Goal: Information Seeking & Learning: Learn about a topic

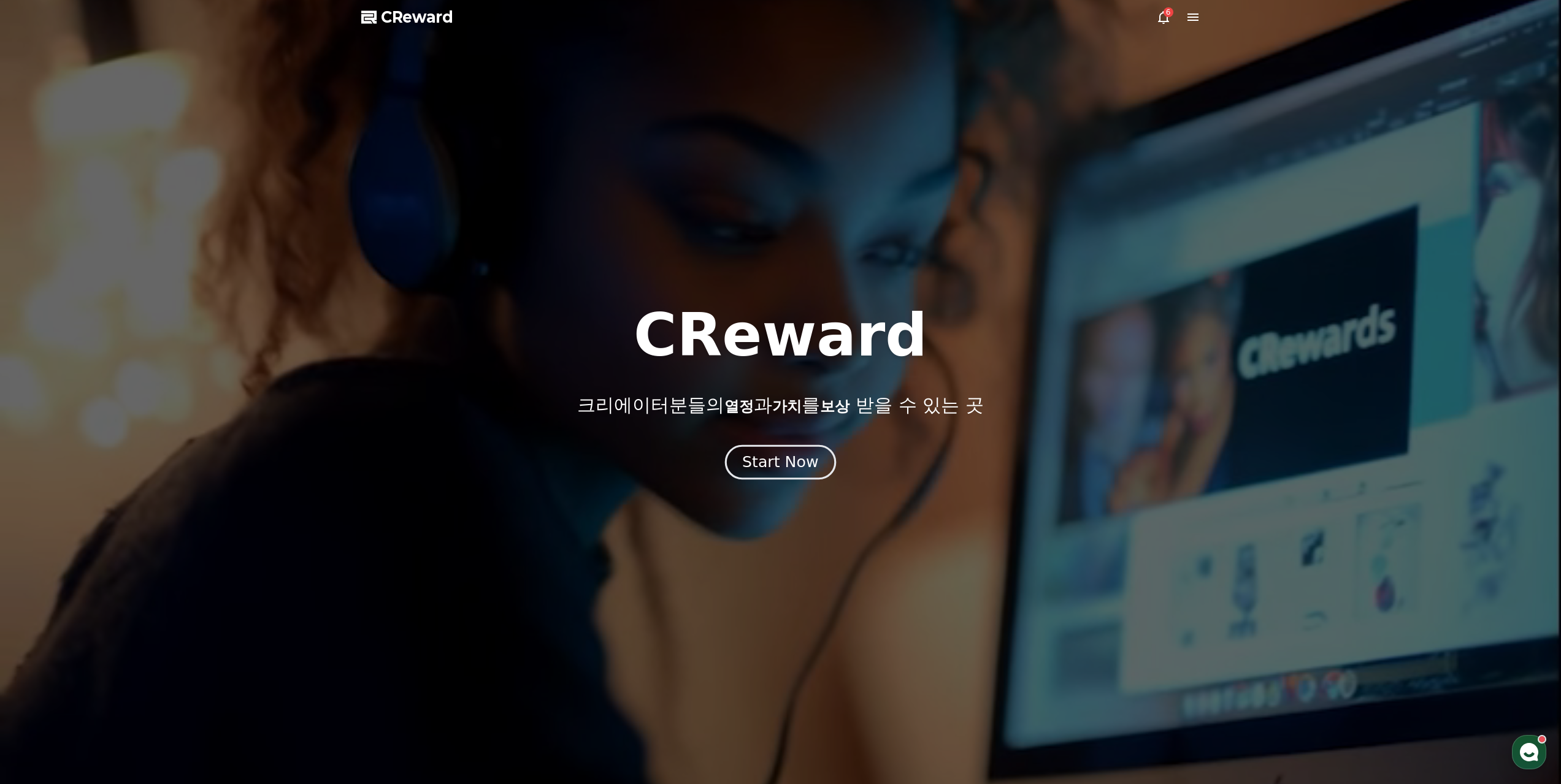
click at [785, 456] on div "Start Now" at bounding box center [780, 462] width 76 height 21
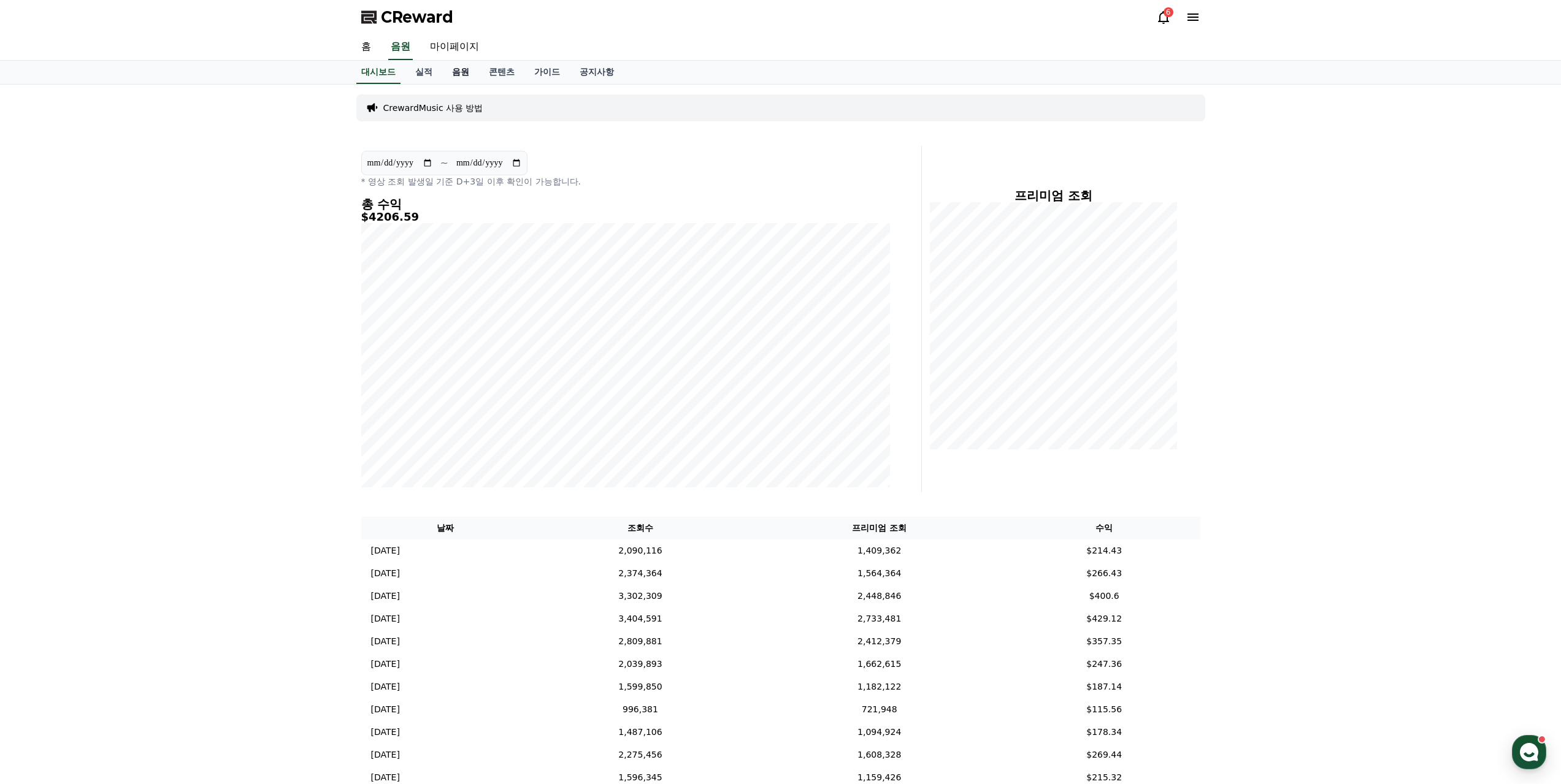
click at [443, 62] on link "음원" at bounding box center [460, 72] width 37 height 23
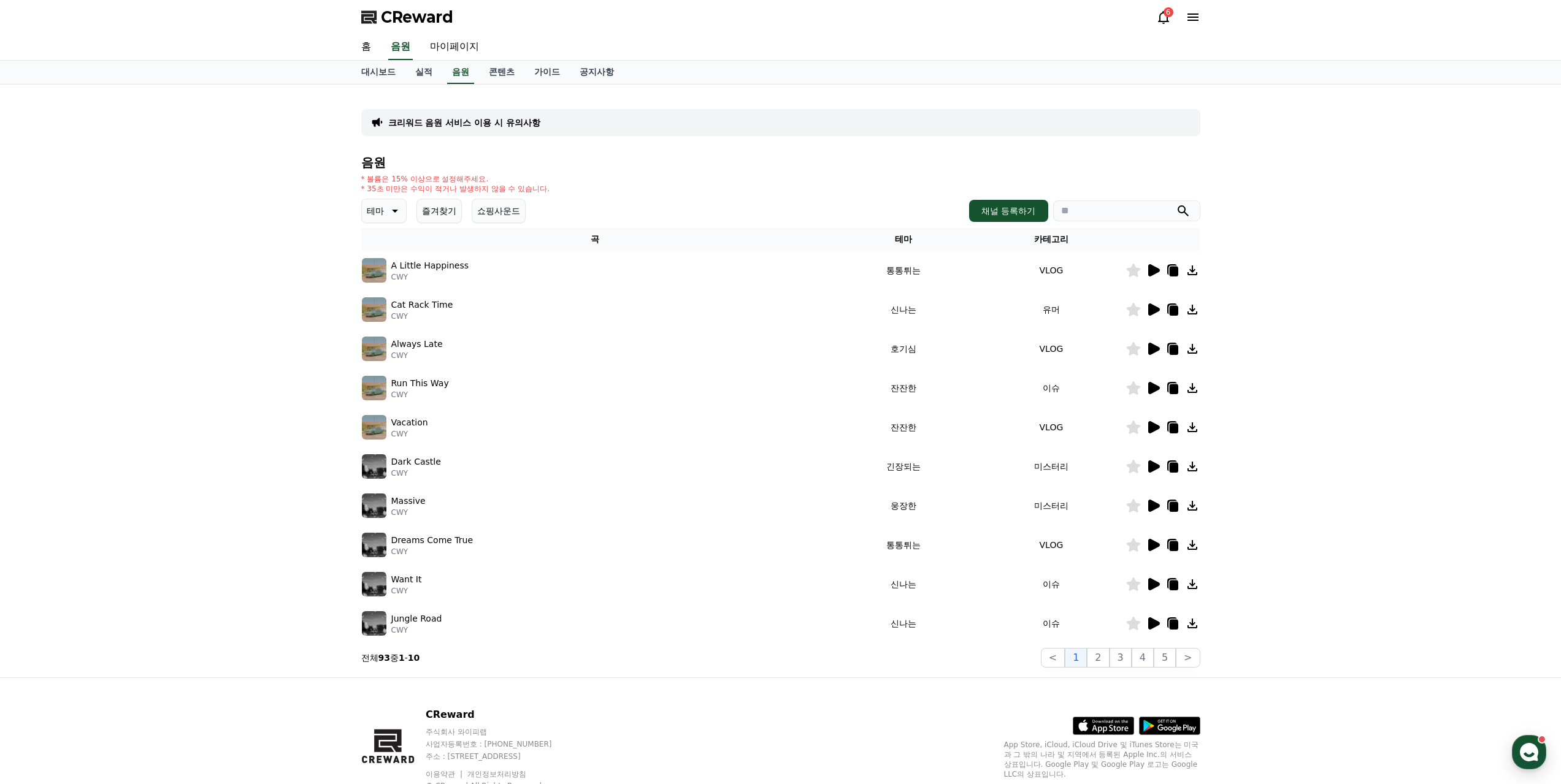
click at [194, 431] on div "크리워드 음원 서비스 이용 시 유의사항 음원 * 볼륨은 15% 이상으로 설정해주세요. * 35초 미만은 수익이 적거나 발생하지 않을 수 있습니…" at bounding box center [780, 381] width 1561 height 593
click at [159, 501] on div "크리워드 음원 서비스 이용 시 유의사항 음원 * 볼륨은 15% 이상으로 설정해주세요. * 35초 미만은 수익이 적거나 발생하지 않을 수 있습니…" at bounding box center [780, 381] width 1561 height 593
click at [1109, 648] on button "2" at bounding box center [1097, 658] width 22 height 20
click at [386, 203] on icon at bounding box center [393, 210] width 14 height 14
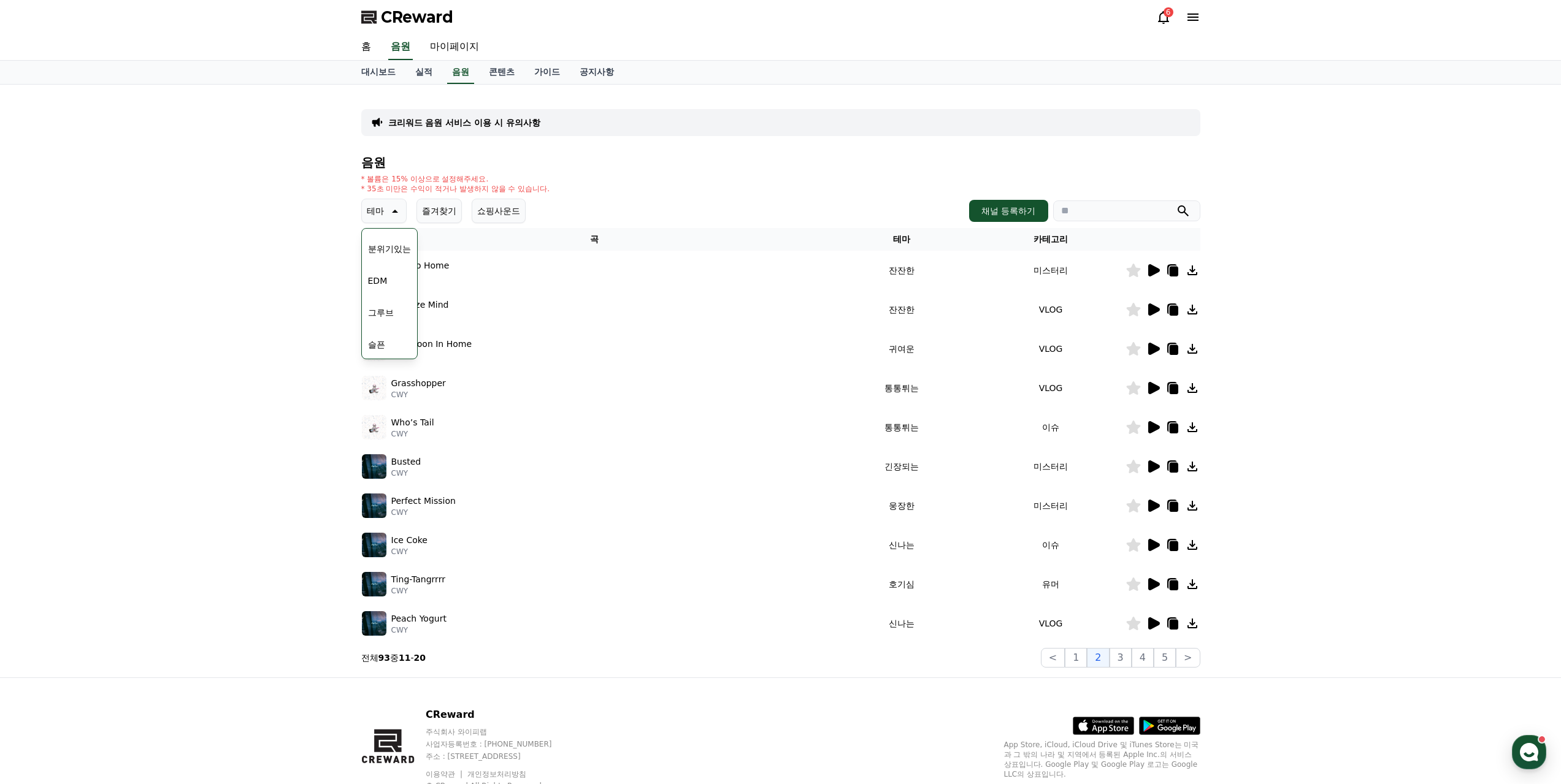
scroll to position [307, 0]
click at [375, 370] on button "슬픈" at bounding box center [376, 384] width 27 height 27
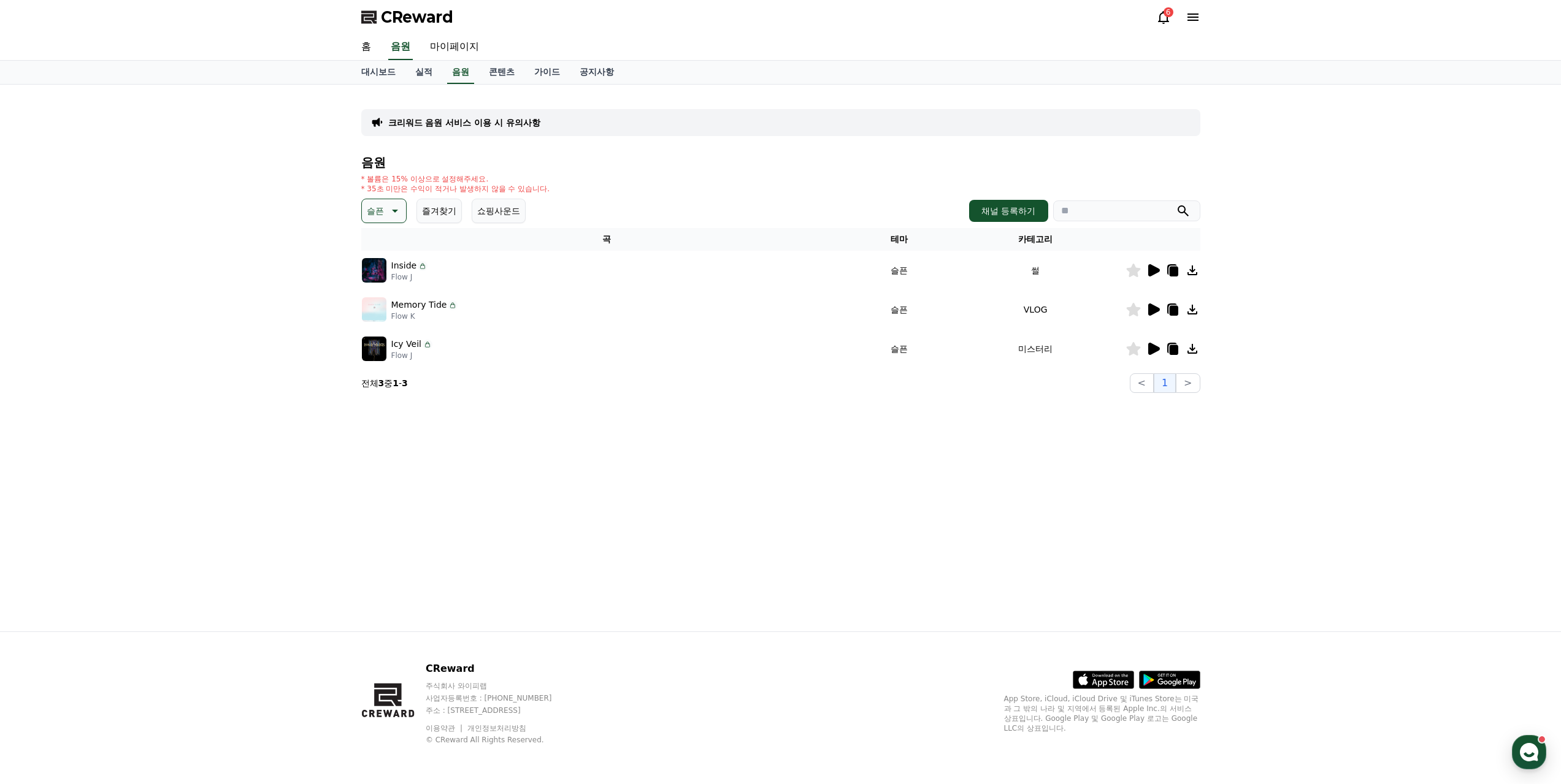
click at [1152, 264] on icon at bounding box center [1153, 270] width 12 height 12
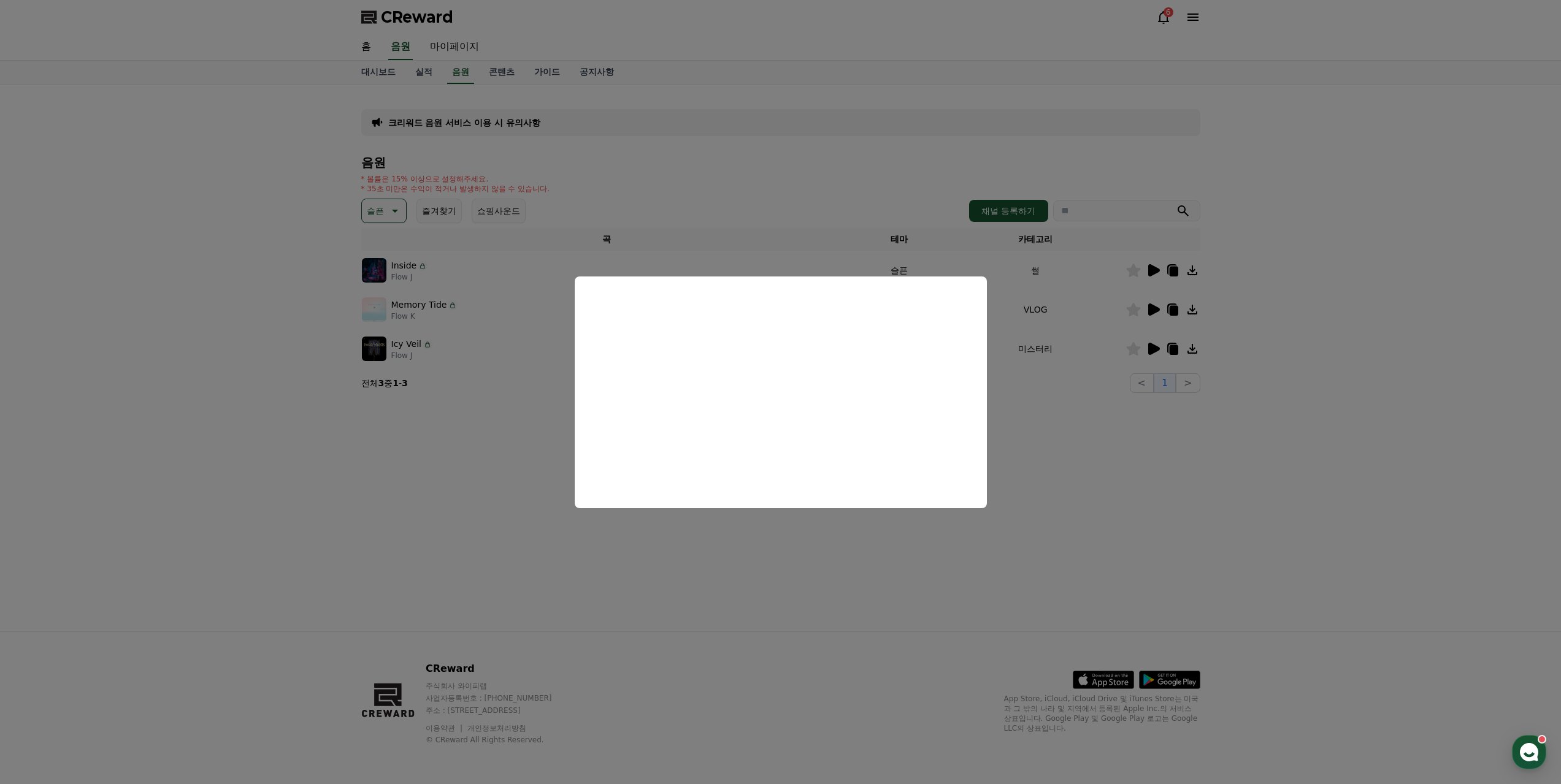
click at [436, 482] on button "close modal" at bounding box center [780, 392] width 1561 height 784
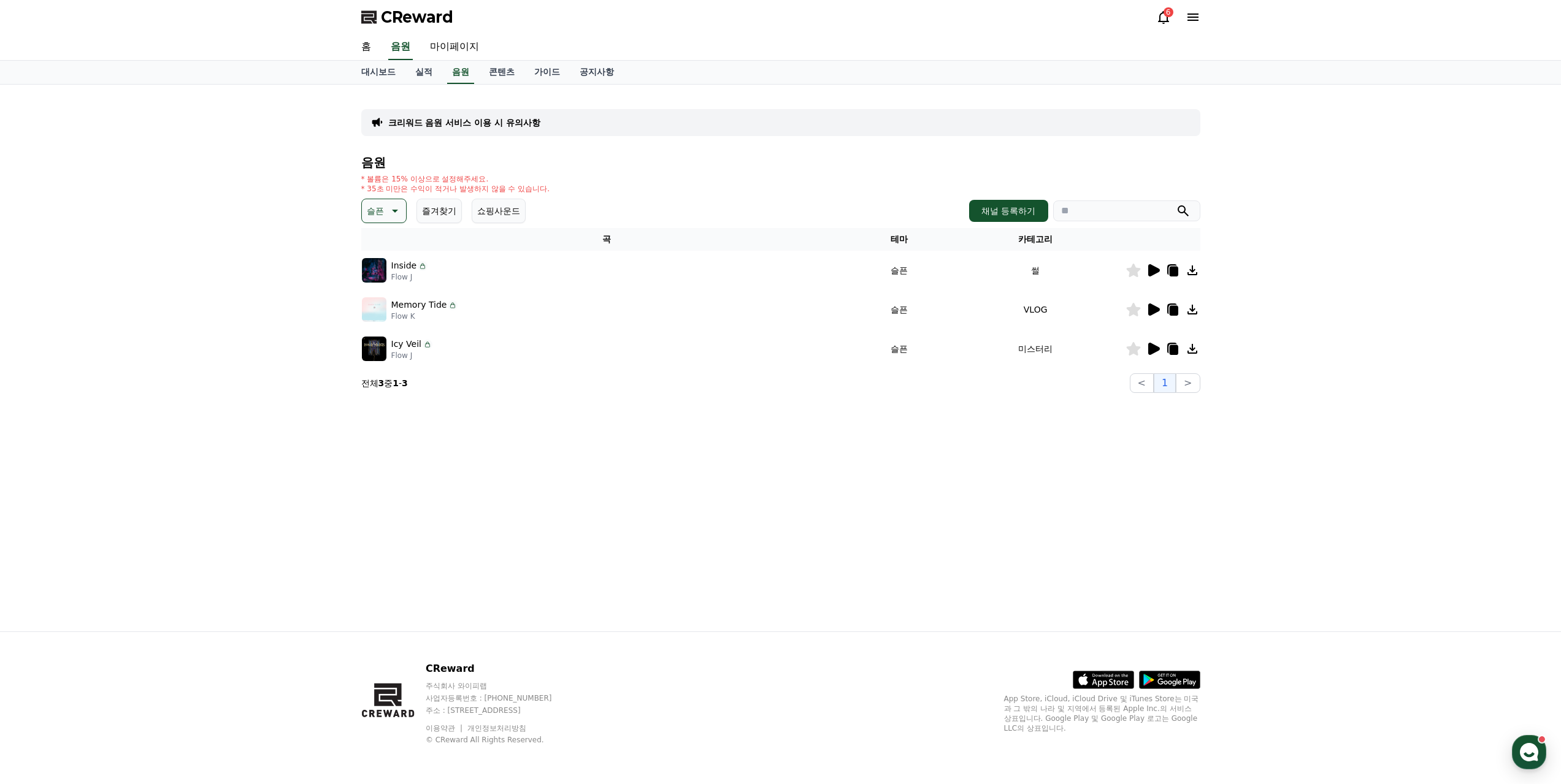
click at [1156, 303] on icon at bounding box center [1153, 309] width 12 height 12
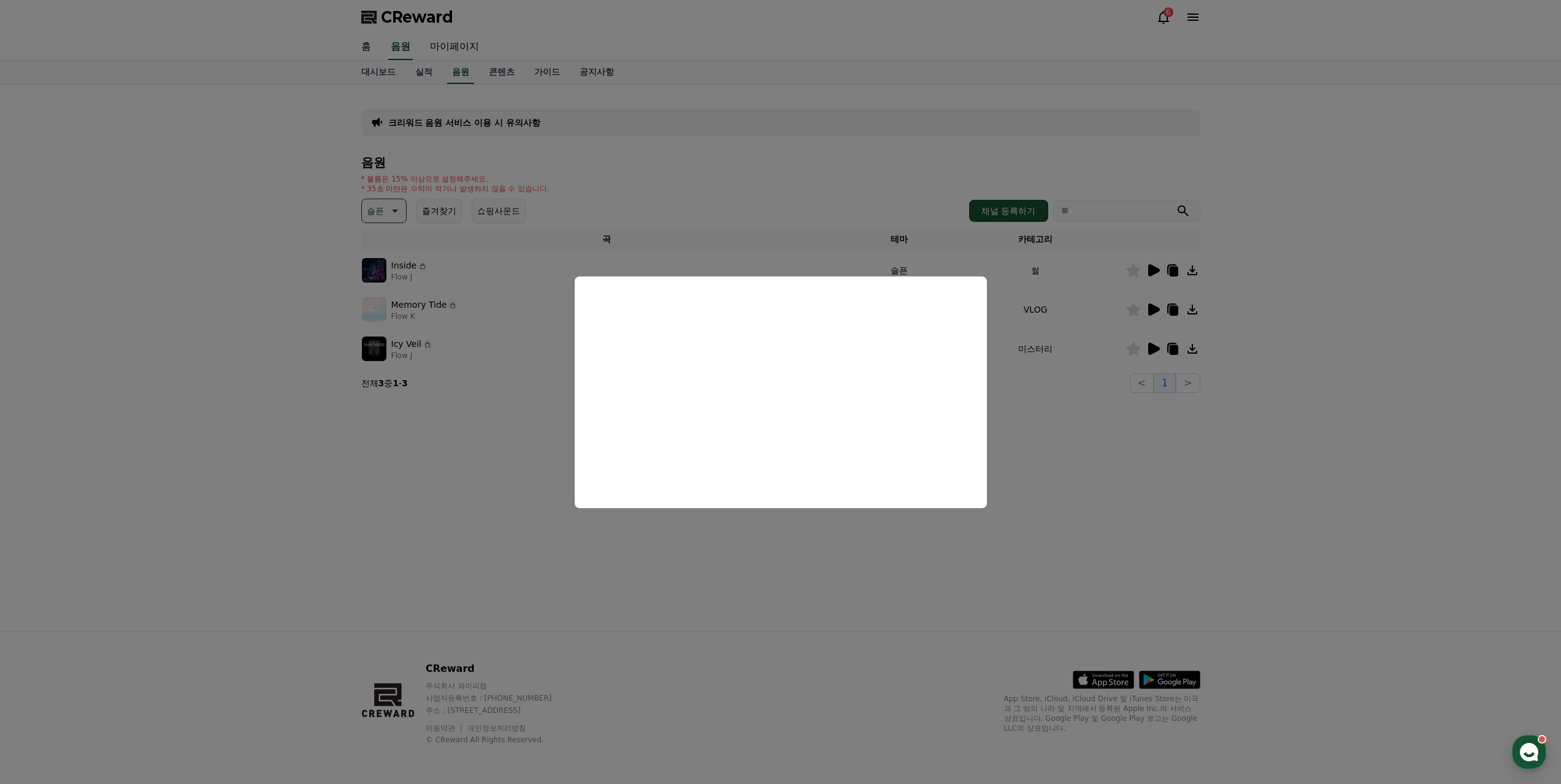
click at [794, 529] on button "close modal" at bounding box center [780, 392] width 1561 height 784
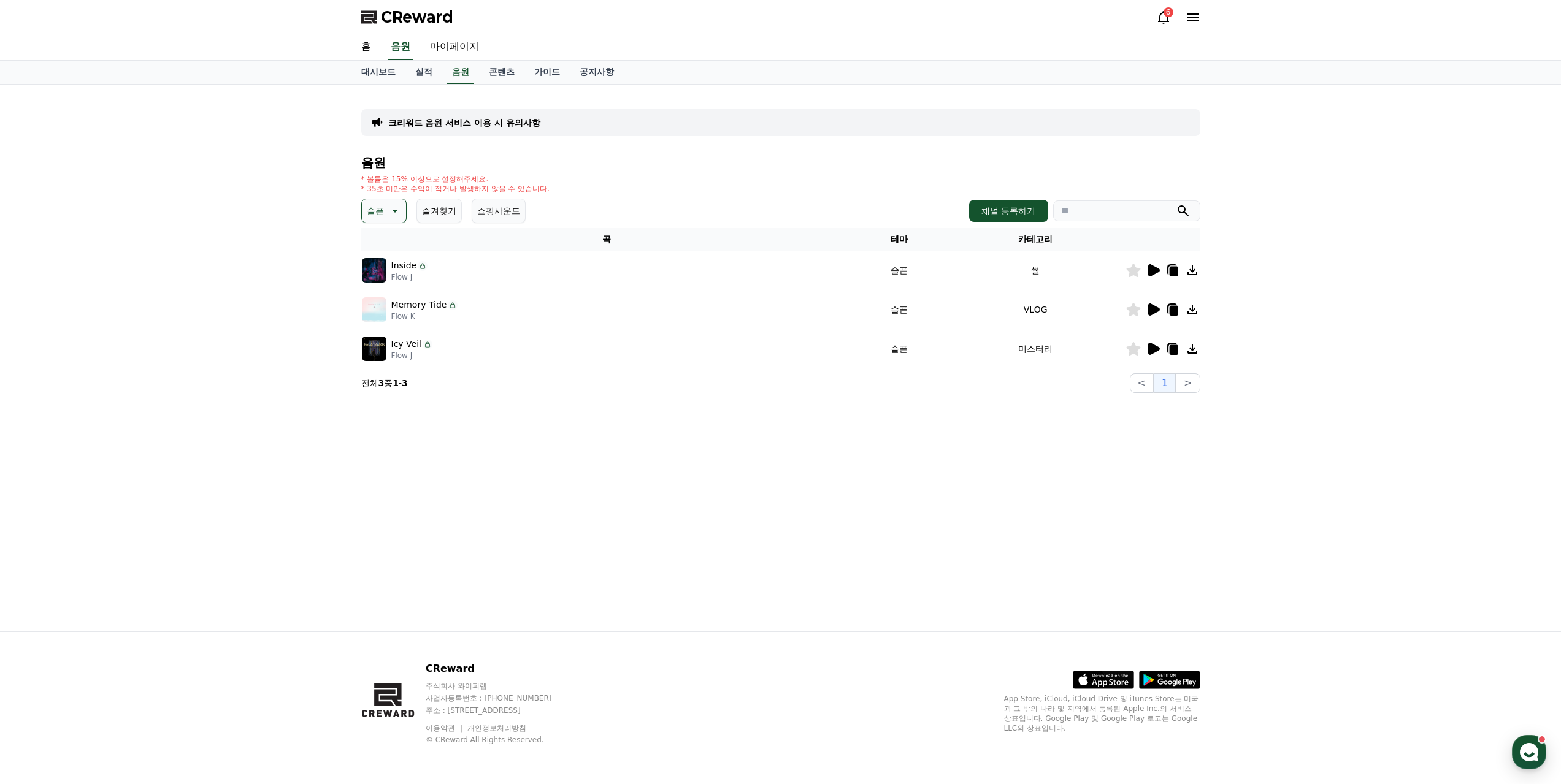
click at [1155, 342] on icon at bounding box center [1153, 349] width 12 height 12
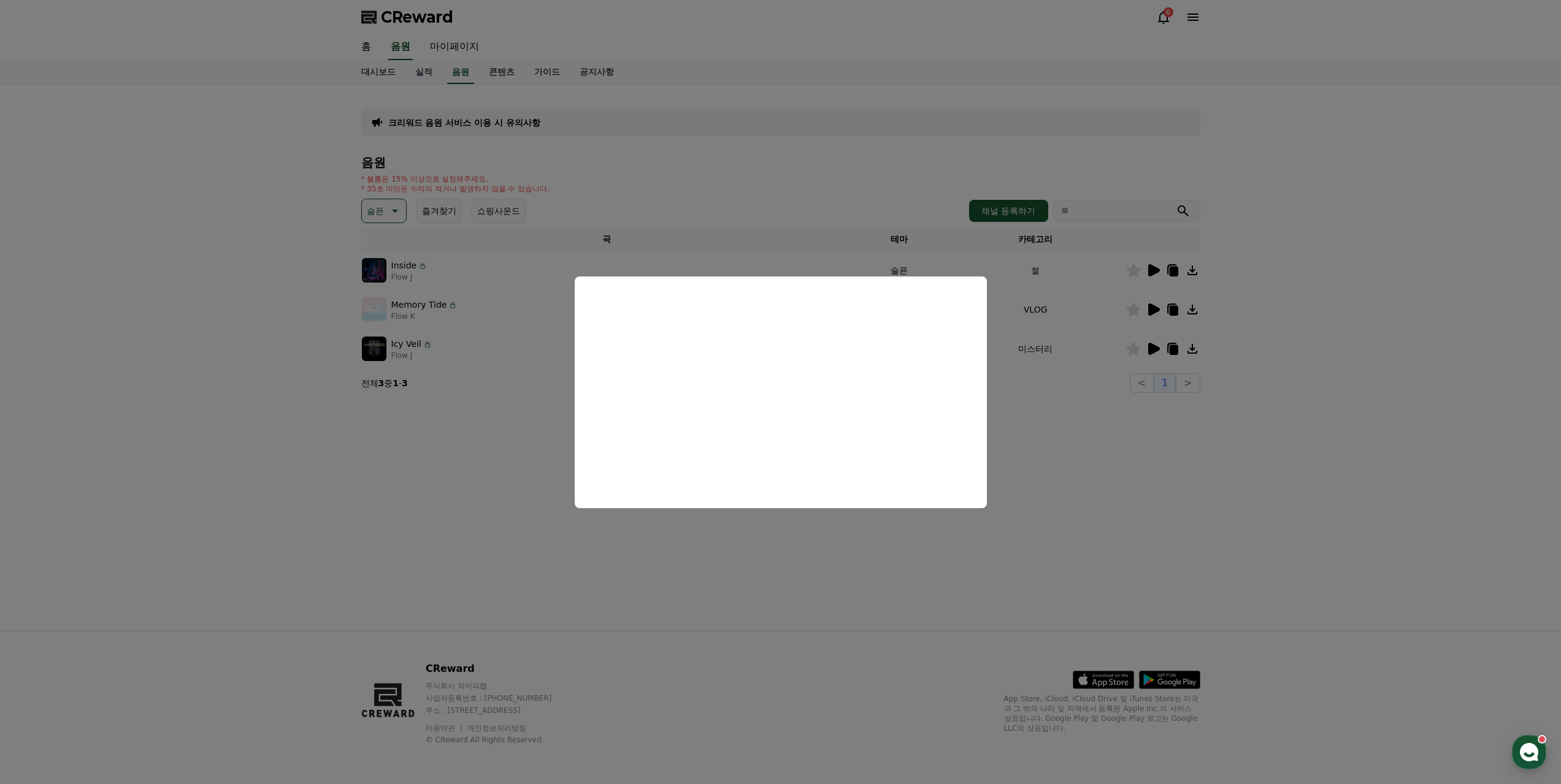
click at [438, 508] on button "close modal" at bounding box center [780, 392] width 1561 height 784
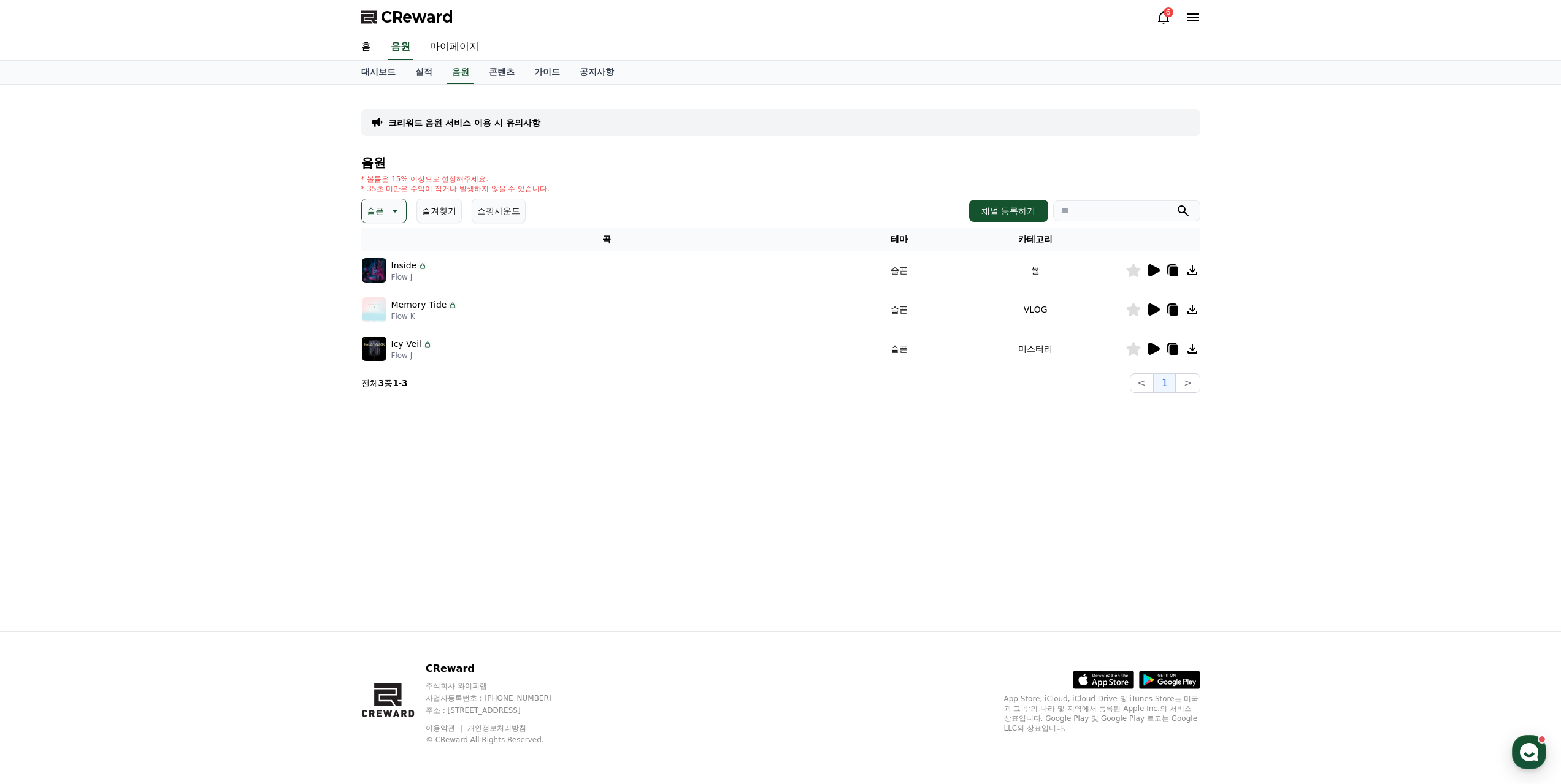
click at [1150, 342] on icon at bounding box center [1152, 349] width 14 height 14
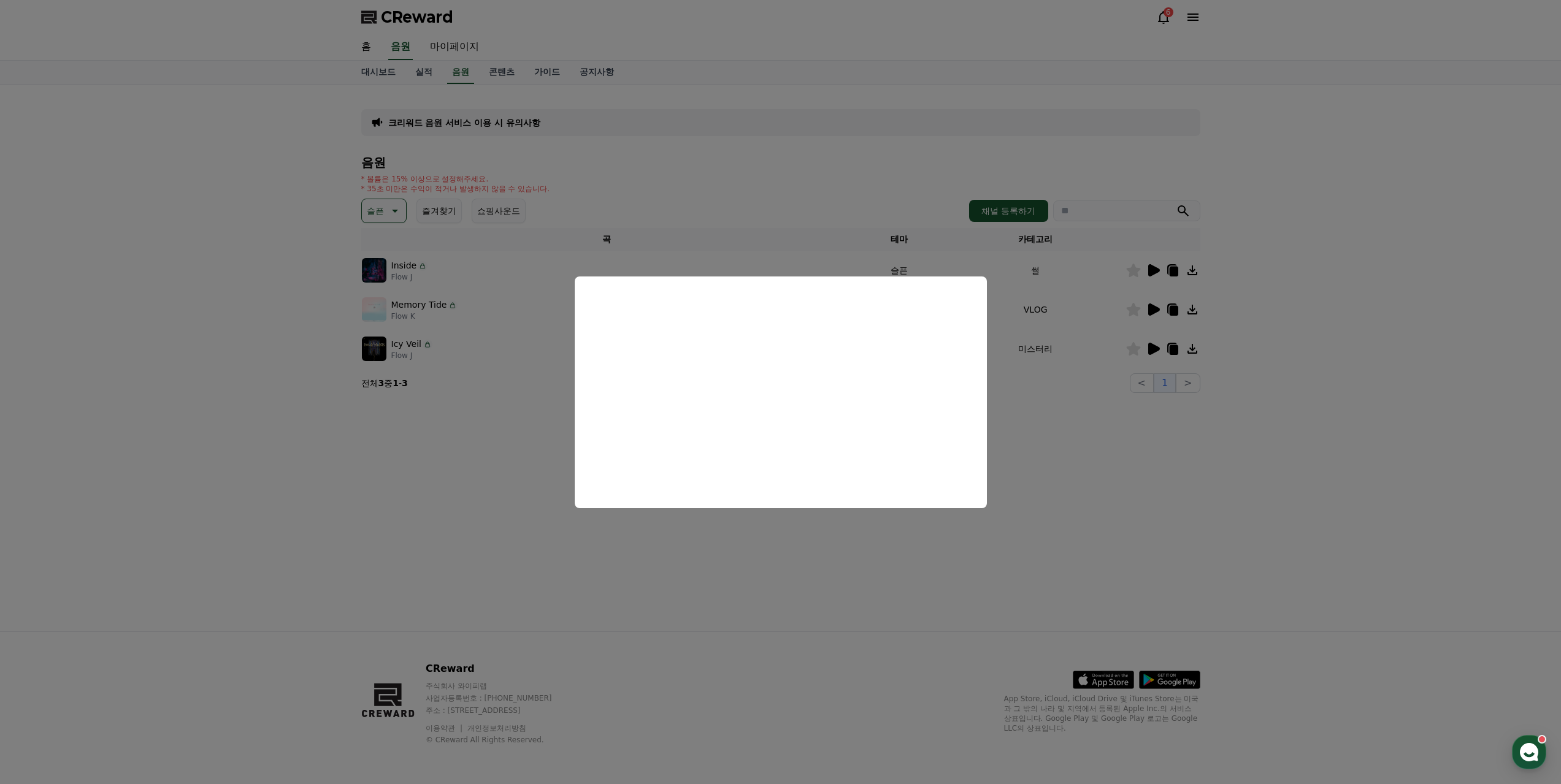
drag, startPoint x: 421, startPoint y: 447, endPoint x: 421, endPoint y: 375, distance: 72.0
click at [421, 446] on button "close modal" at bounding box center [780, 392] width 1561 height 784
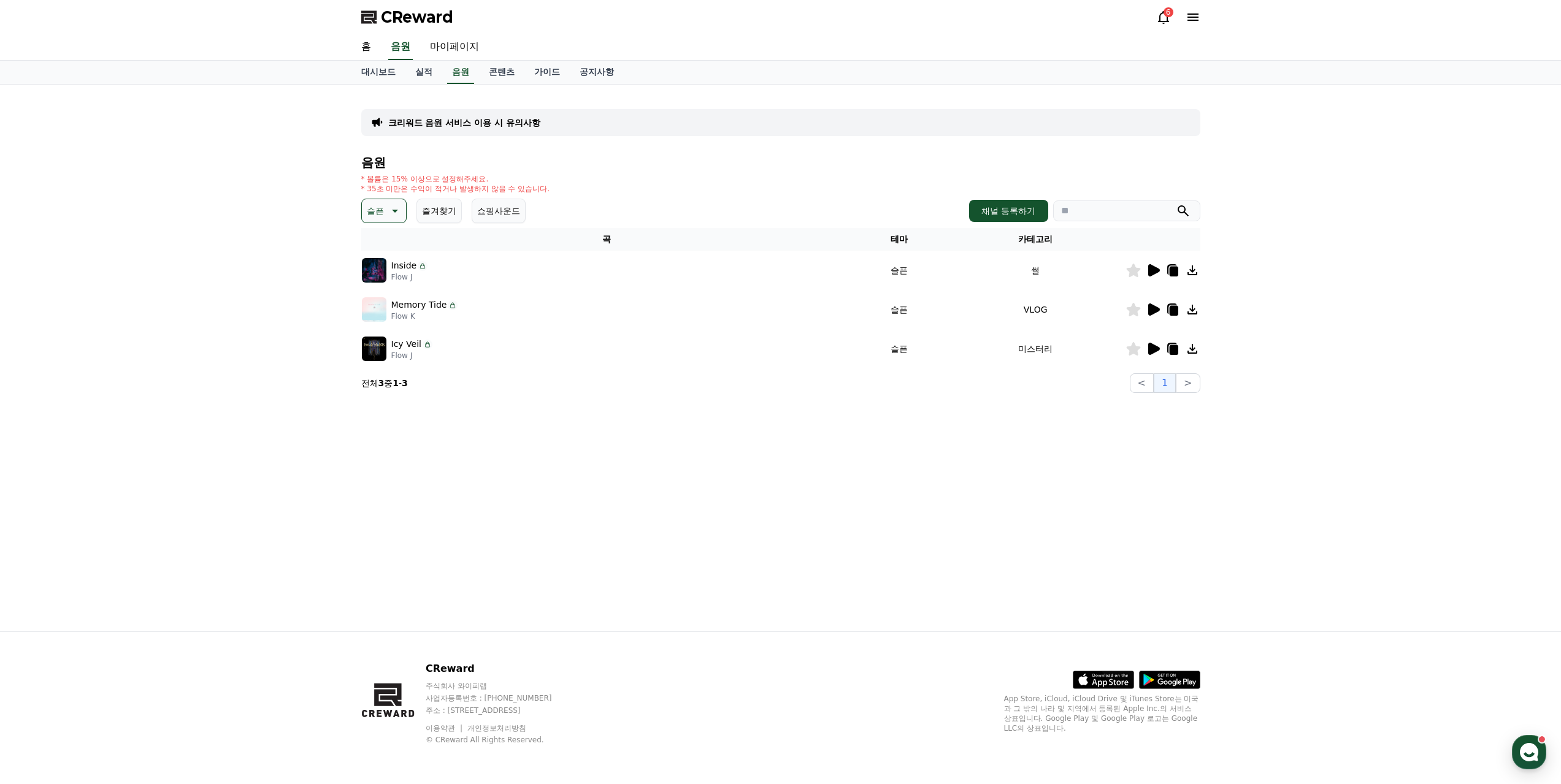
click at [395, 203] on icon at bounding box center [393, 210] width 14 height 14
click at [379, 341] on button "잔잔한" at bounding box center [381, 354] width 36 height 27
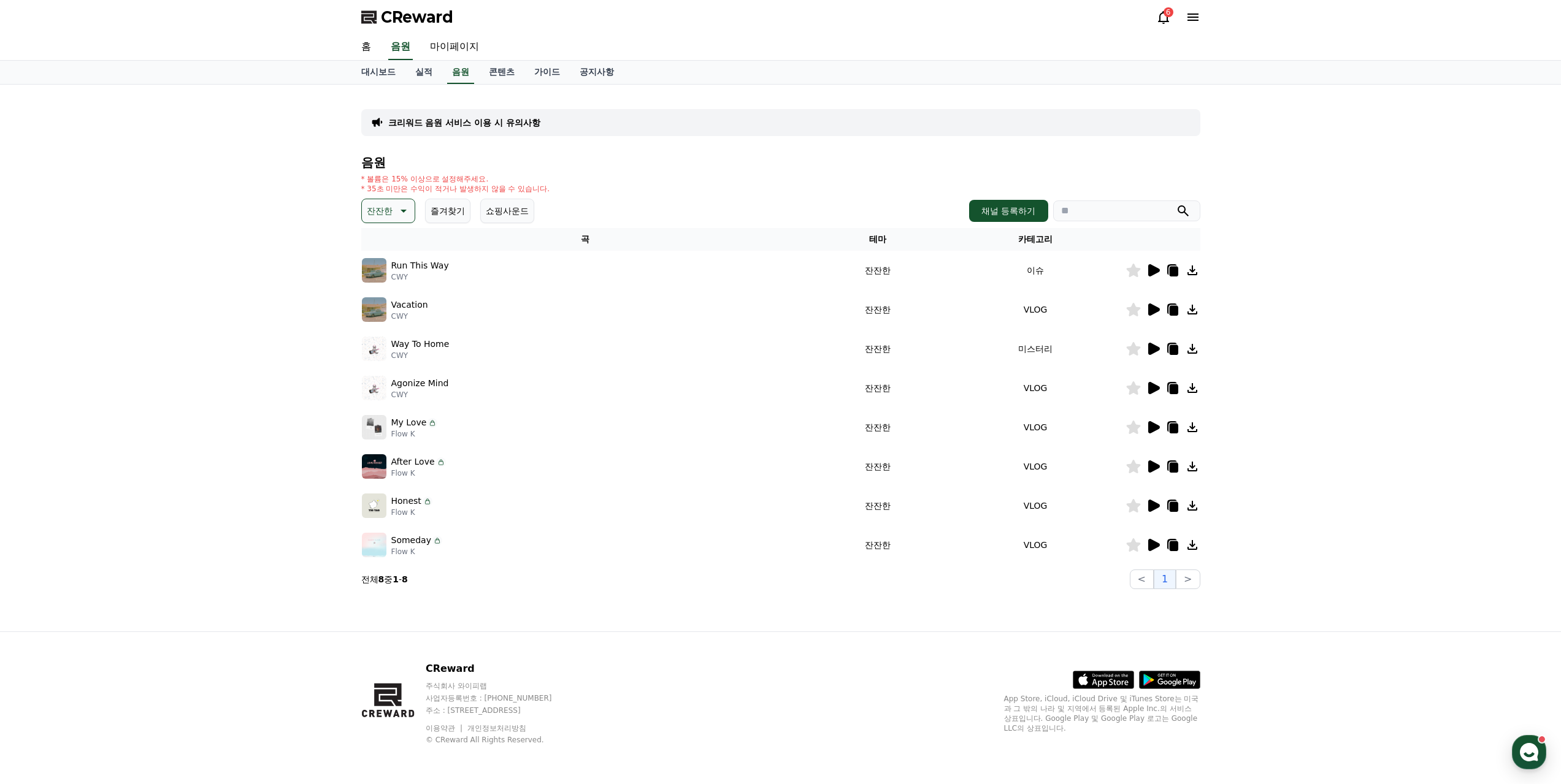
click at [1157, 264] on icon at bounding box center [1153, 270] width 12 height 12
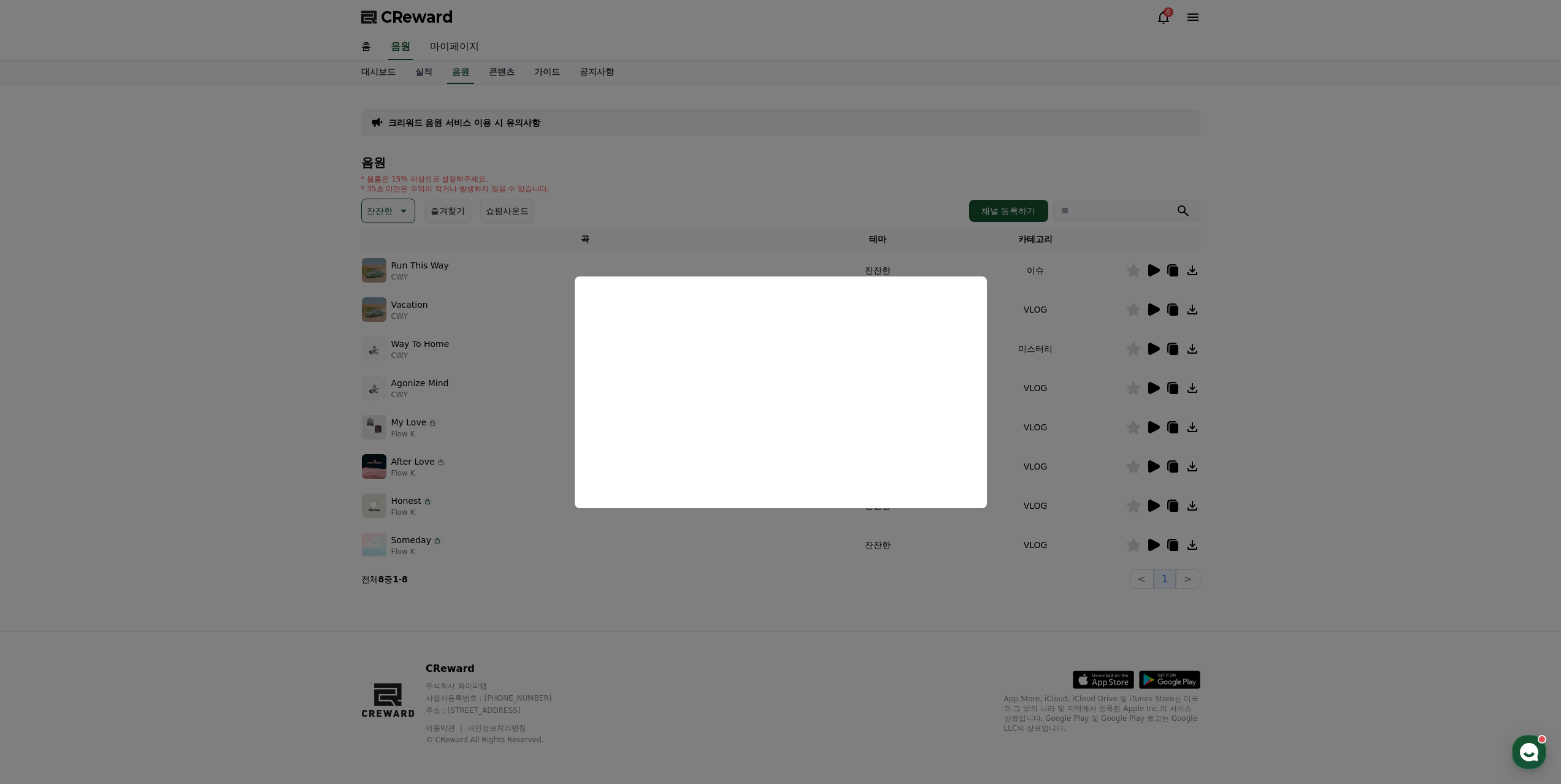
click at [866, 588] on button "close modal" at bounding box center [780, 392] width 1561 height 784
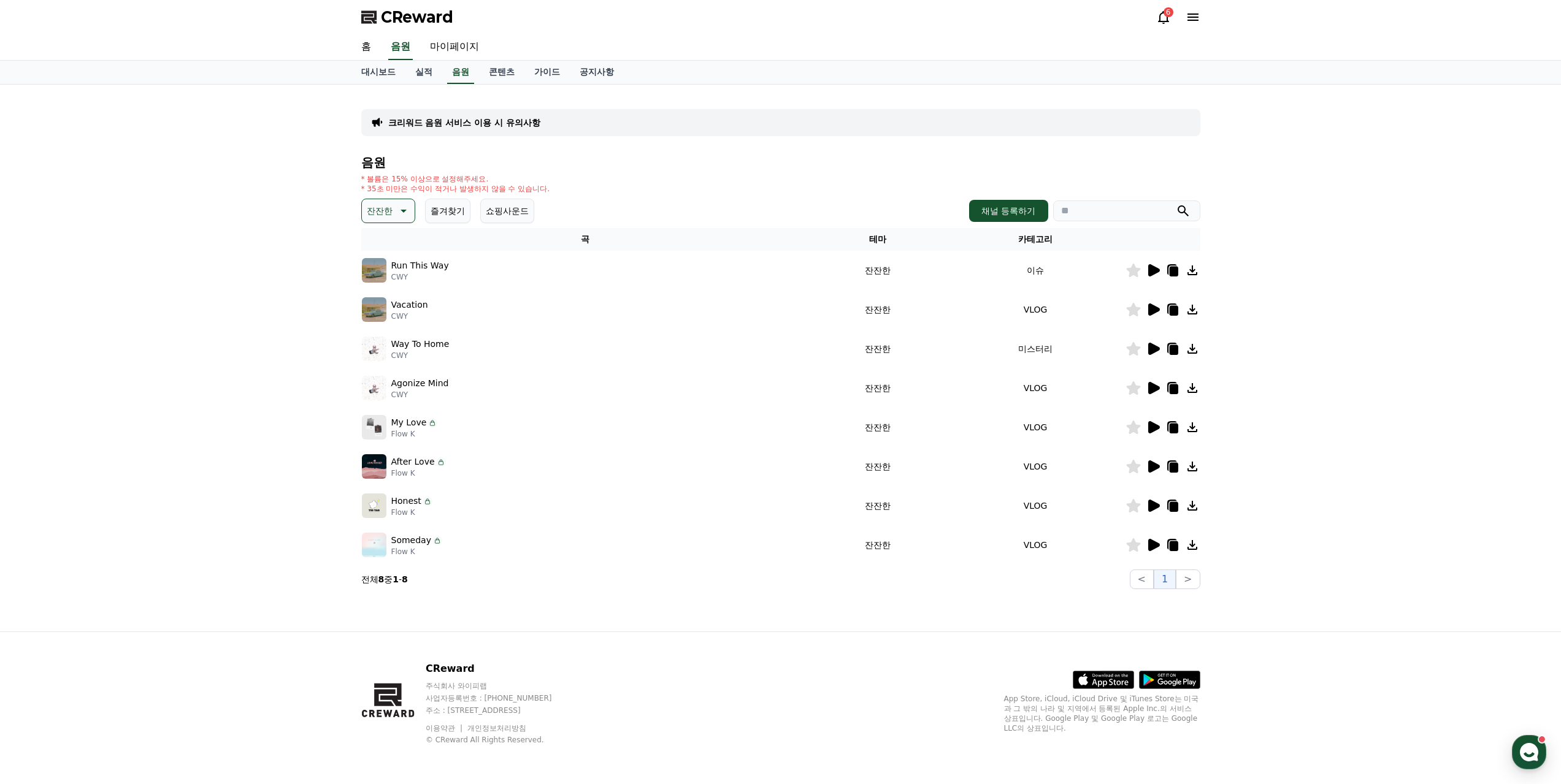
click at [1154, 539] on icon at bounding box center [1153, 545] width 12 height 12
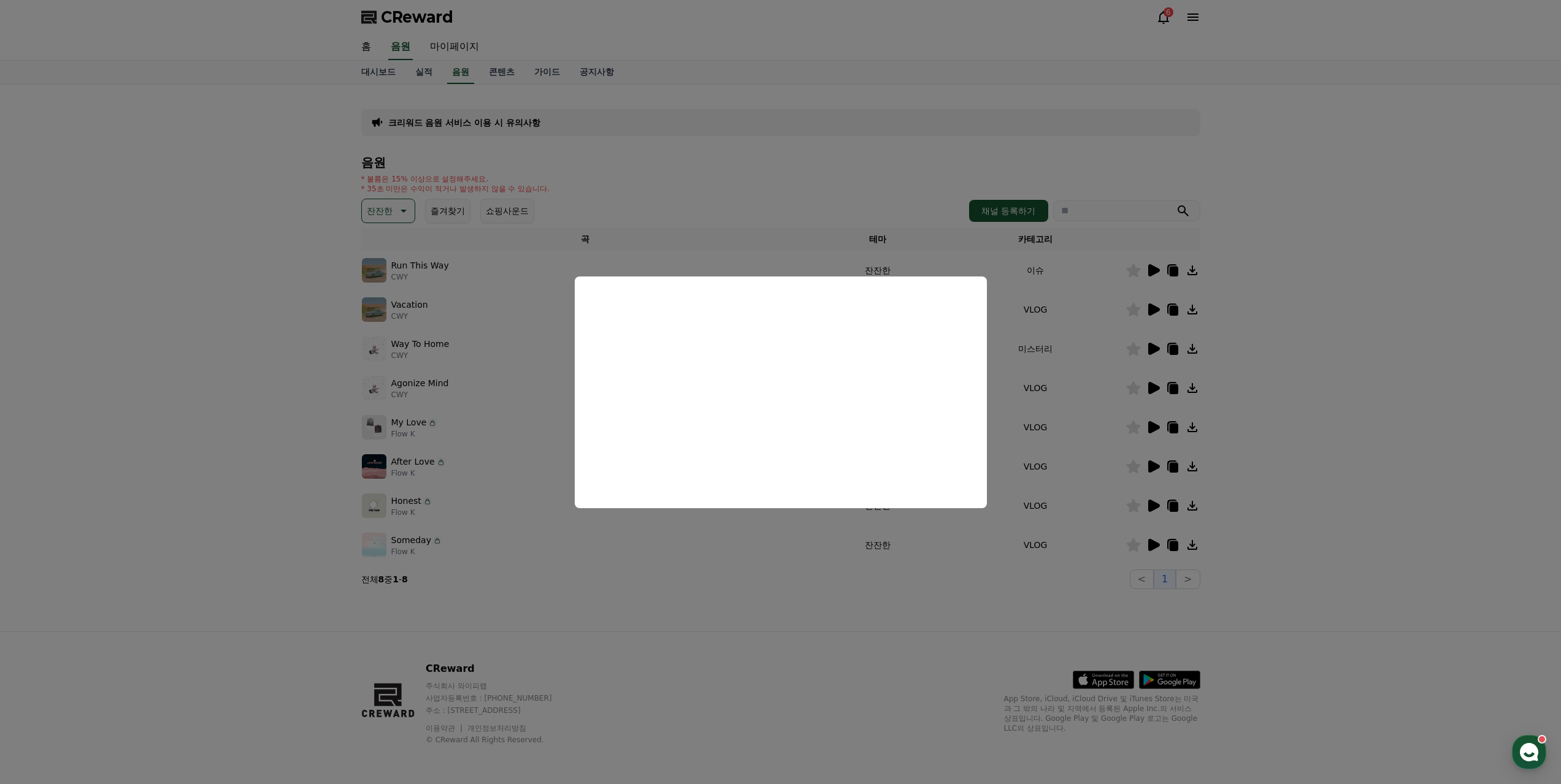
click at [534, 596] on button "close modal" at bounding box center [780, 392] width 1561 height 784
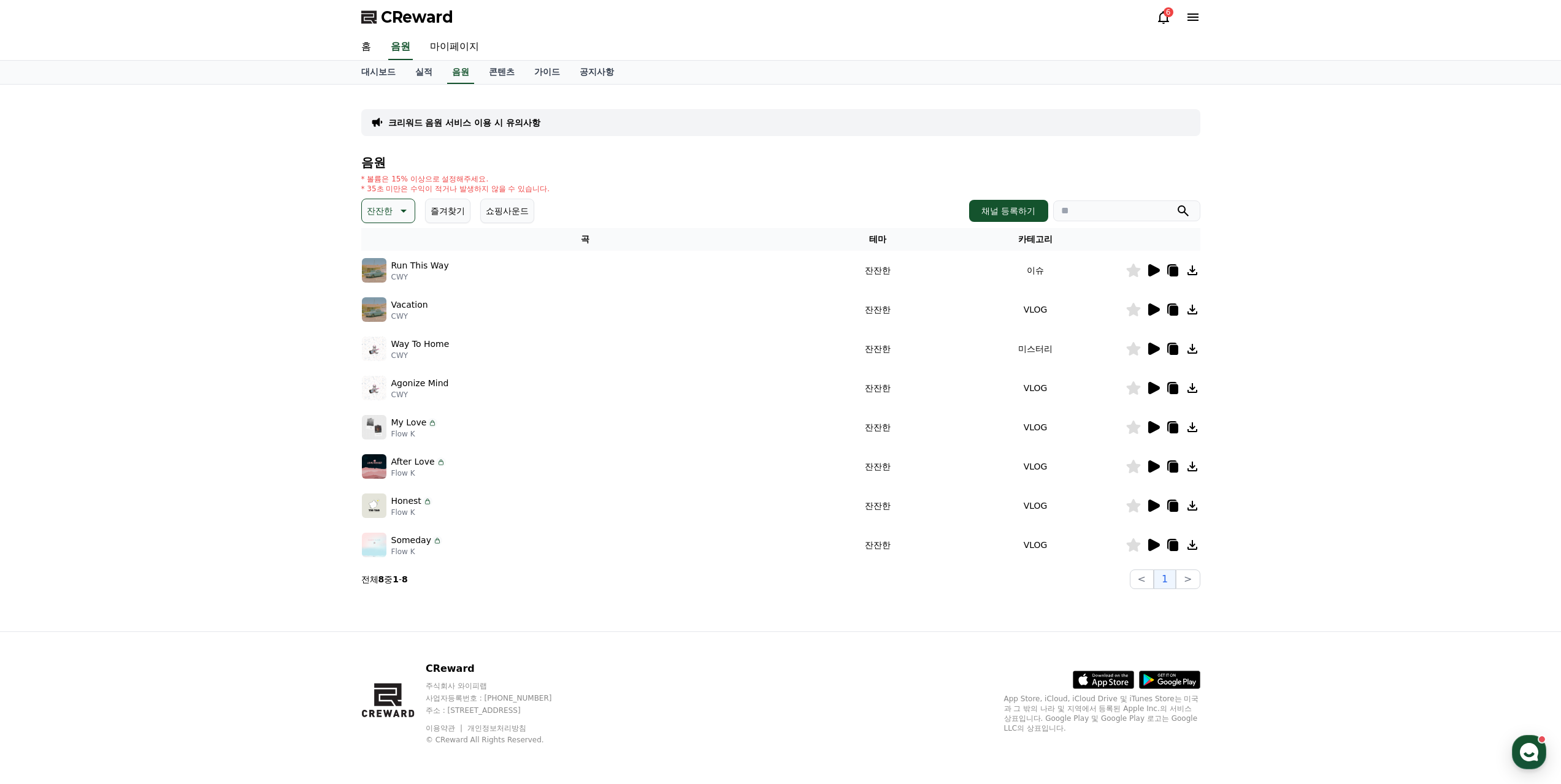
click at [1157, 499] on icon at bounding box center [1153, 506] width 12 height 12
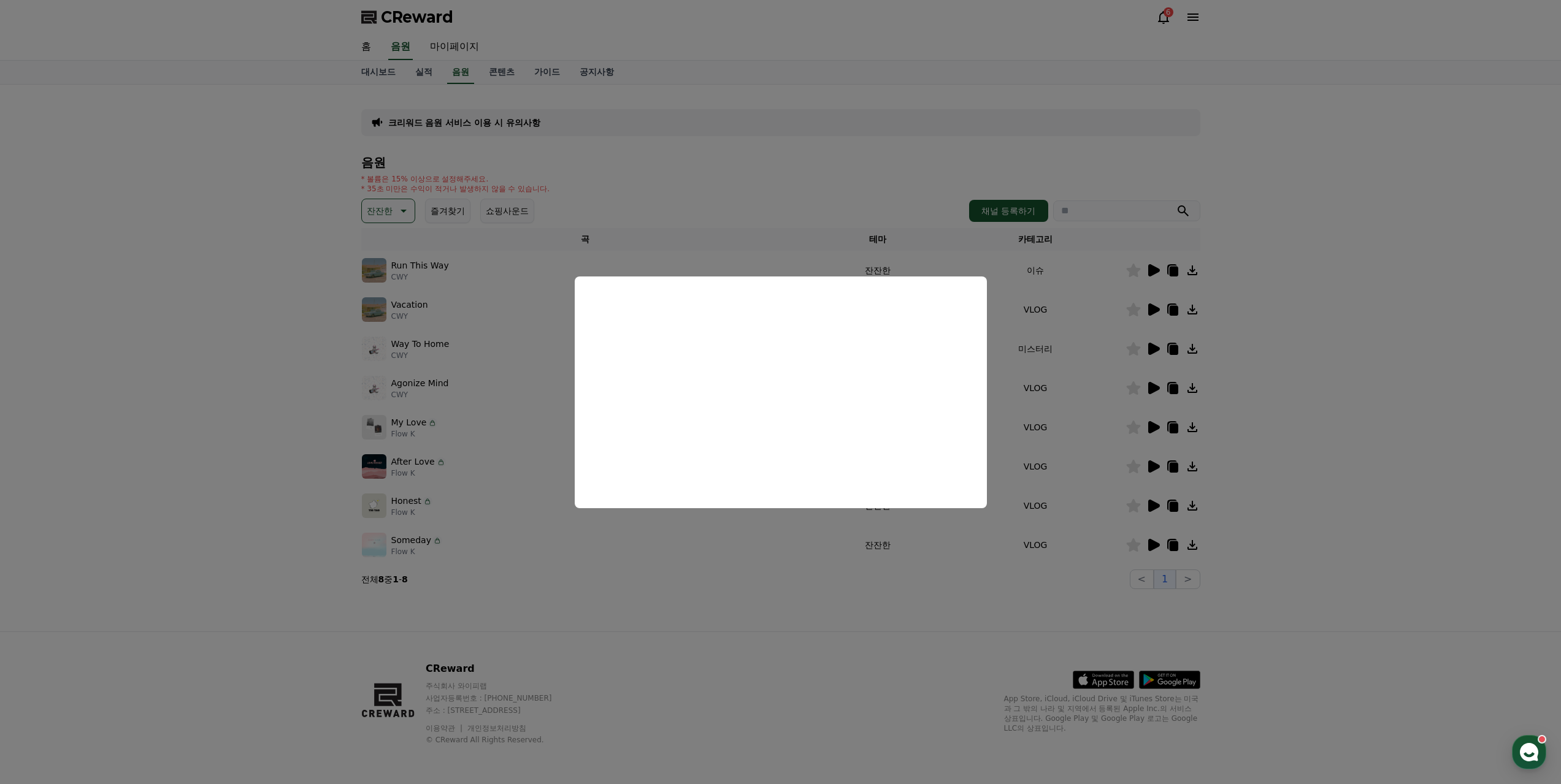
click at [801, 560] on button "close modal" at bounding box center [780, 392] width 1561 height 784
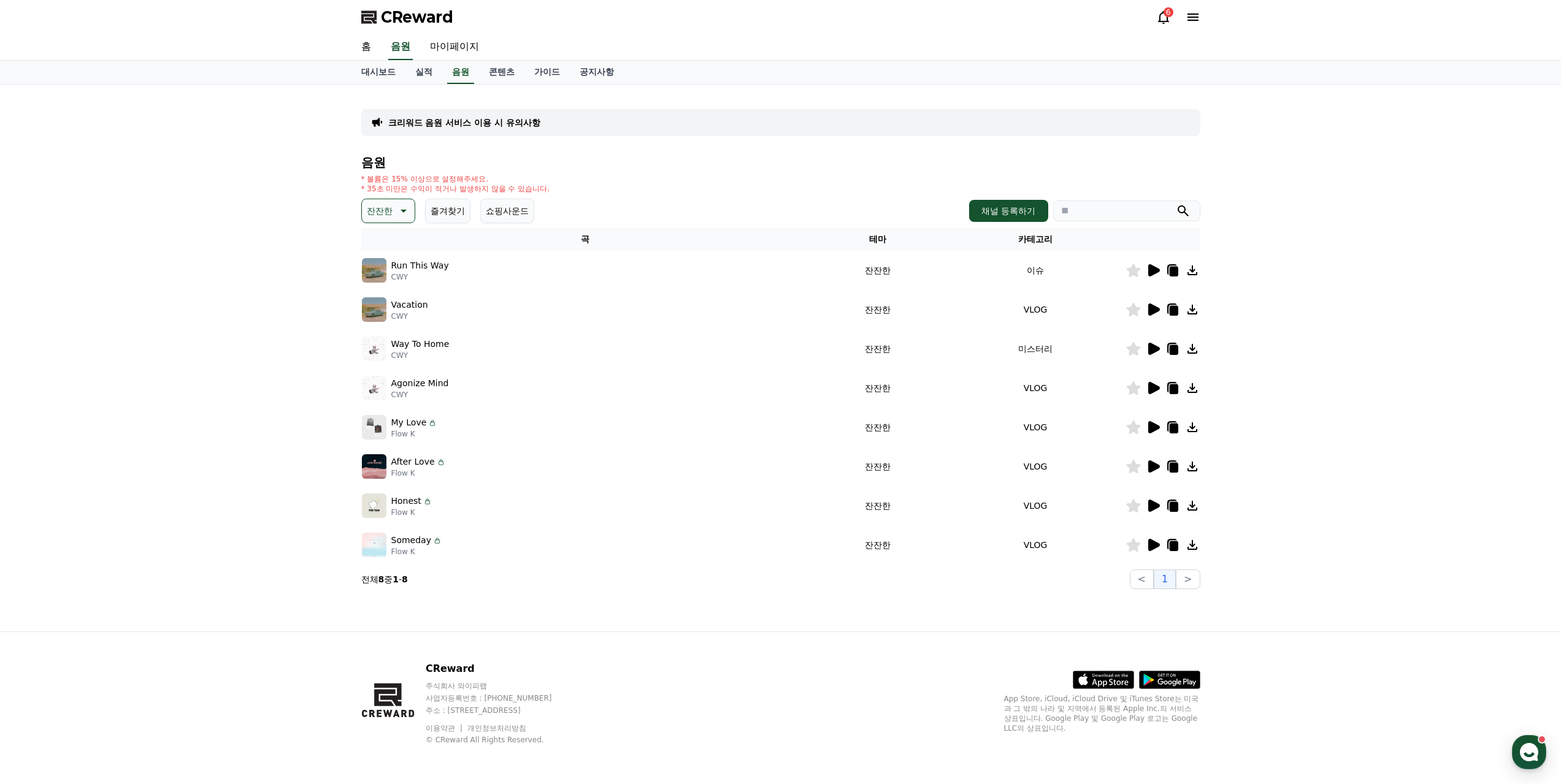
click at [1157, 460] on icon at bounding box center [1153, 466] width 12 height 12
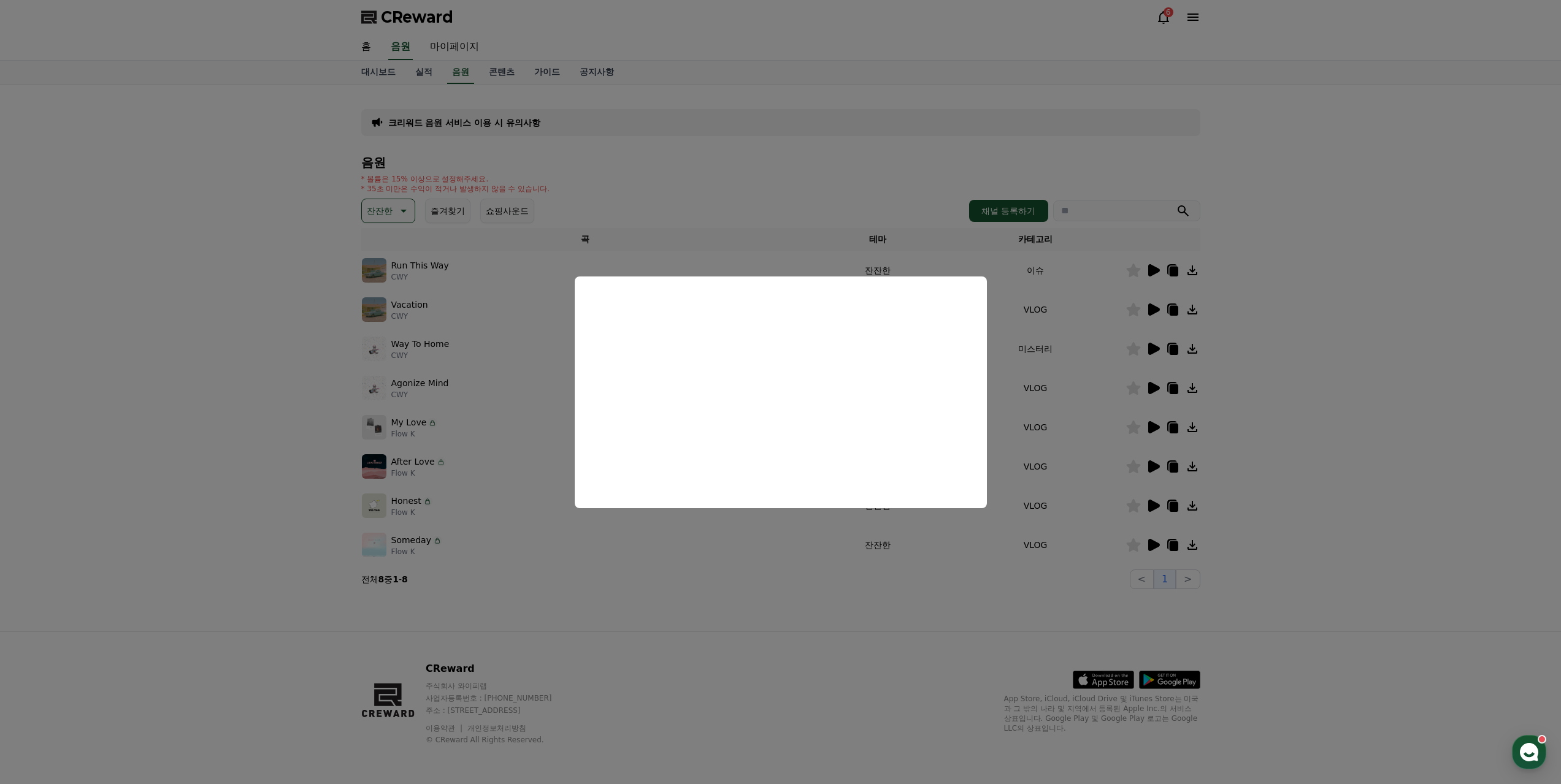
click at [810, 587] on button "close modal" at bounding box center [780, 392] width 1561 height 784
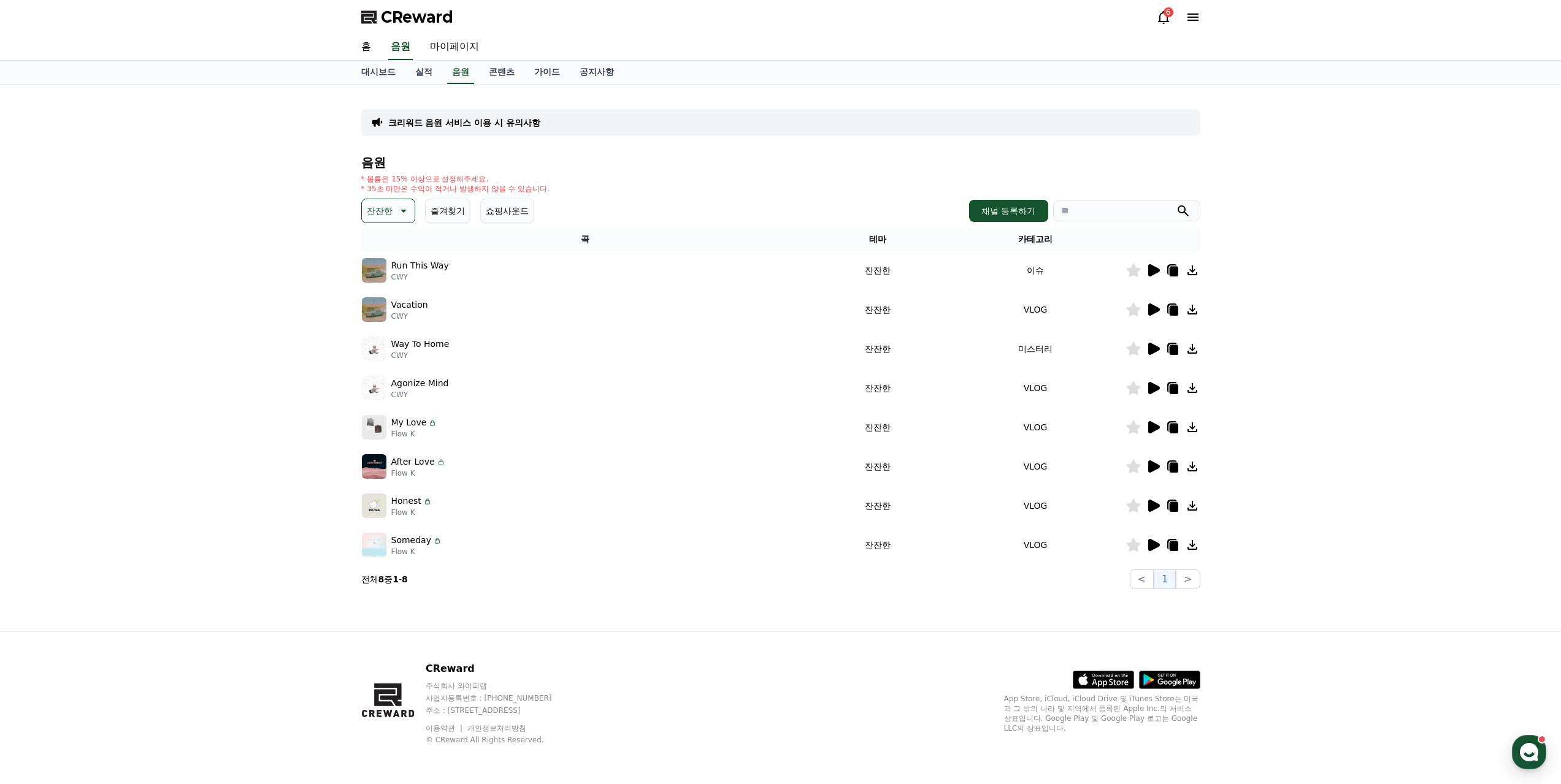
click at [1136, 499] on icon at bounding box center [1133, 506] width 14 height 13
click at [1159, 420] on icon at bounding box center [1152, 427] width 14 height 14
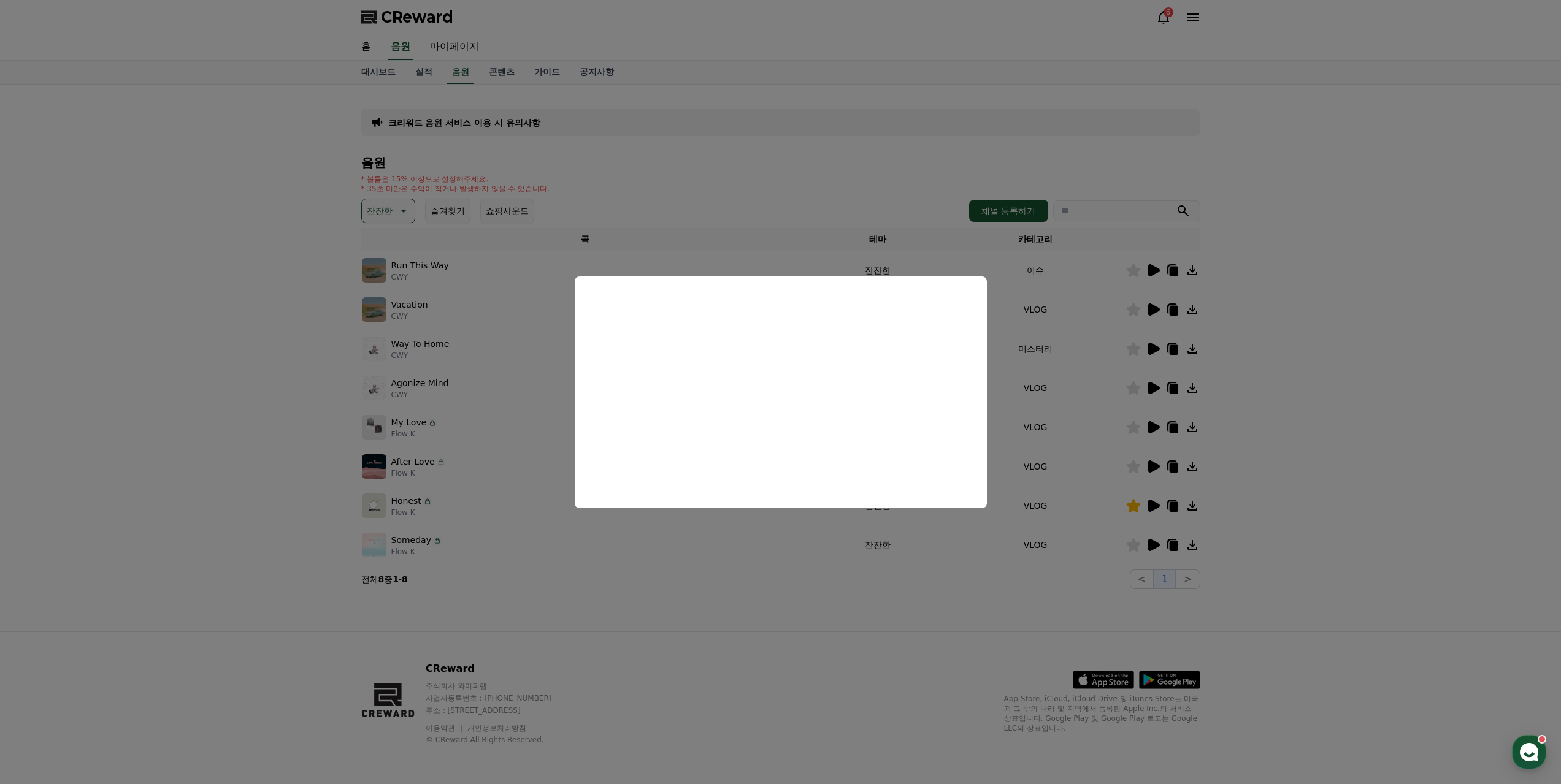
click at [719, 580] on button "close modal" at bounding box center [780, 392] width 1561 height 784
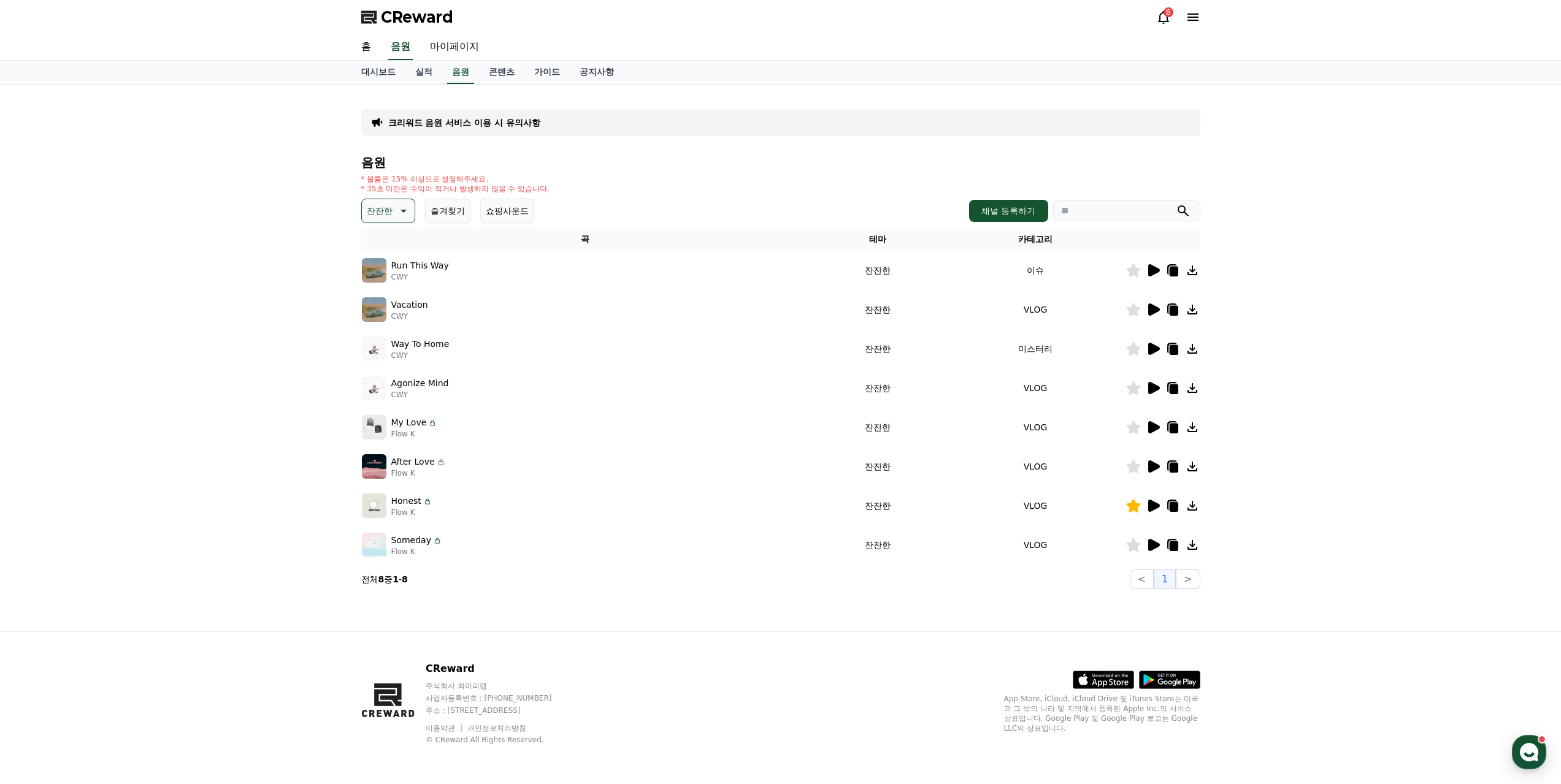
click at [1151, 382] on icon at bounding box center [1153, 388] width 12 height 12
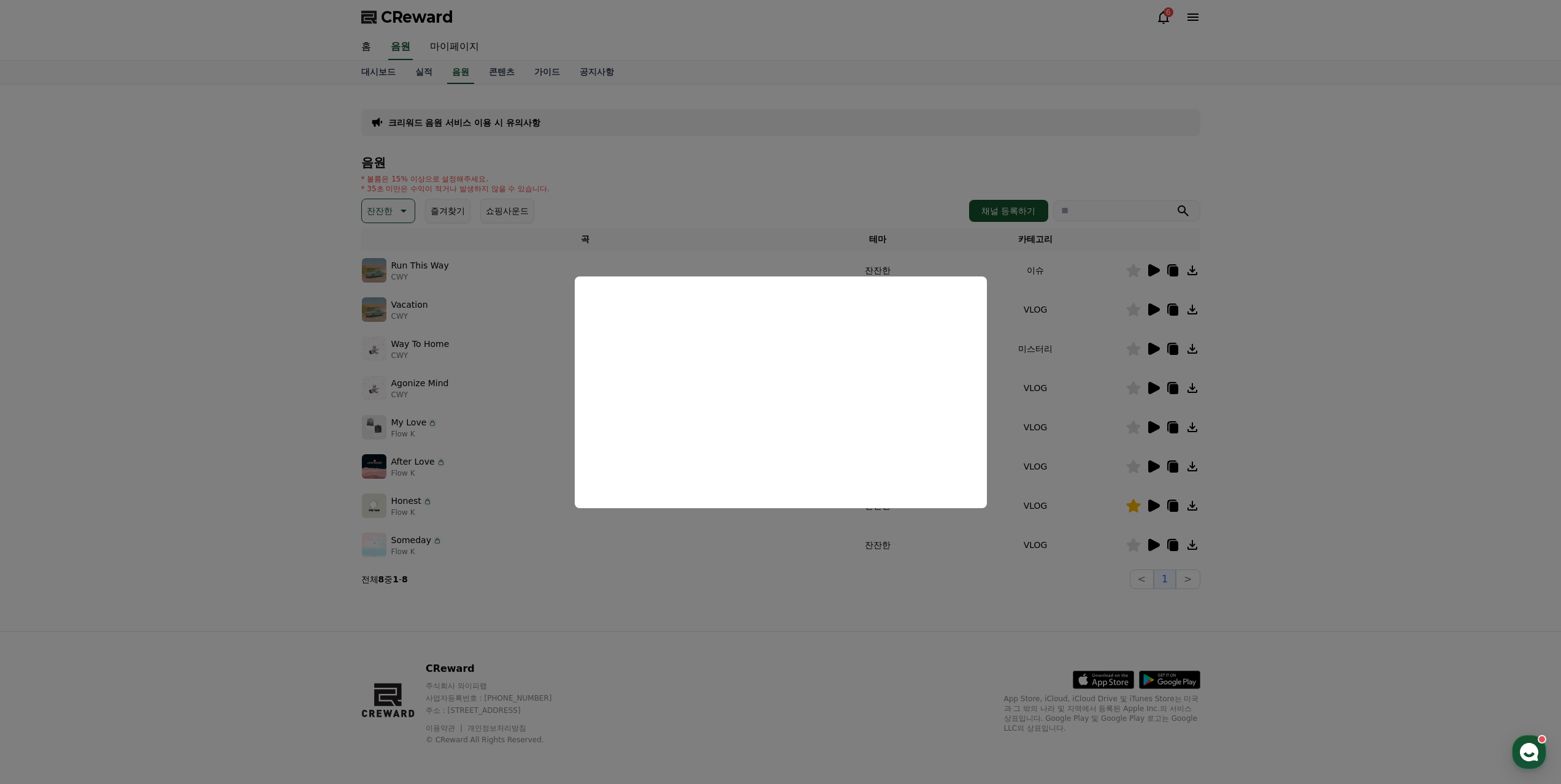
click at [717, 582] on button "close modal" at bounding box center [780, 392] width 1561 height 784
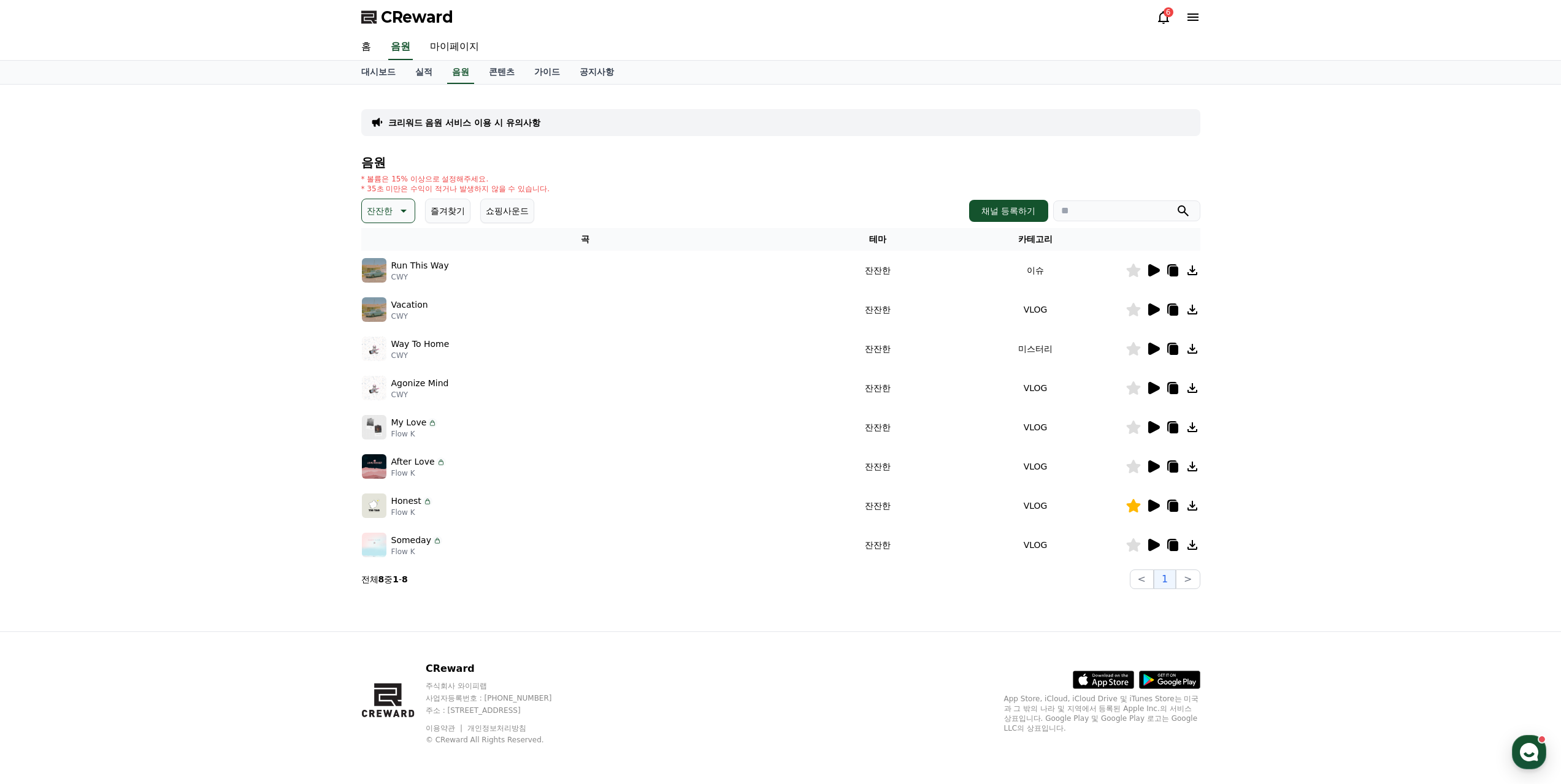
click at [1138, 382] on icon at bounding box center [1133, 388] width 14 height 13
click at [1155, 342] on icon at bounding box center [1153, 349] width 12 height 12
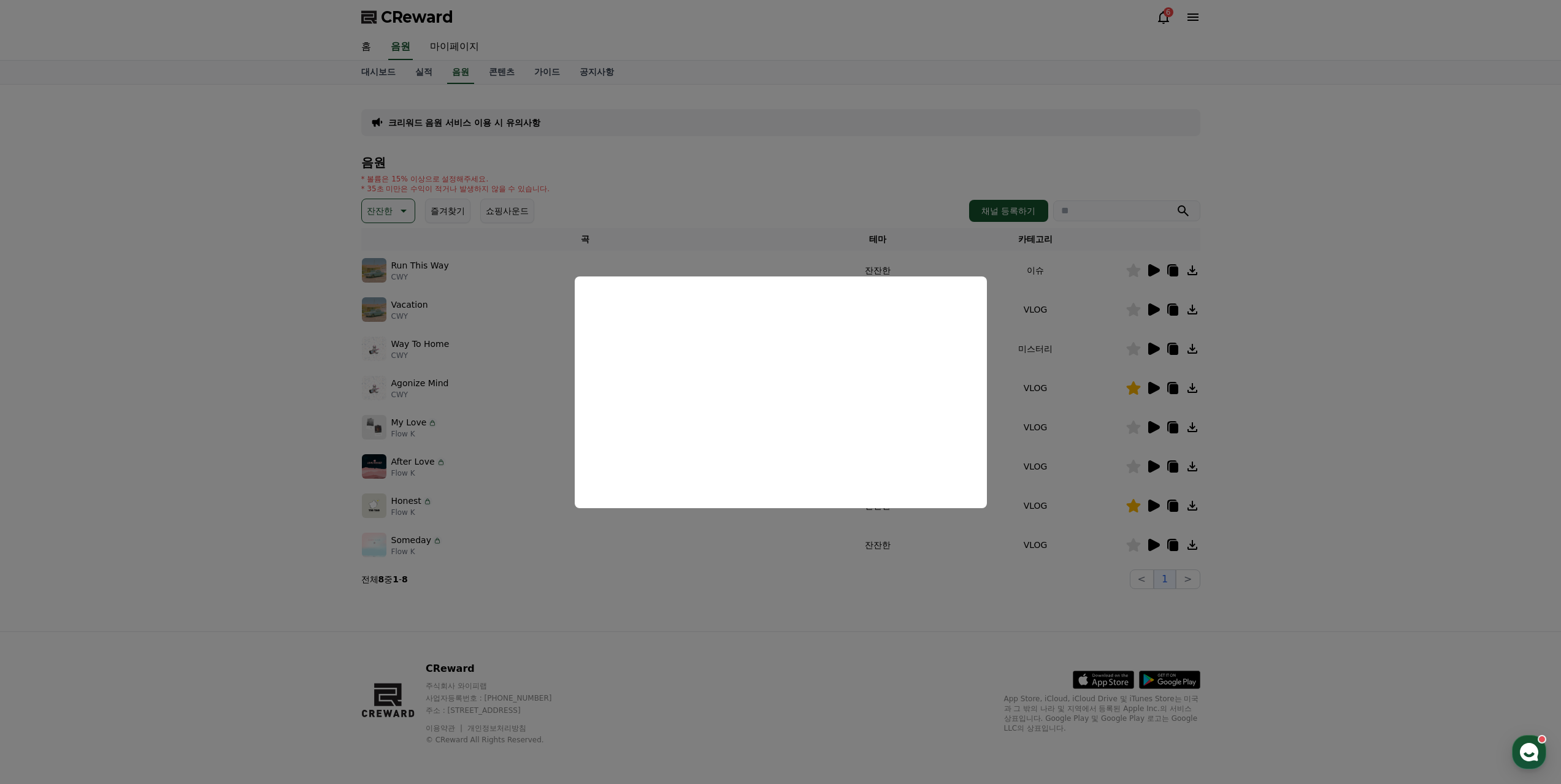
click at [816, 585] on button "close modal" at bounding box center [780, 392] width 1561 height 784
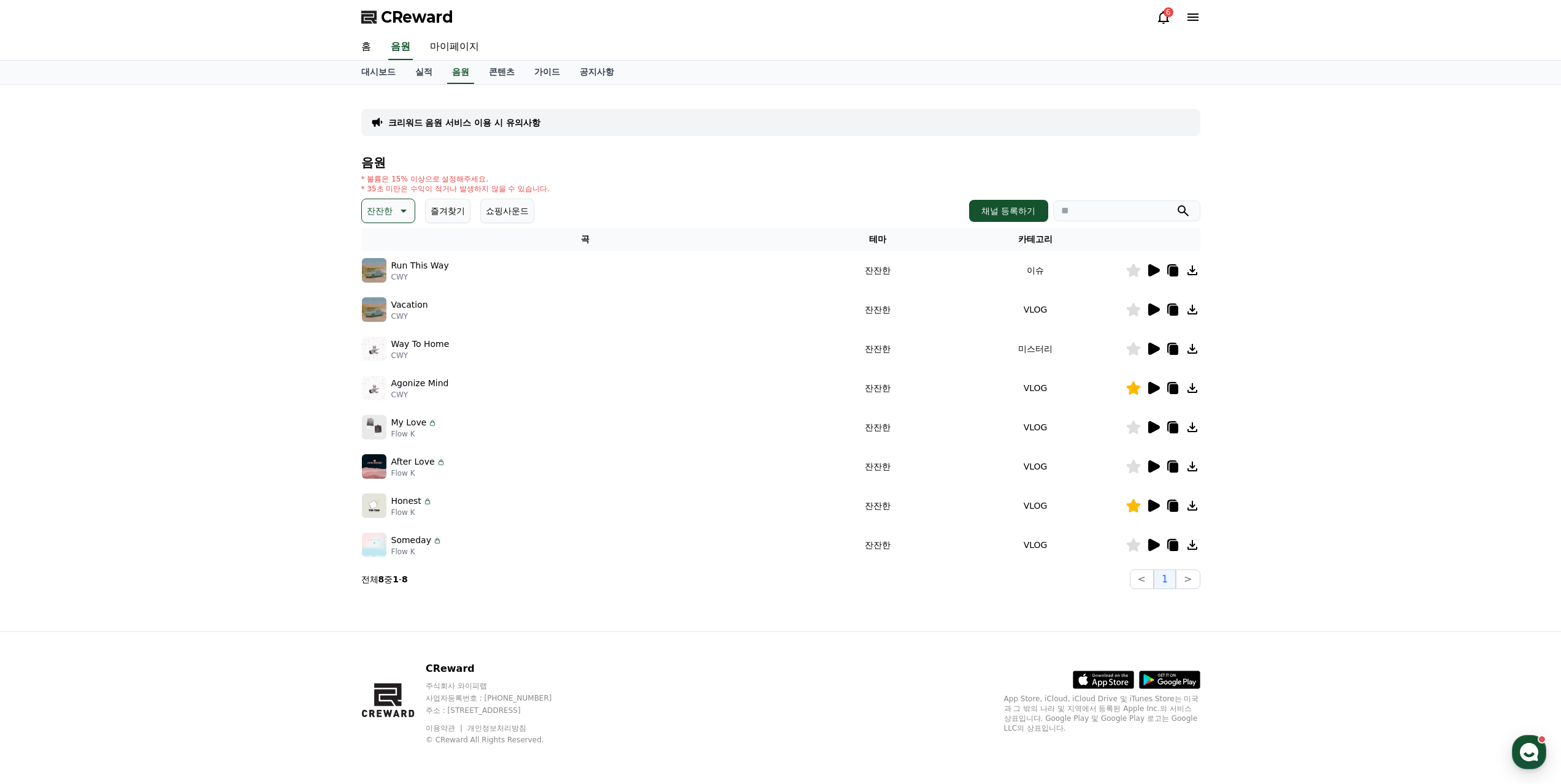
click at [1151, 303] on icon at bounding box center [1153, 309] width 12 height 12
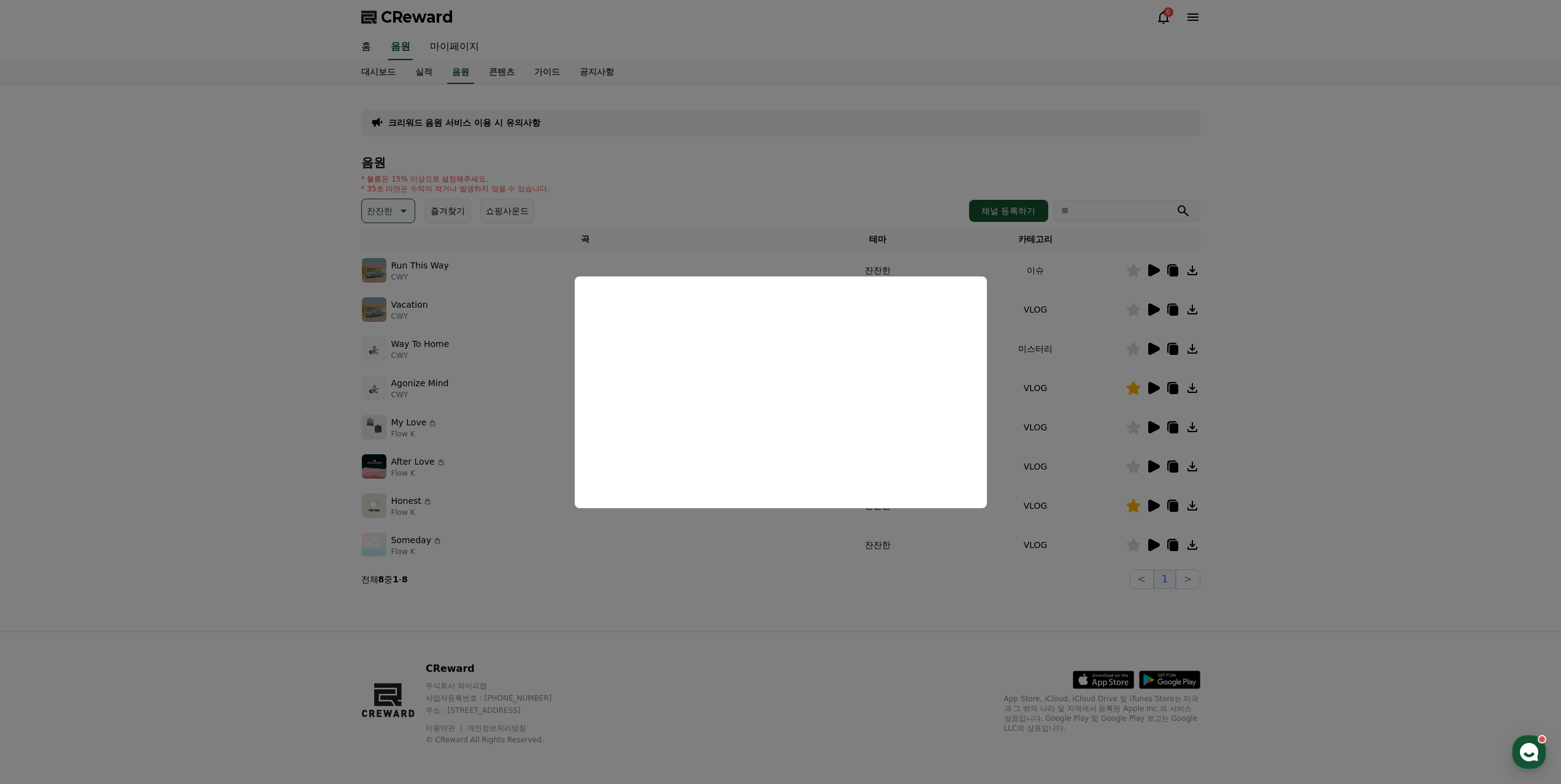
drag, startPoint x: 804, startPoint y: 571, endPoint x: 827, endPoint y: 543, distance: 36.2
click at [804, 571] on button "close modal" at bounding box center [780, 392] width 1561 height 784
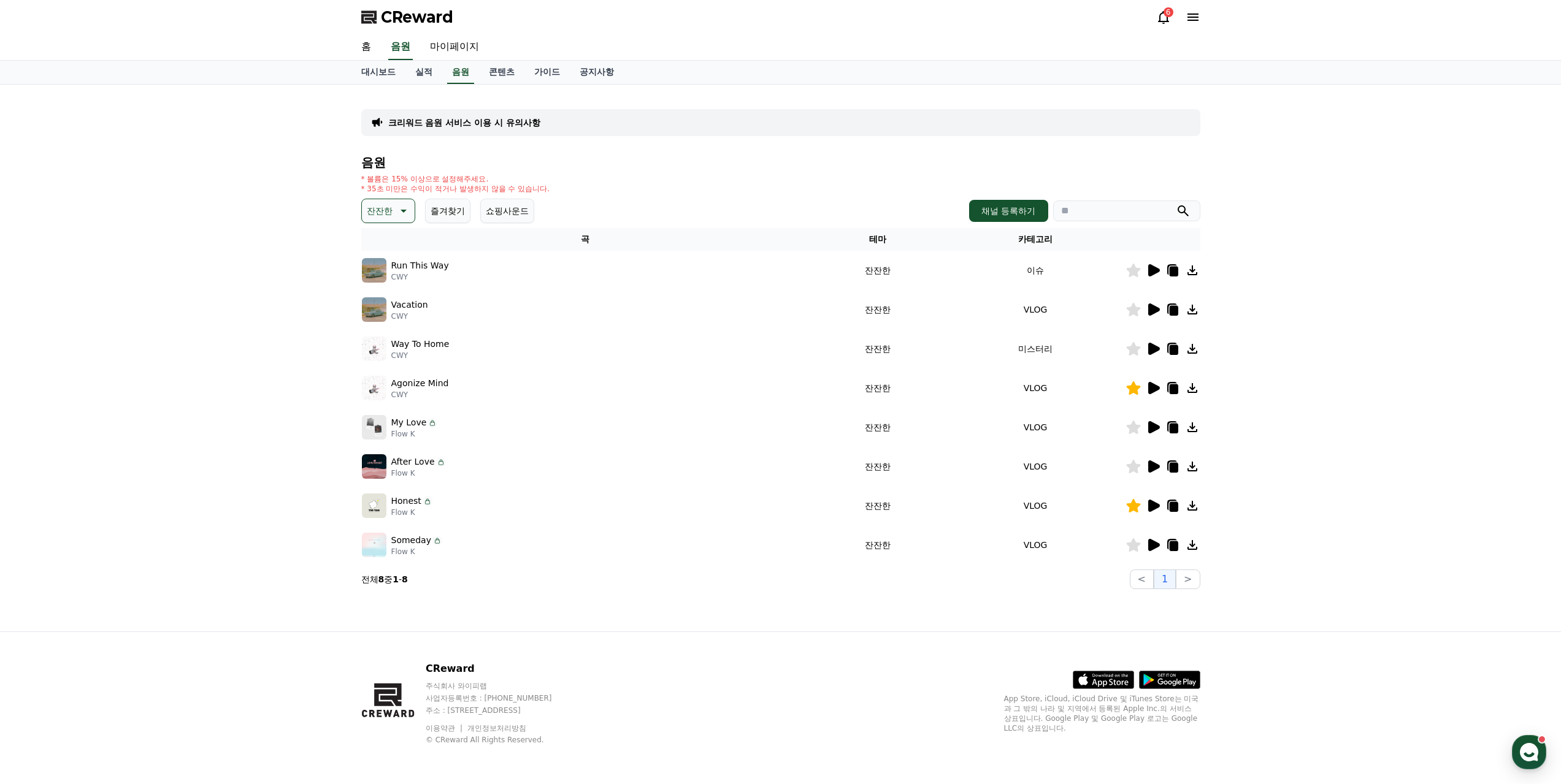
click at [1159, 263] on icon at bounding box center [1152, 270] width 14 height 14
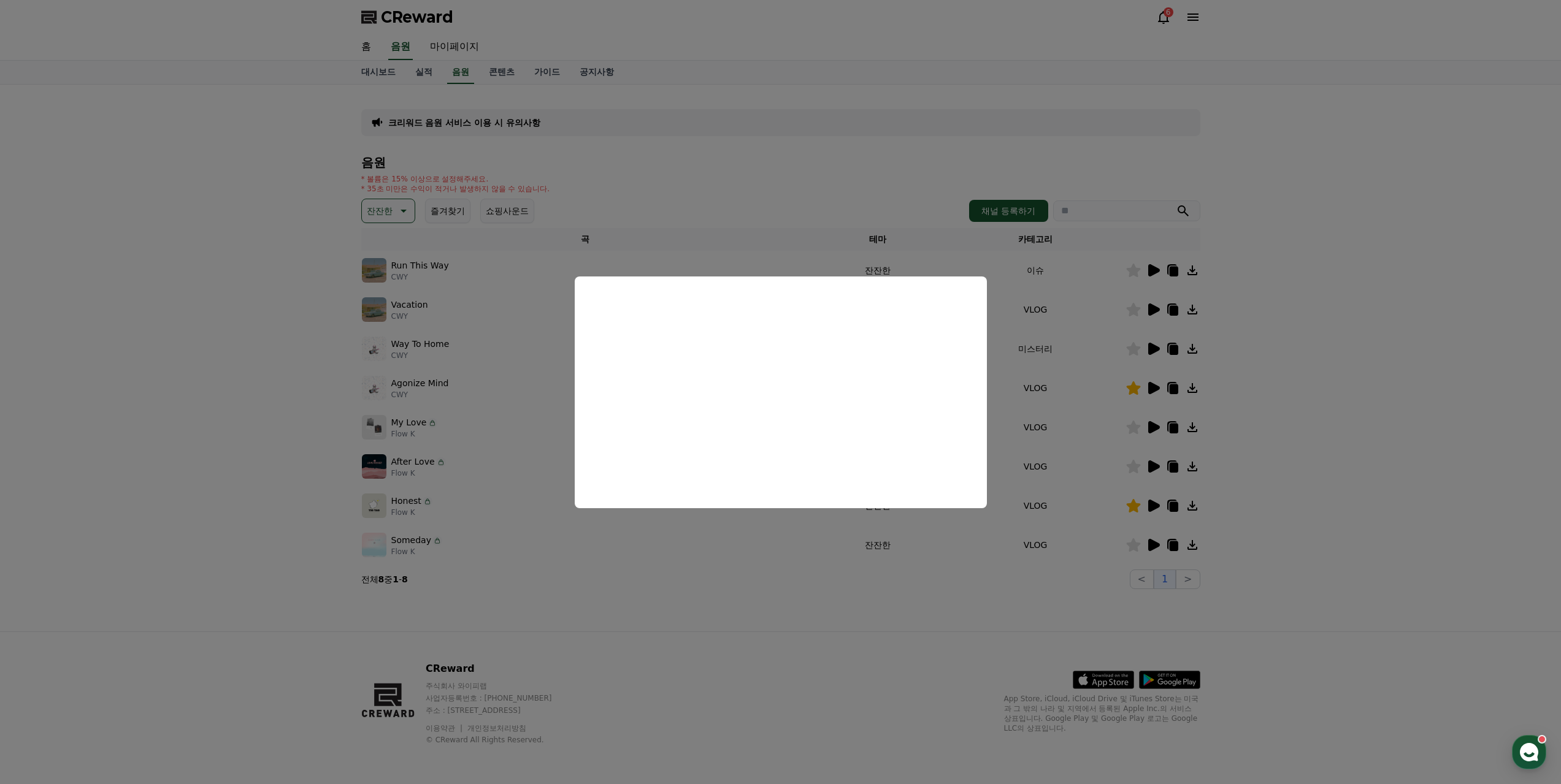
click at [770, 610] on button "close modal" at bounding box center [780, 392] width 1561 height 784
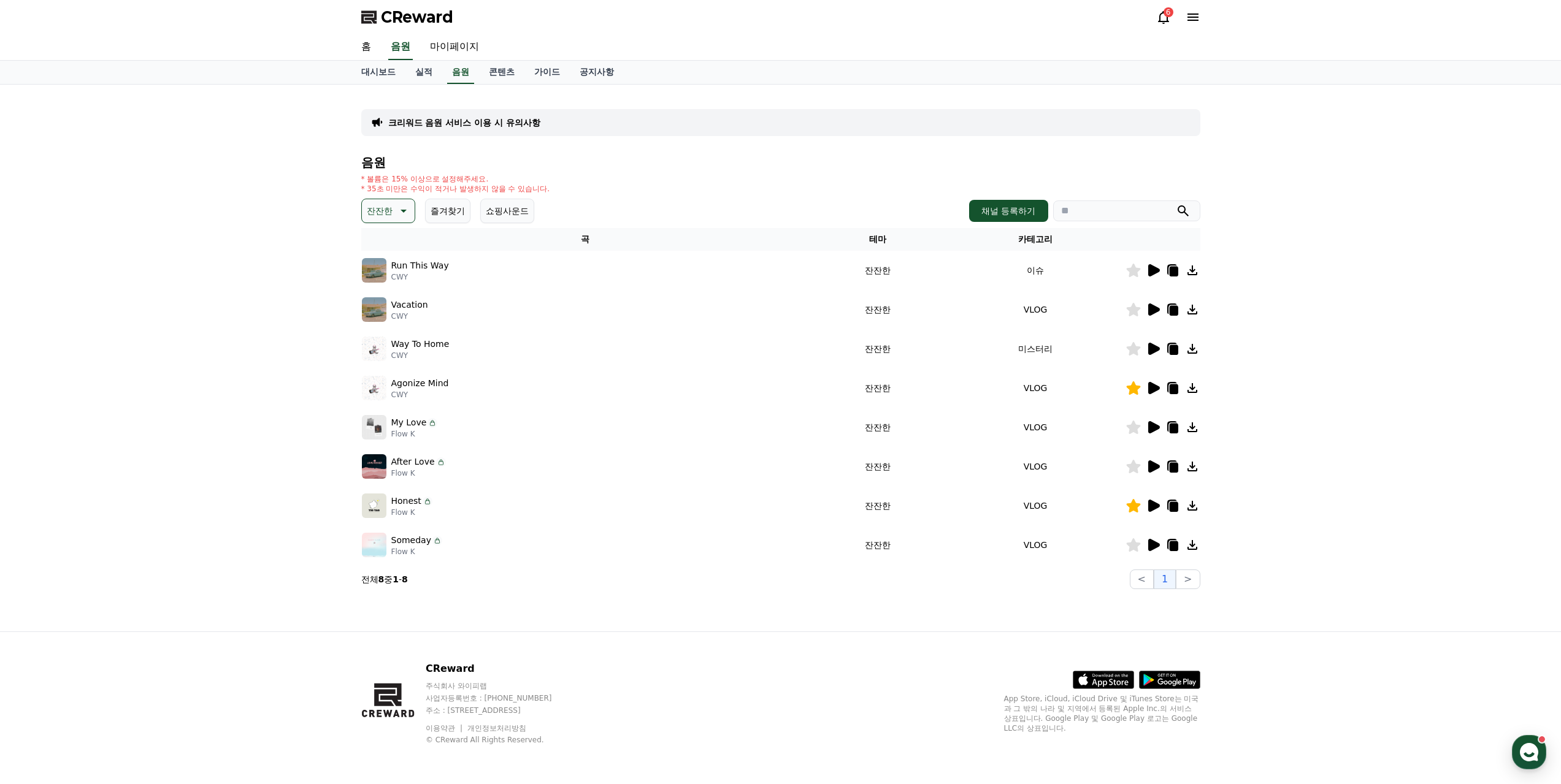
click at [1151, 303] on icon at bounding box center [1153, 309] width 12 height 12
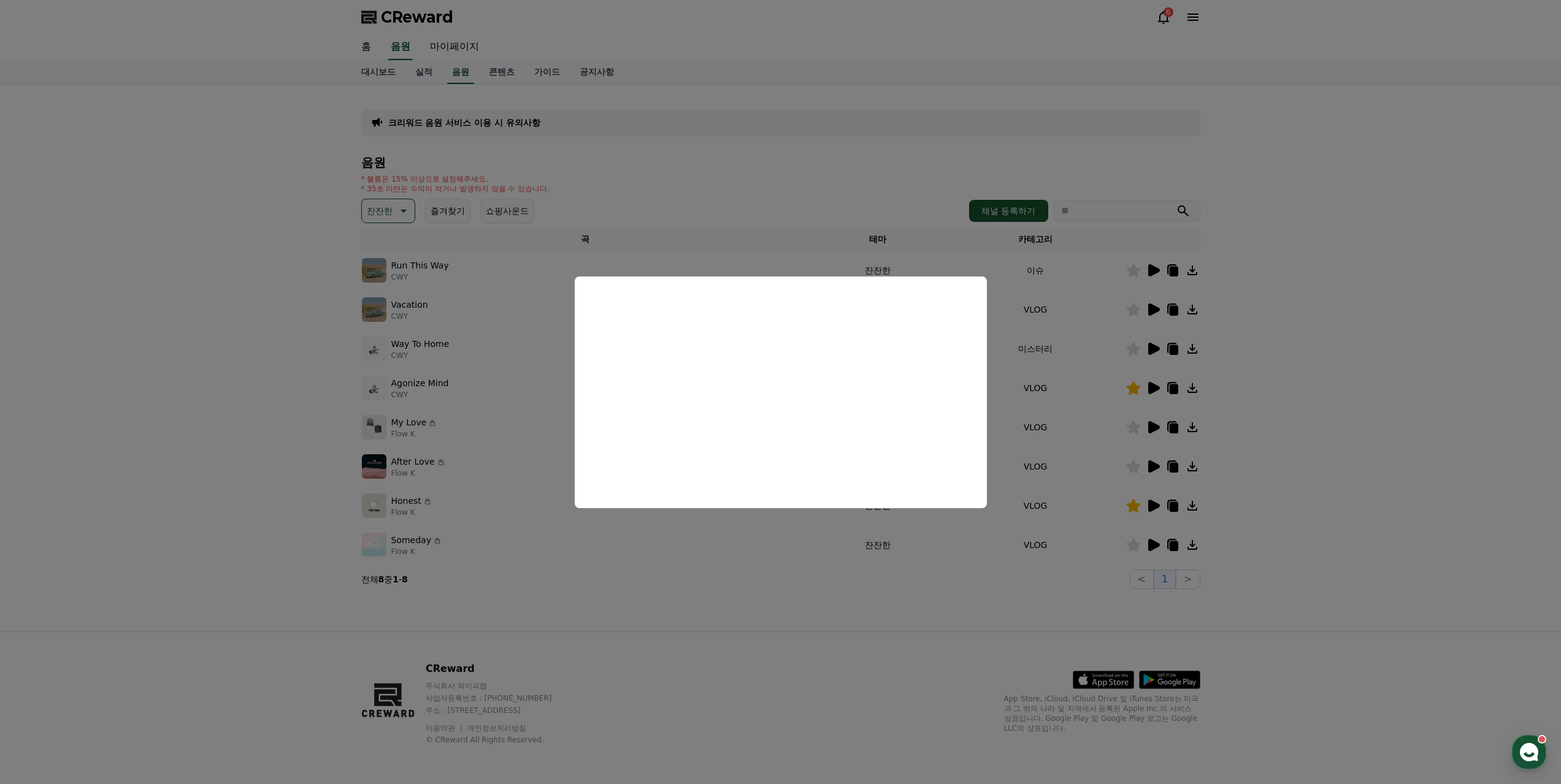
drag, startPoint x: 714, startPoint y: 590, endPoint x: 716, endPoint y: 568, distance: 22.1
click at [714, 590] on button "close modal" at bounding box center [780, 392] width 1561 height 784
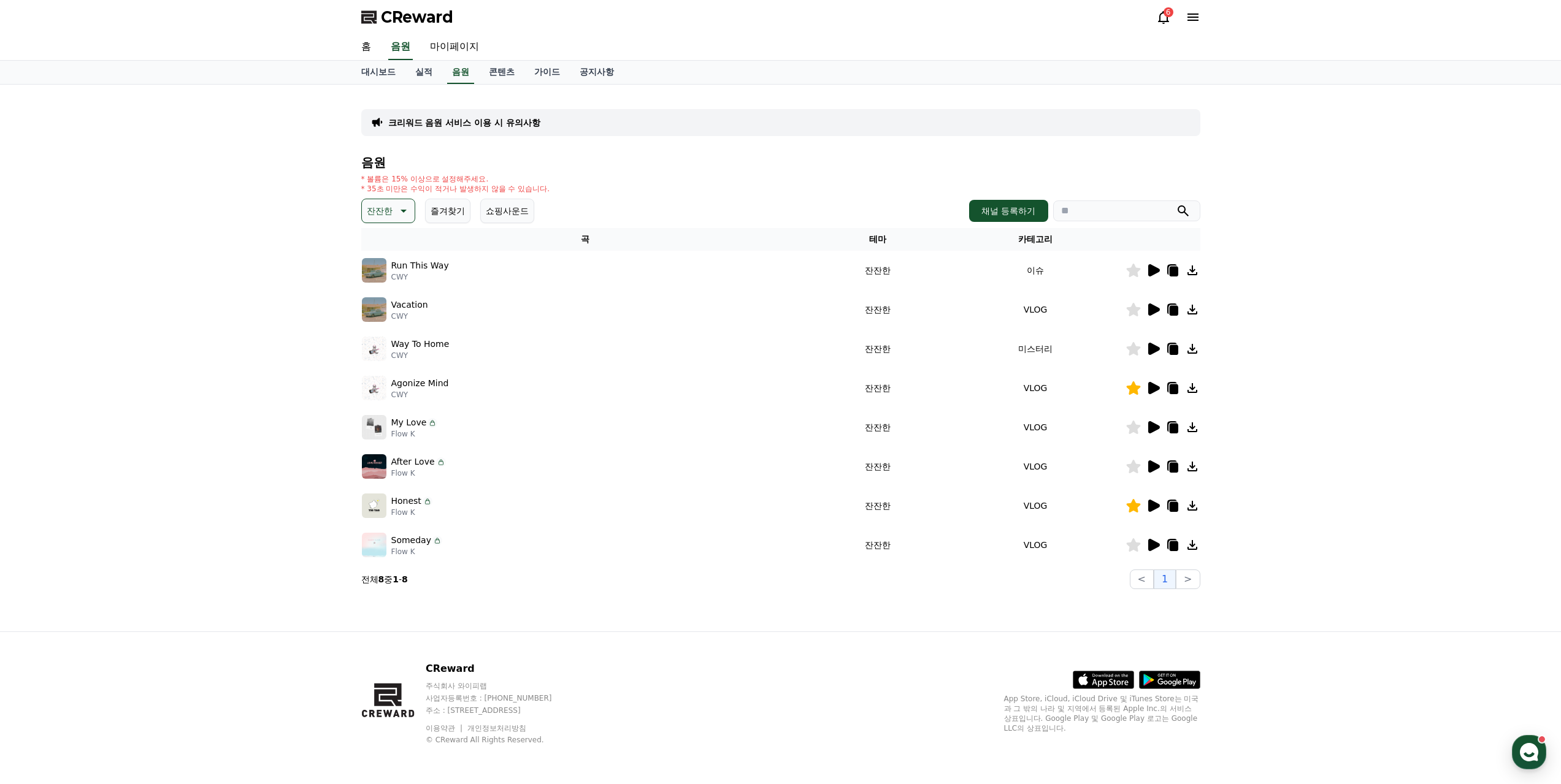
click at [1177, 384] on icon at bounding box center [1173, 389] width 9 height 10
click at [1152, 382] on icon at bounding box center [1153, 388] width 12 height 12
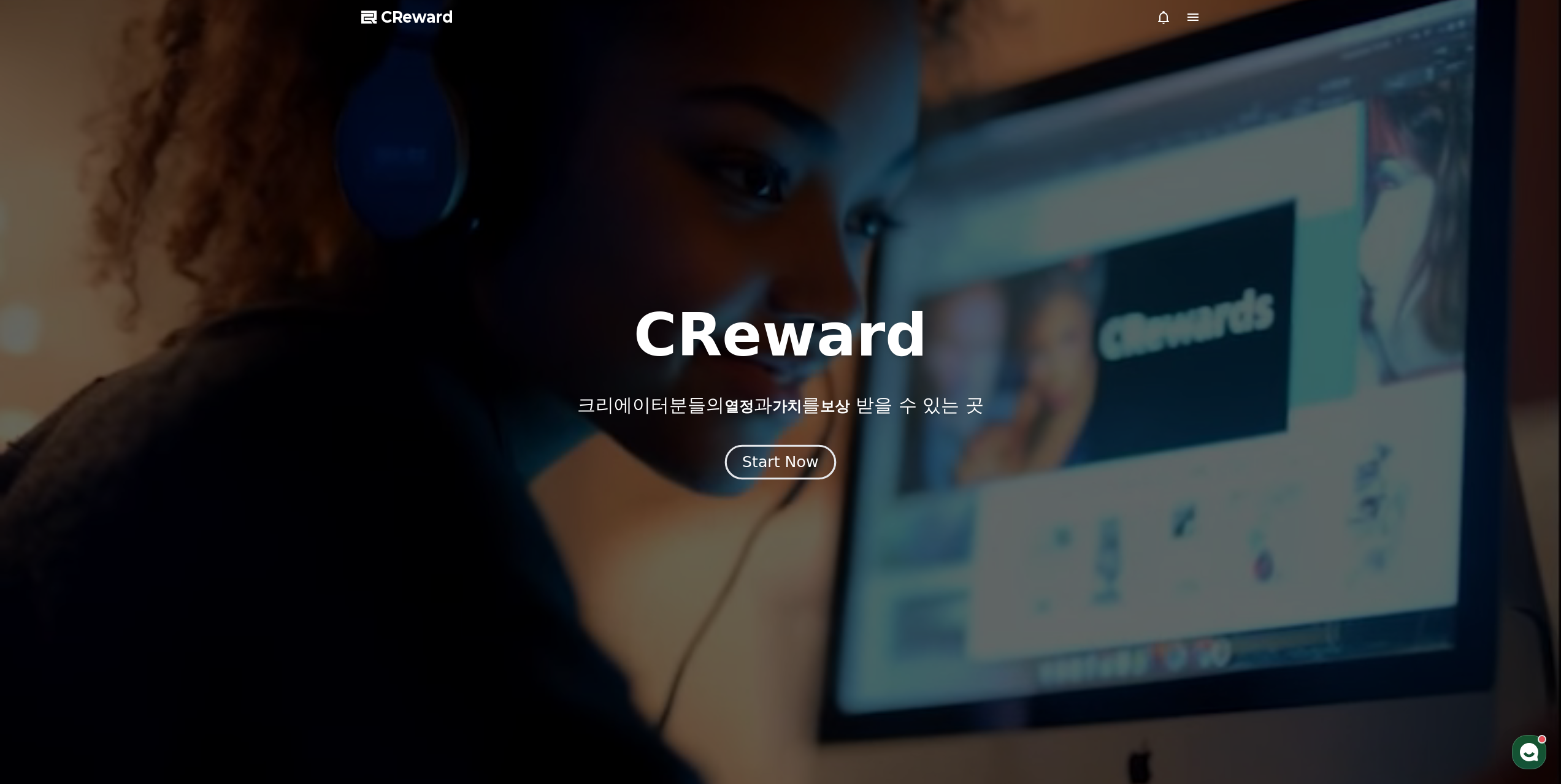
click at [789, 454] on div "Start Now" at bounding box center [780, 462] width 76 height 21
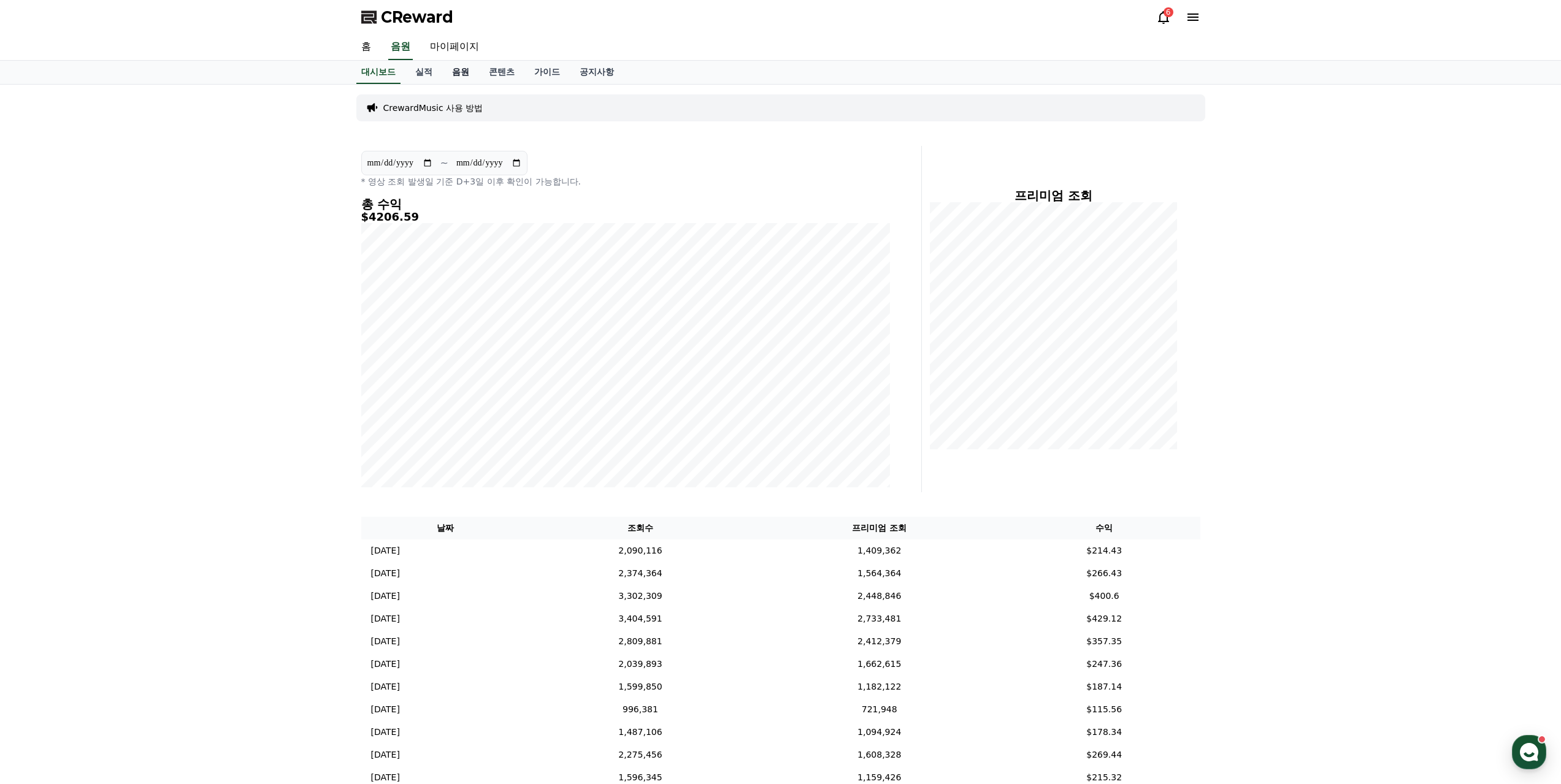
click at [447, 61] on link "음원" at bounding box center [460, 72] width 37 height 23
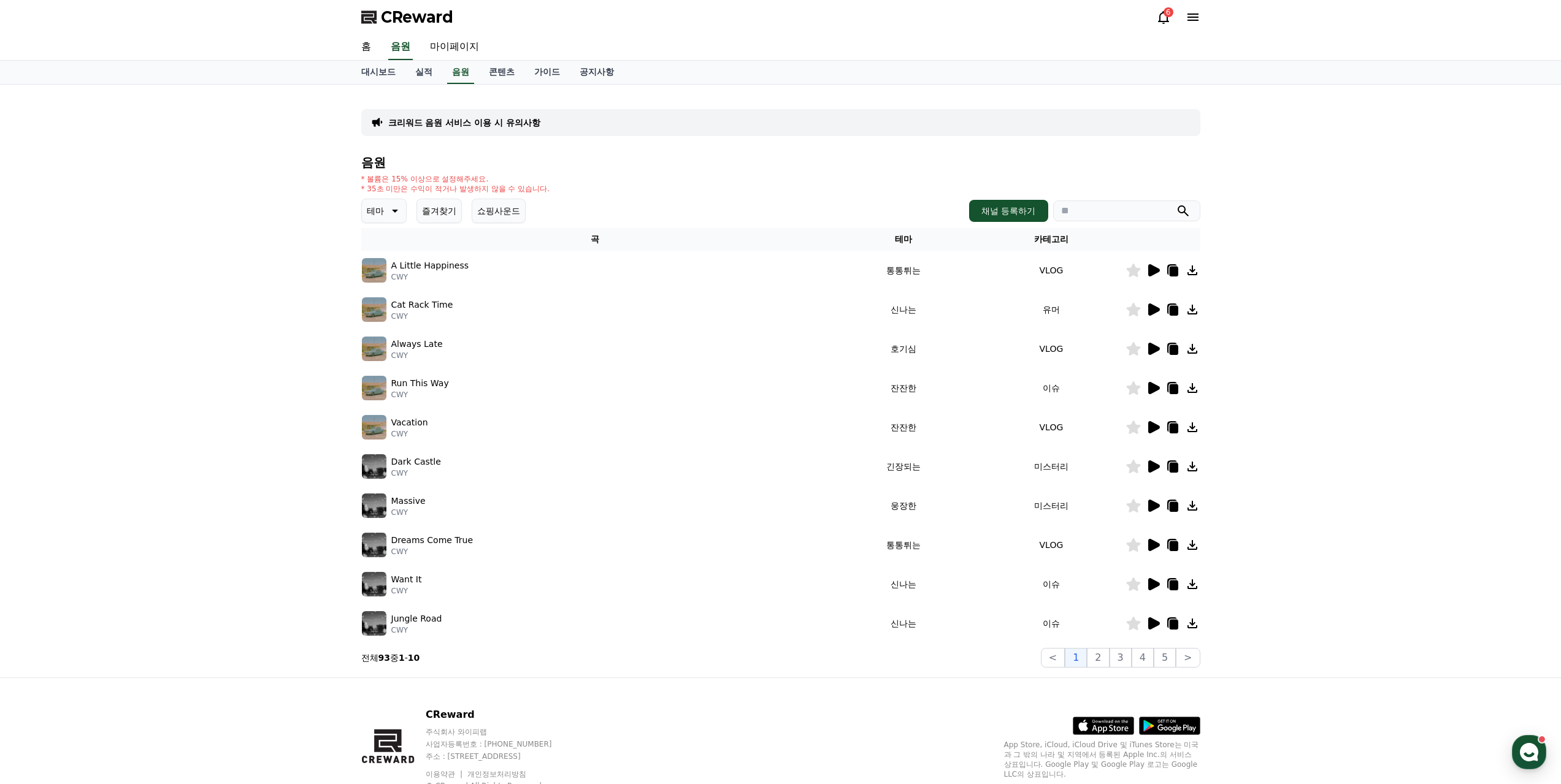
click at [1159, 264] on icon at bounding box center [1153, 270] width 12 height 12
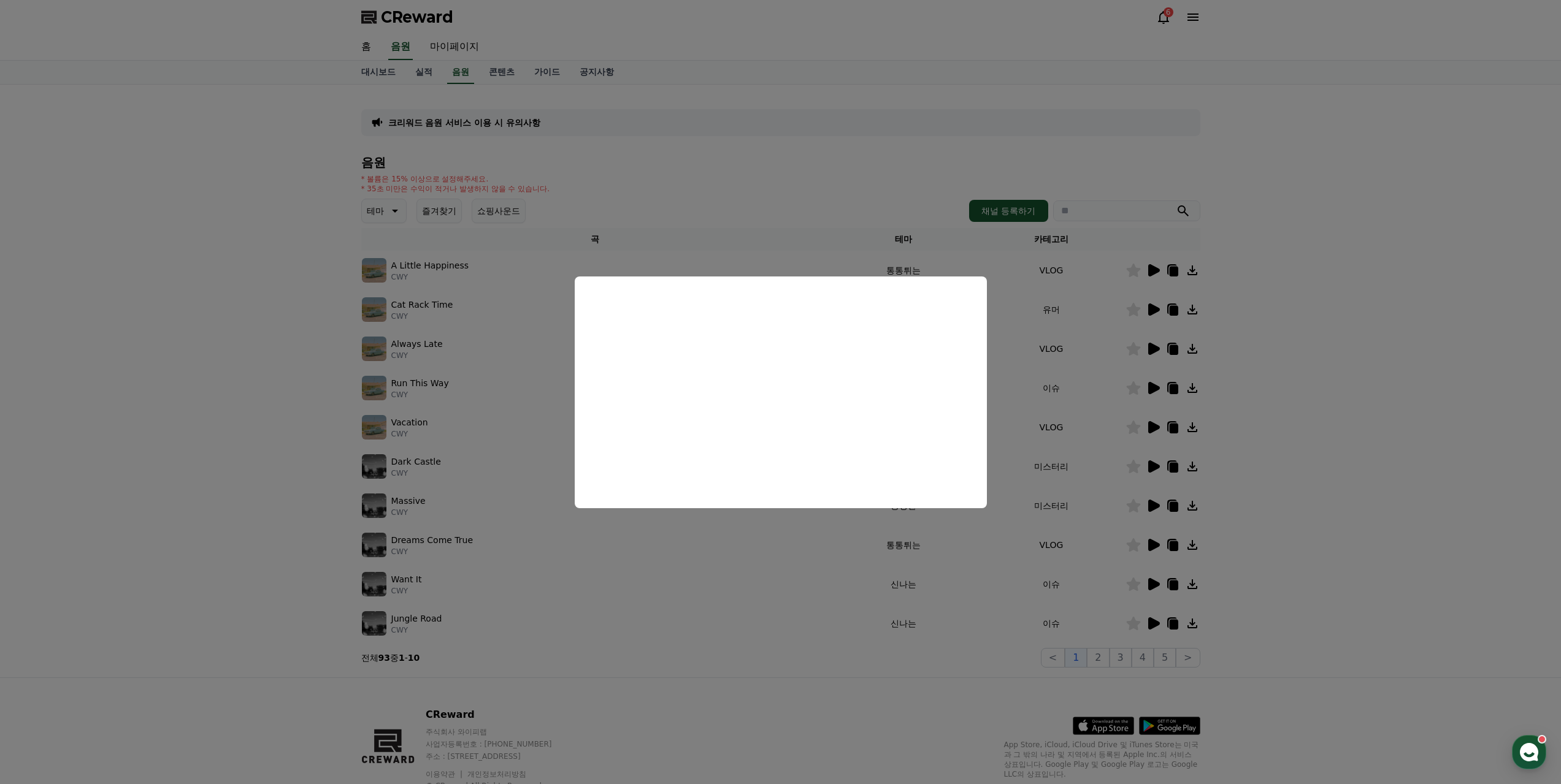
click at [219, 297] on button "close modal" at bounding box center [780, 392] width 1561 height 784
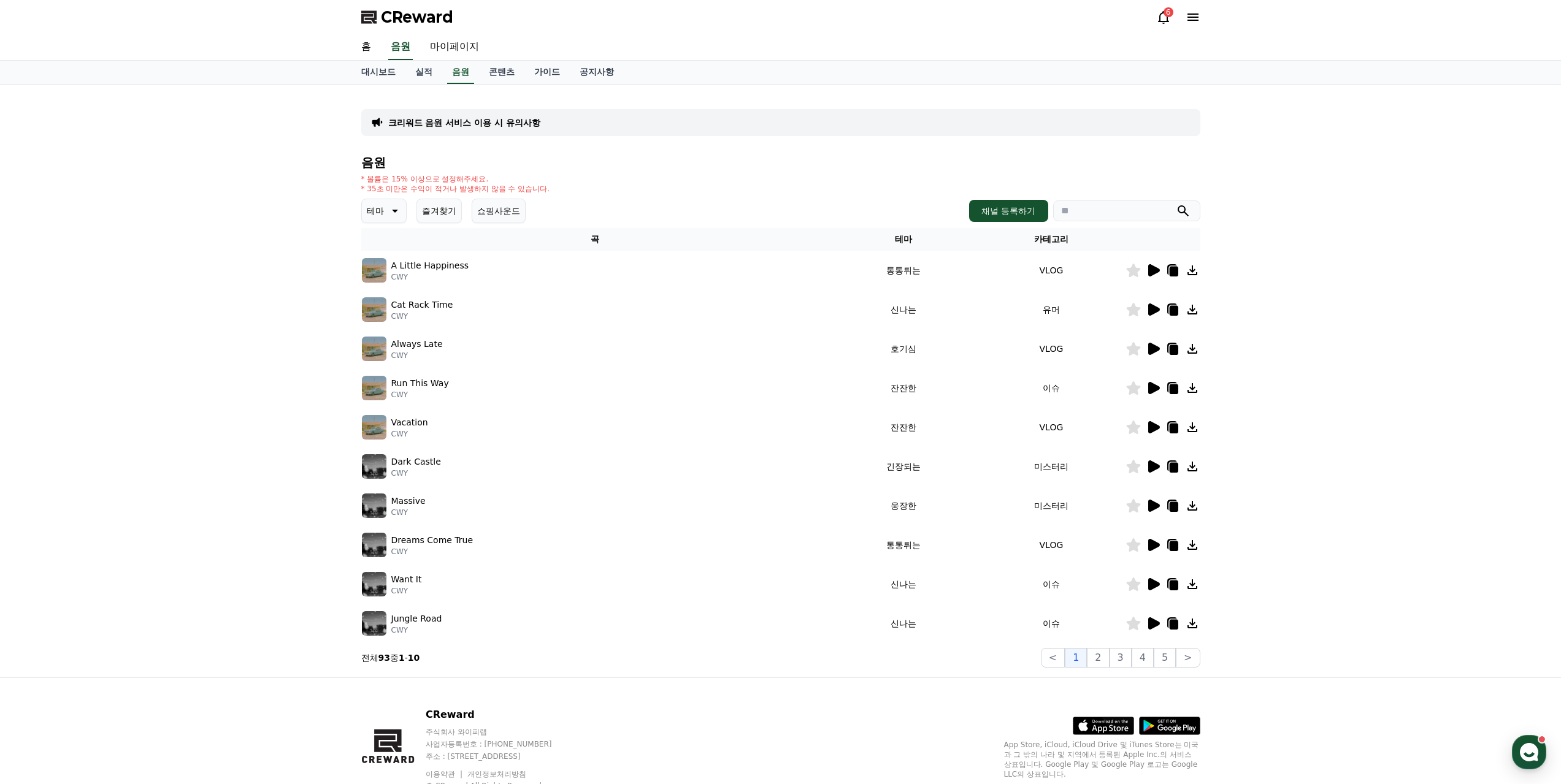
click at [1156, 303] on icon at bounding box center [1153, 309] width 12 height 12
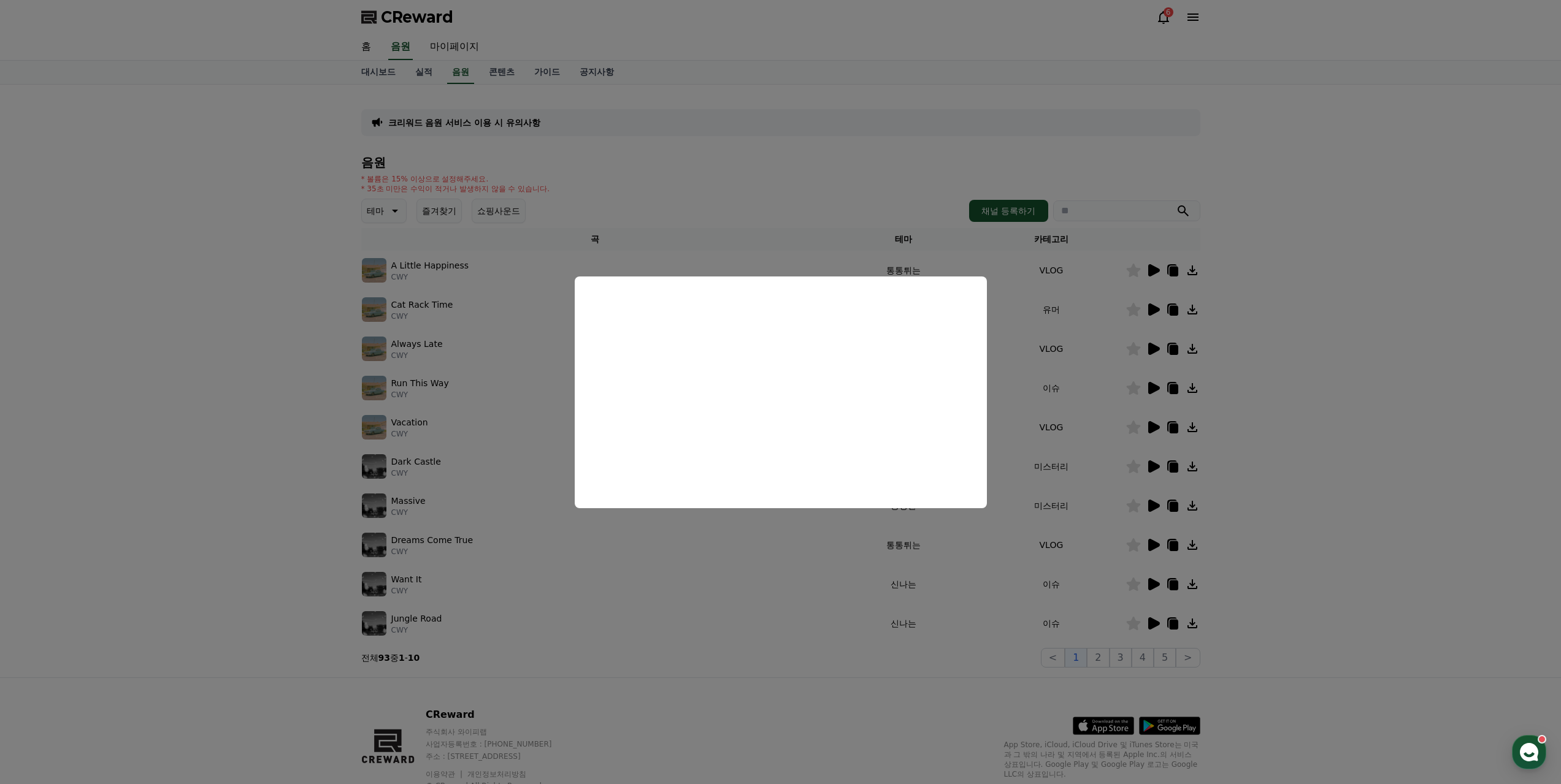
click at [769, 626] on button "close modal" at bounding box center [780, 392] width 1561 height 784
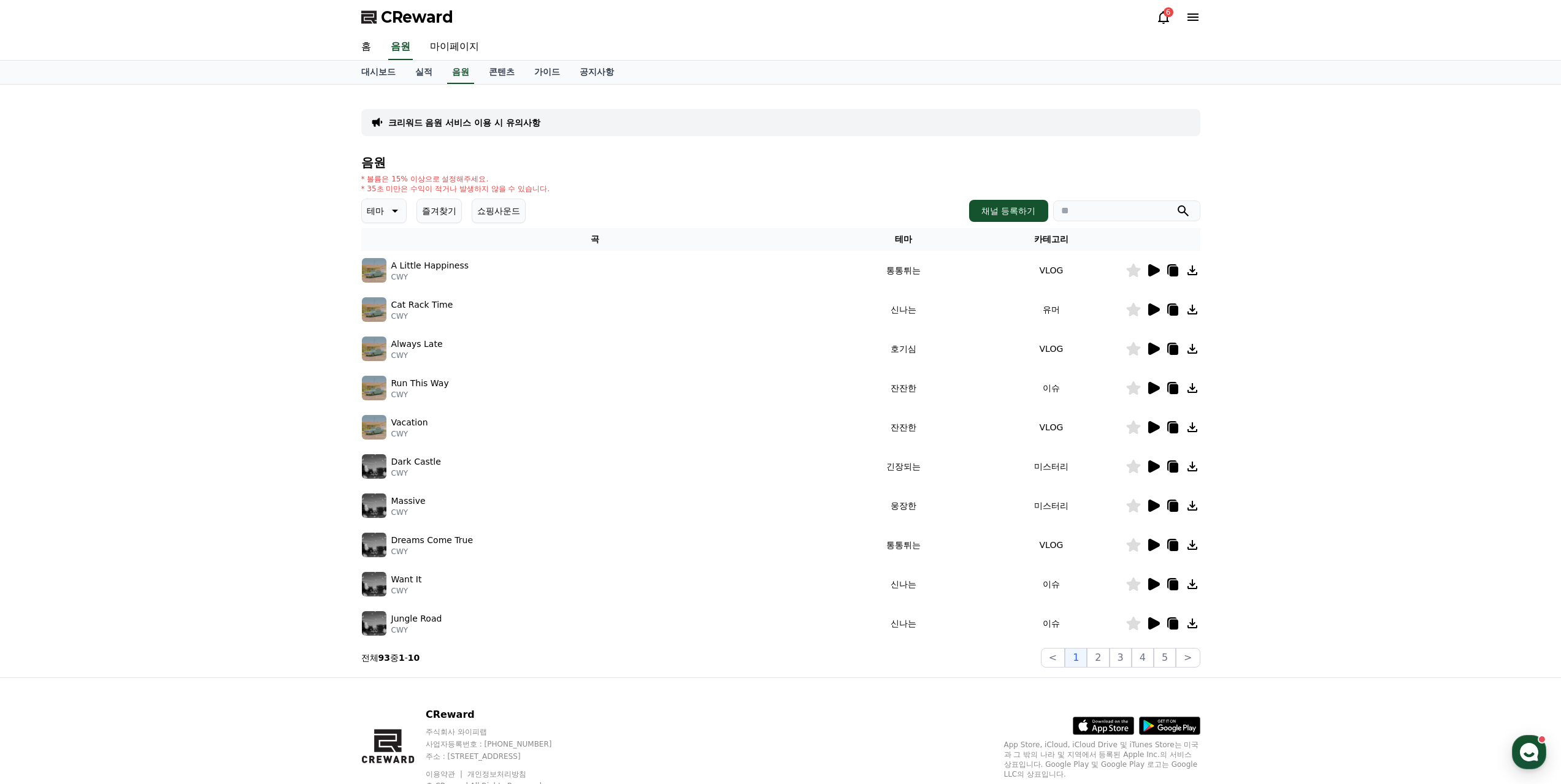
click at [1153, 342] on icon at bounding box center [1153, 349] width 12 height 12
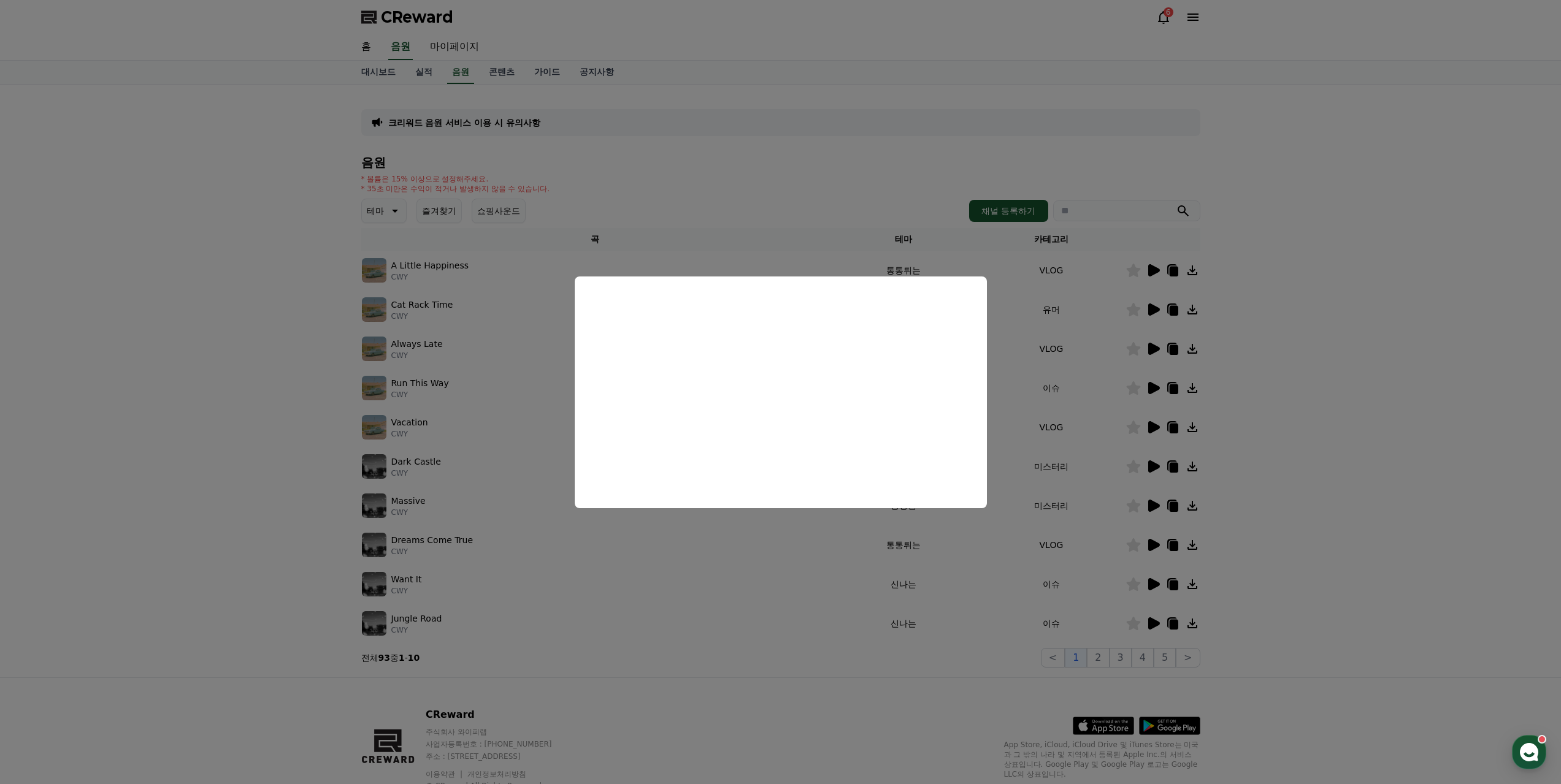
click at [734, 640] on button "close modal" at bounding box center [780, 392] width 1561 height 784
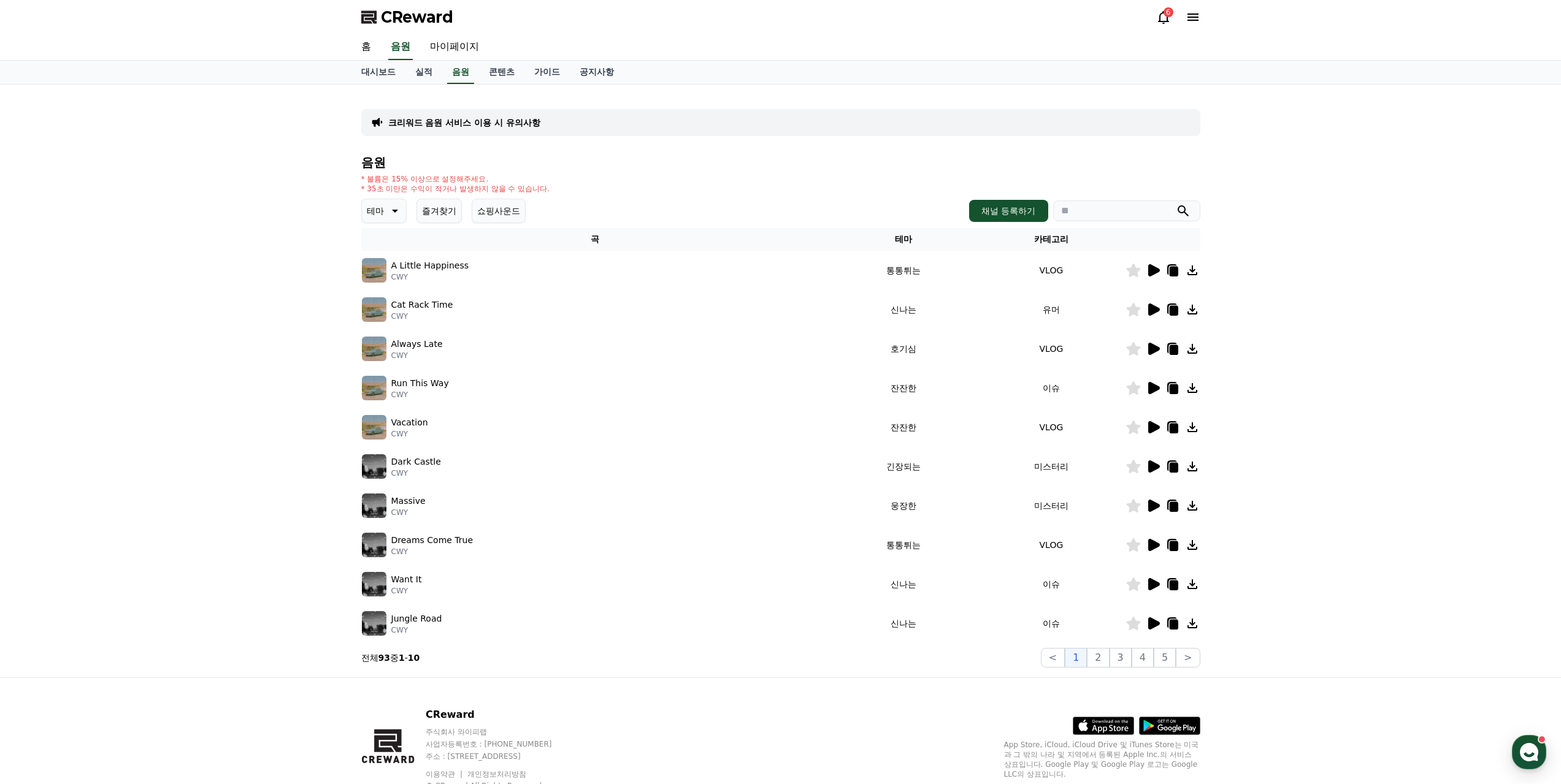
click at [1154, 342] on icon at bounding box center [1153, 349] width 12 height 12
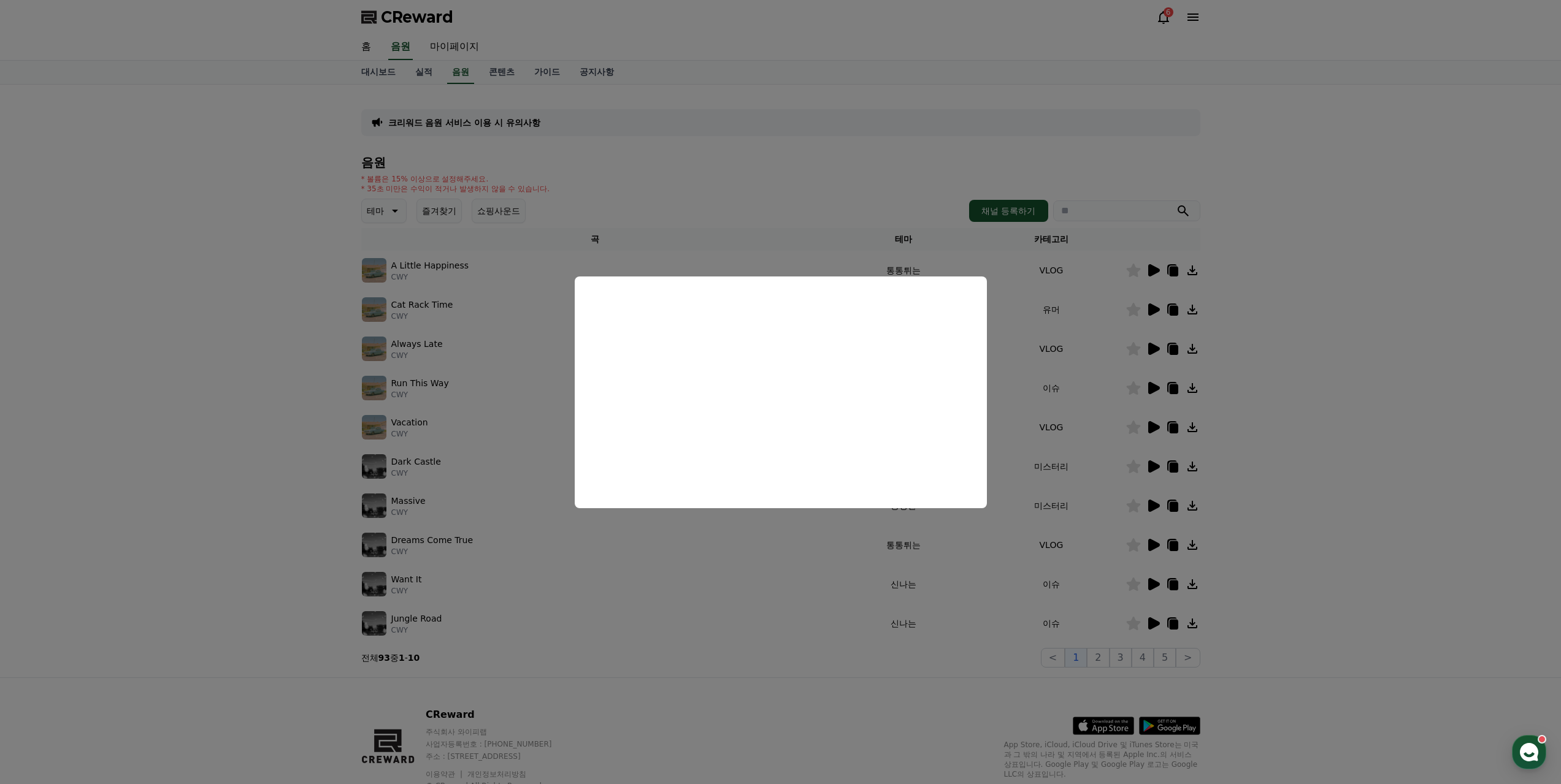
click at [766, 614] on button "close modal" at bounding box center [780, 392] width 1561 height 784
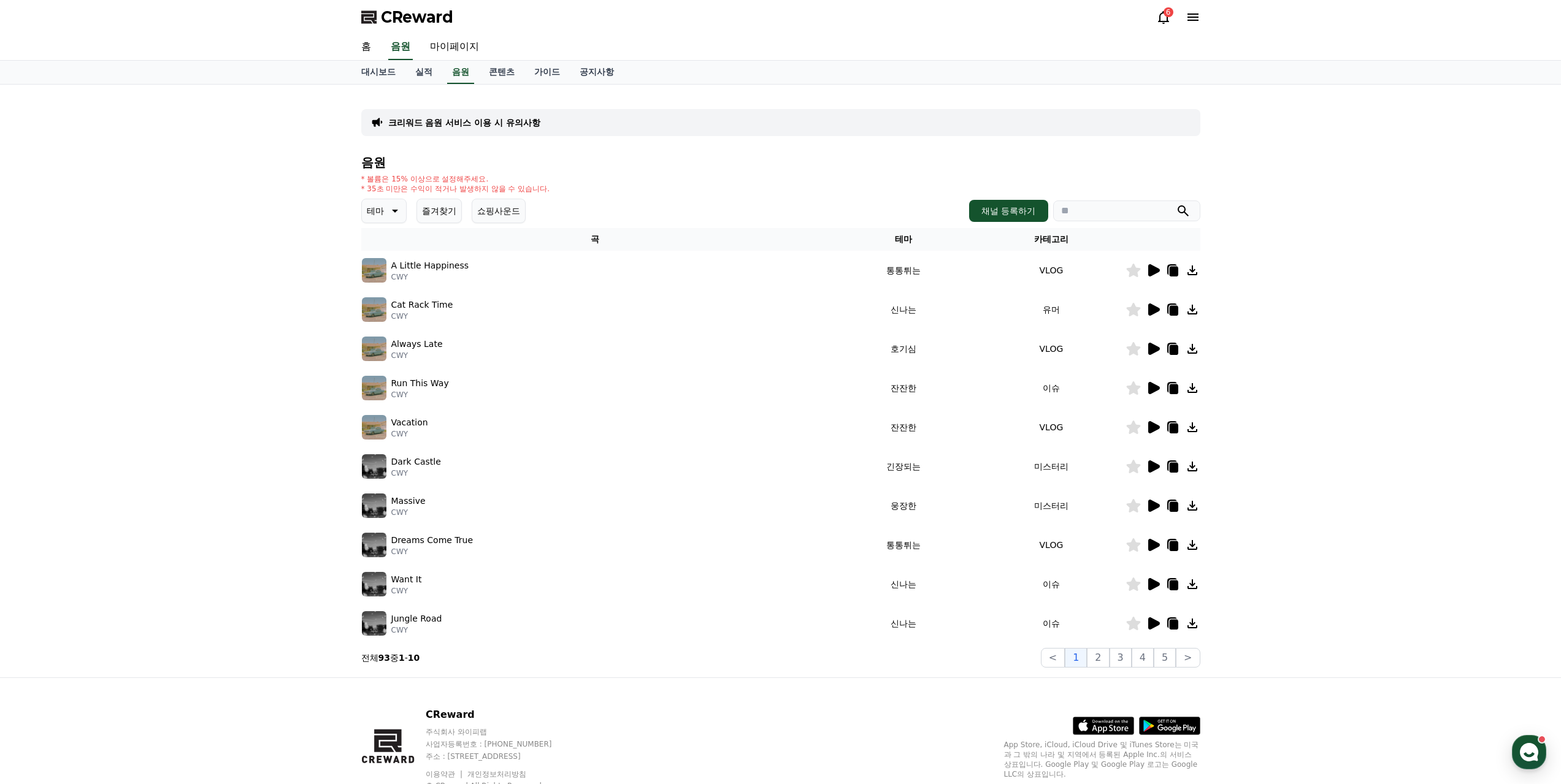
click at [1152, 382] on icon at bounding box center [1153, 388] width 12 height 12
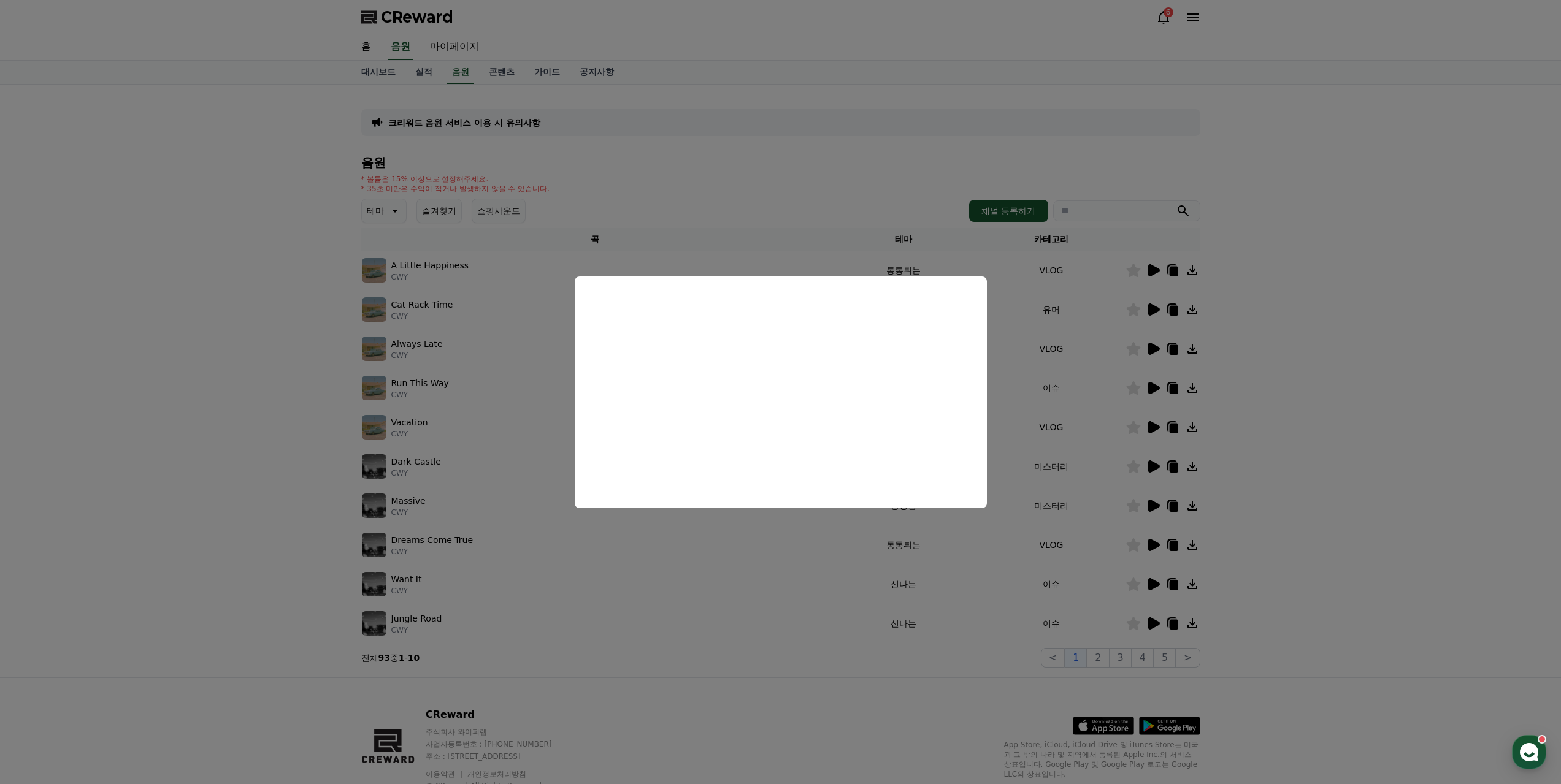
click at [727, 621] on button "close modal" at bounding box center [780, 392] width 1561 height 784
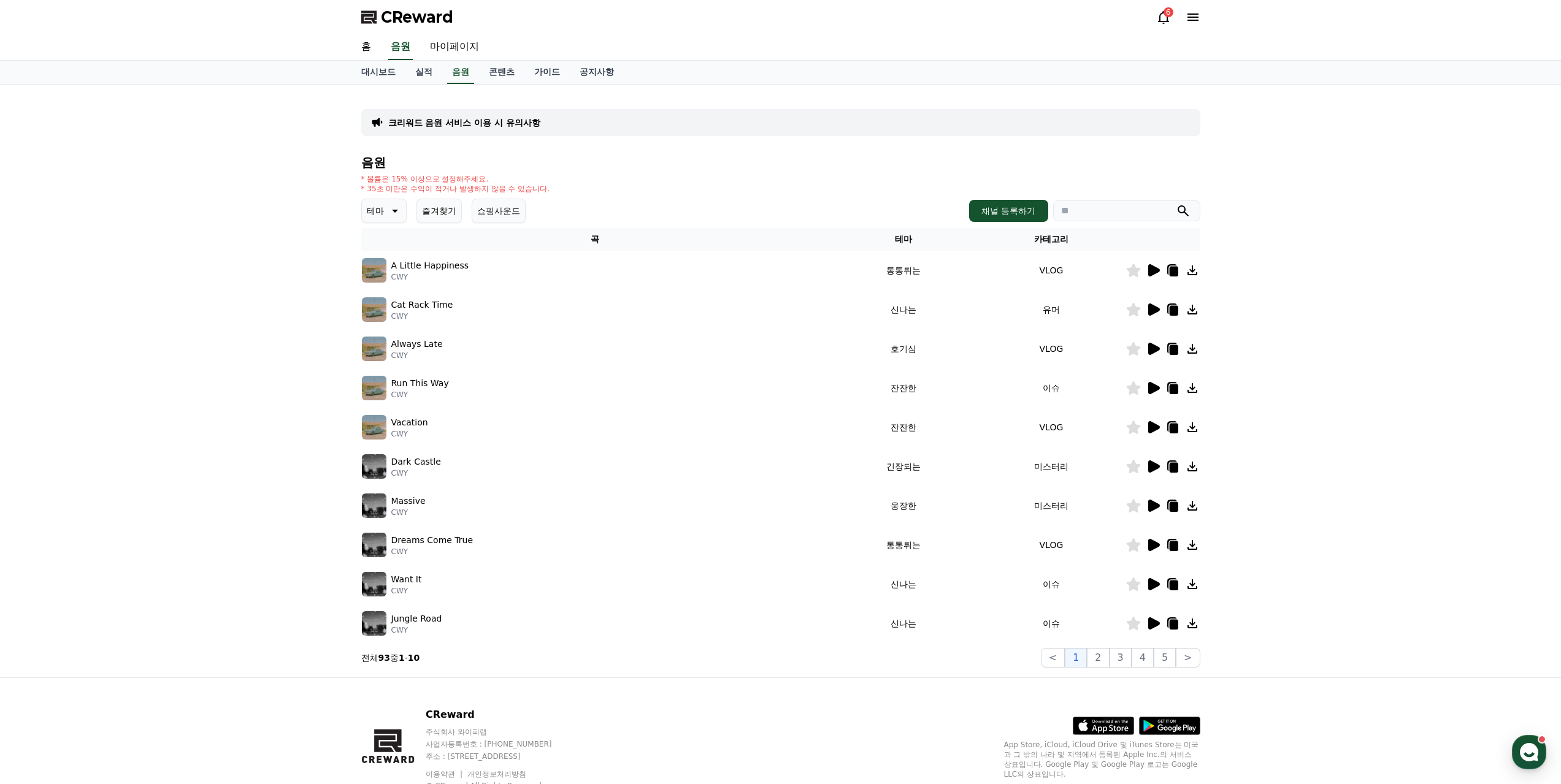
click at [1157, 421] on icon at bounding box center [1153, 427] width 12 height 12
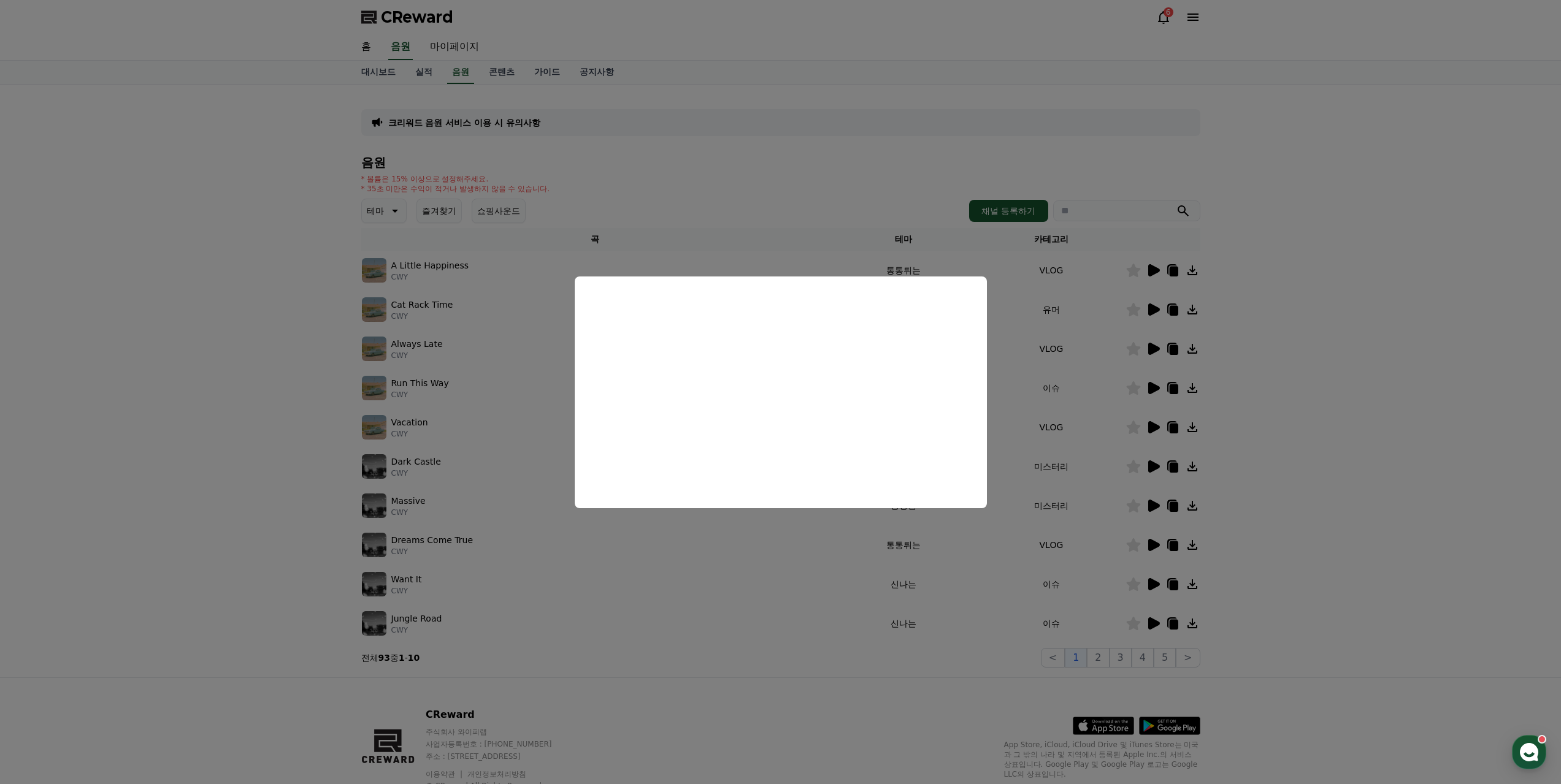
click at [693, 661] on button "close modal" at bounding box center [780, 392] width 1561 height 784
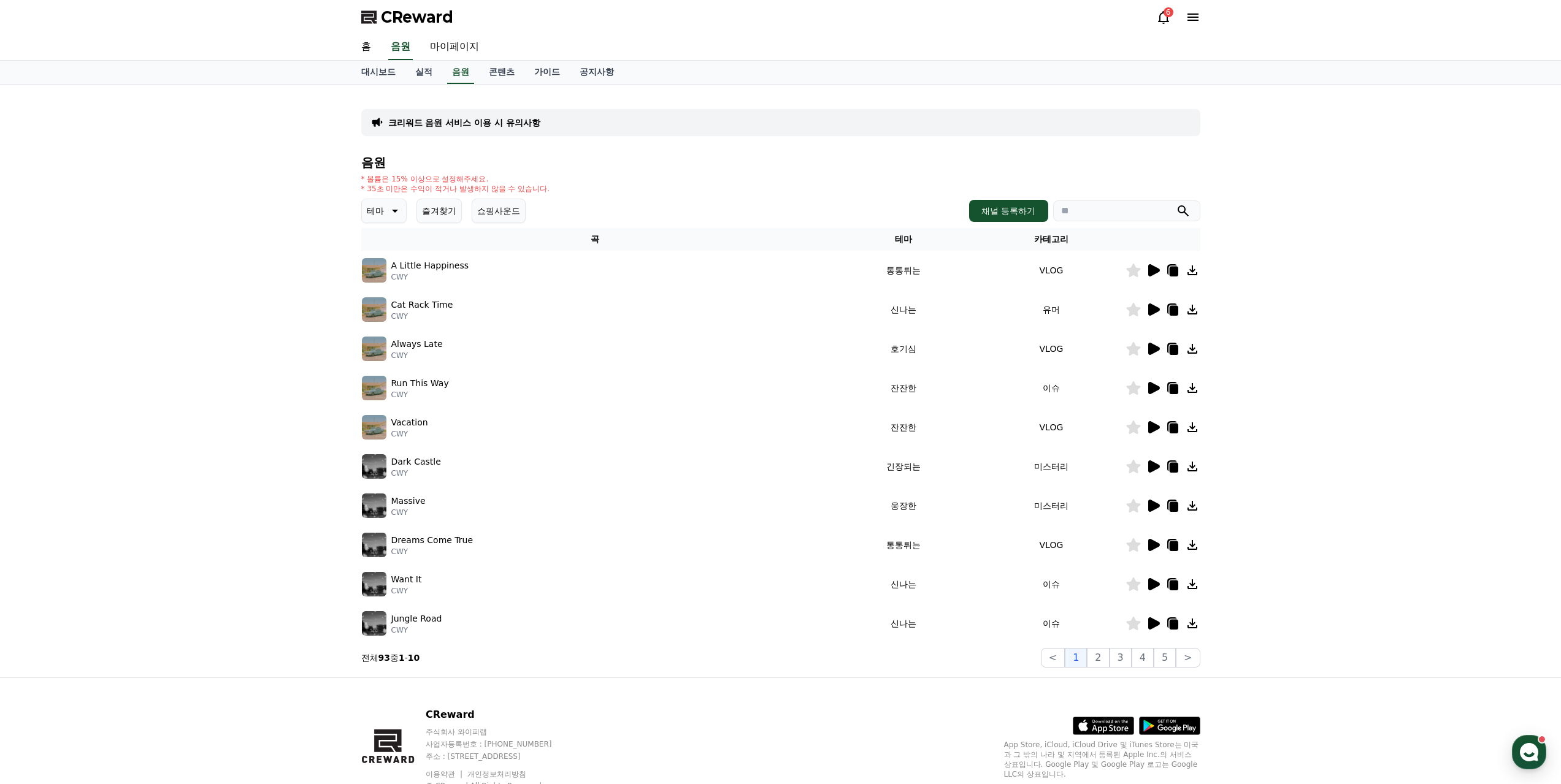
click at [1154, 578] on icon at bounding box center [1153, 584] width 12 height 12
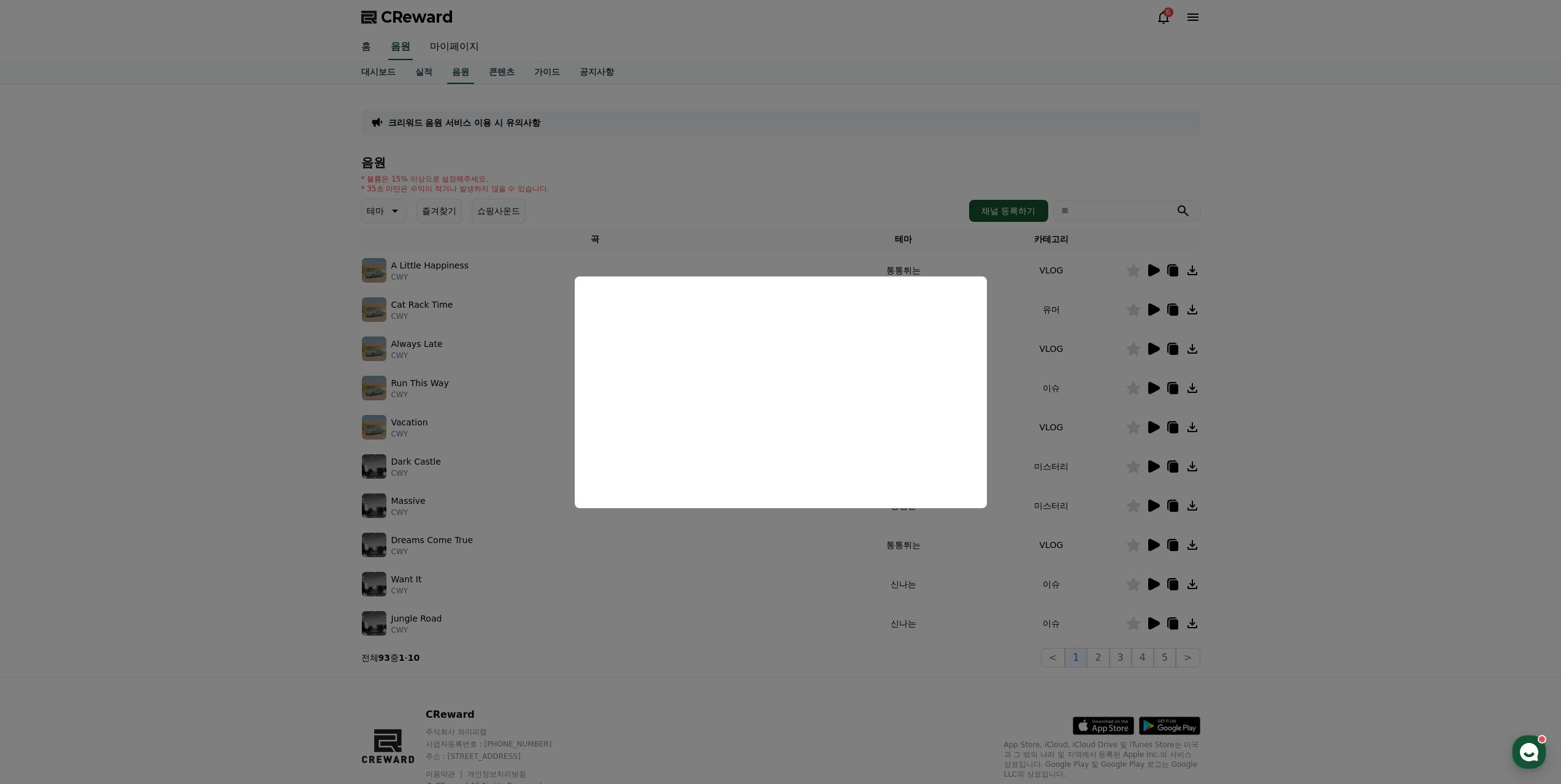
click at [777, 598] on button "close modal" at bounding box center [780, 392] width 1561 height 784
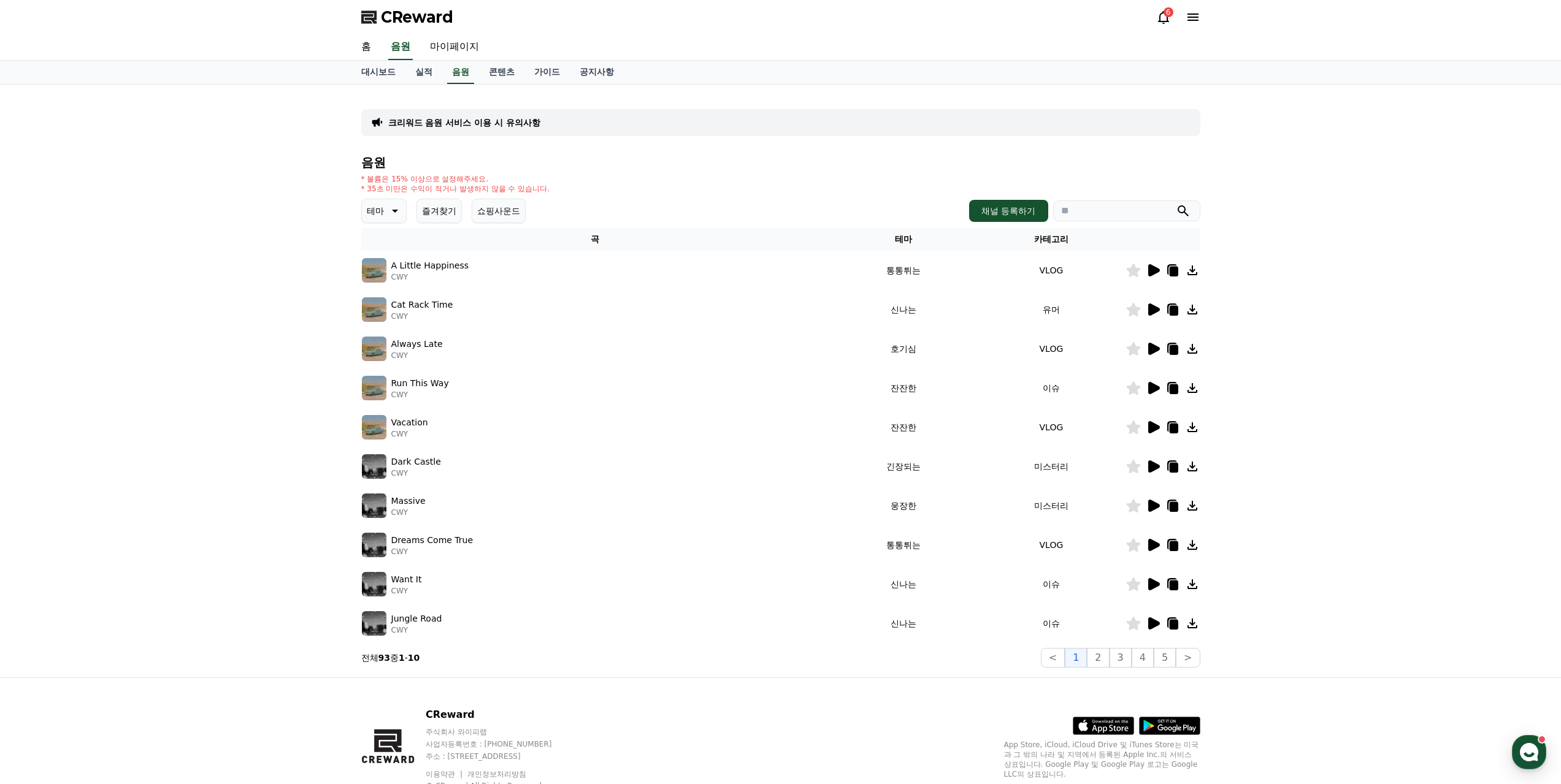
click at [1152, 617] on icon at bounding box center [1153, 623] width 12 height 12
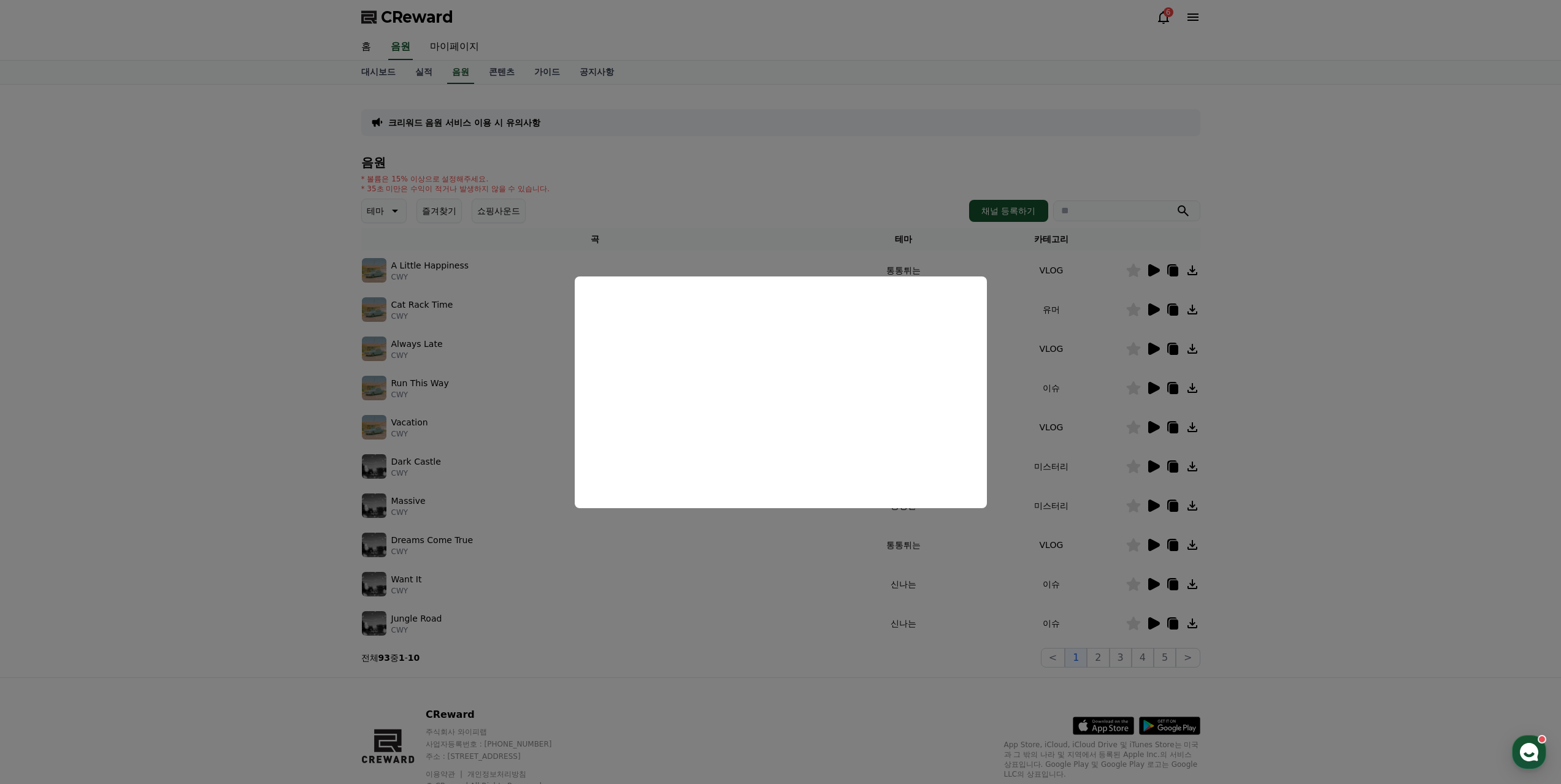
drag, startPoint x: 974, startPoint y: 623, endPoint x: 1007, endPoint y: 615, distance: 34.0
click at [975, 623] on button "close modal" at bounding box center [780, 392] width 1561 height 784
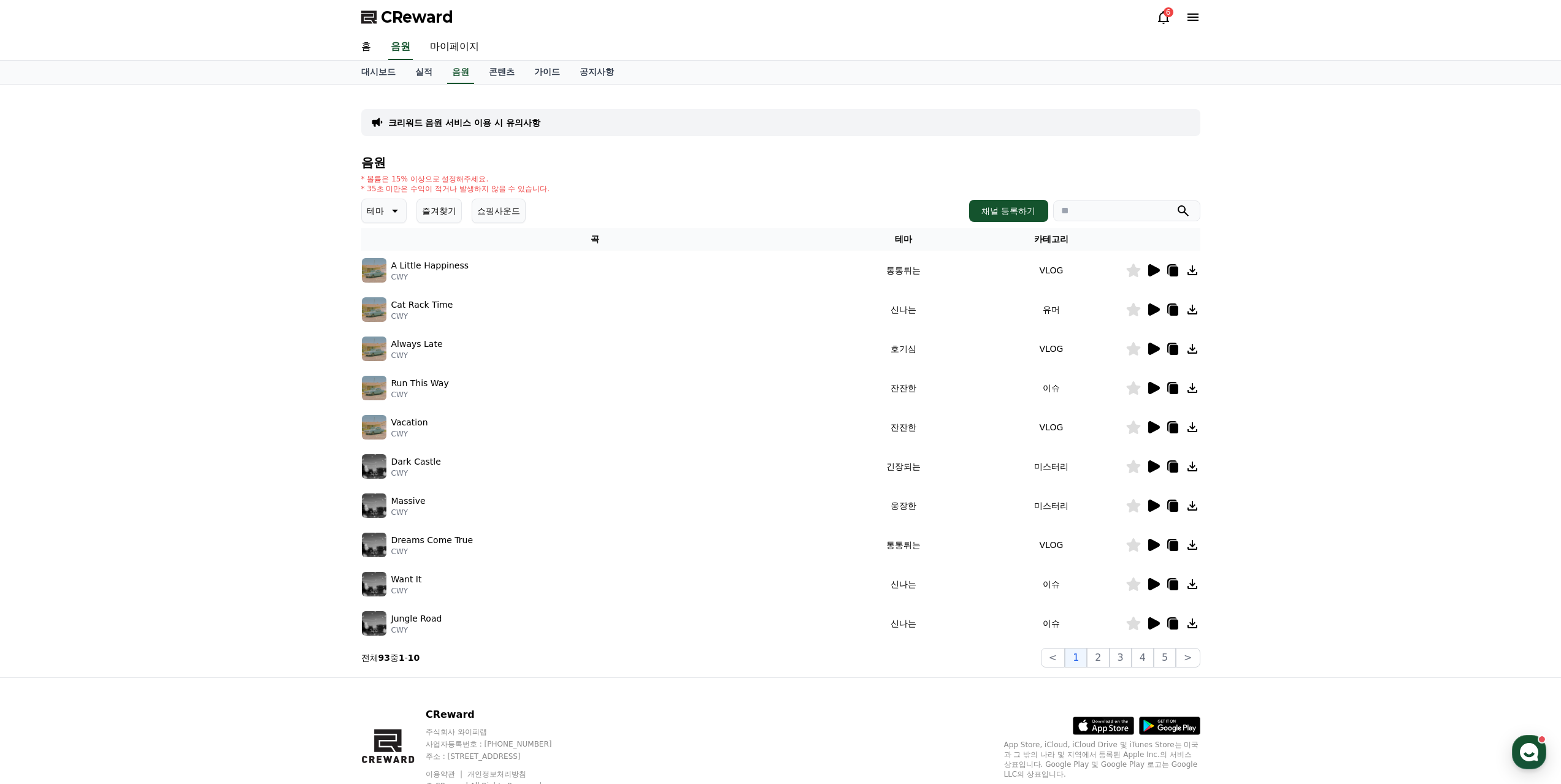
click at [1160, 616] on icon at bounding box center [1152, 623] width 14 height 14
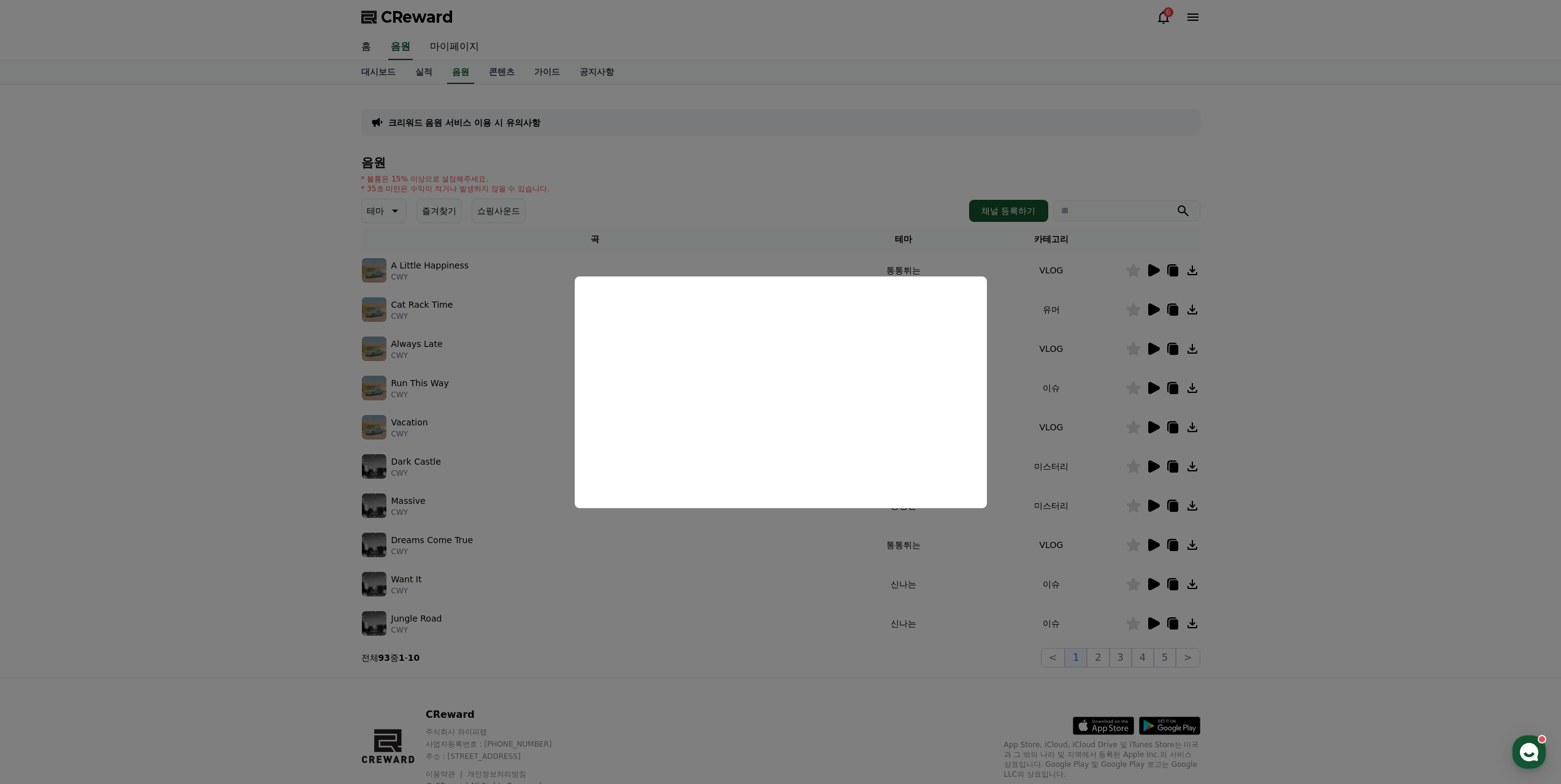
click at [880, 582] on button "close modal" at bounding box center [780, 392] width 1561 height 784
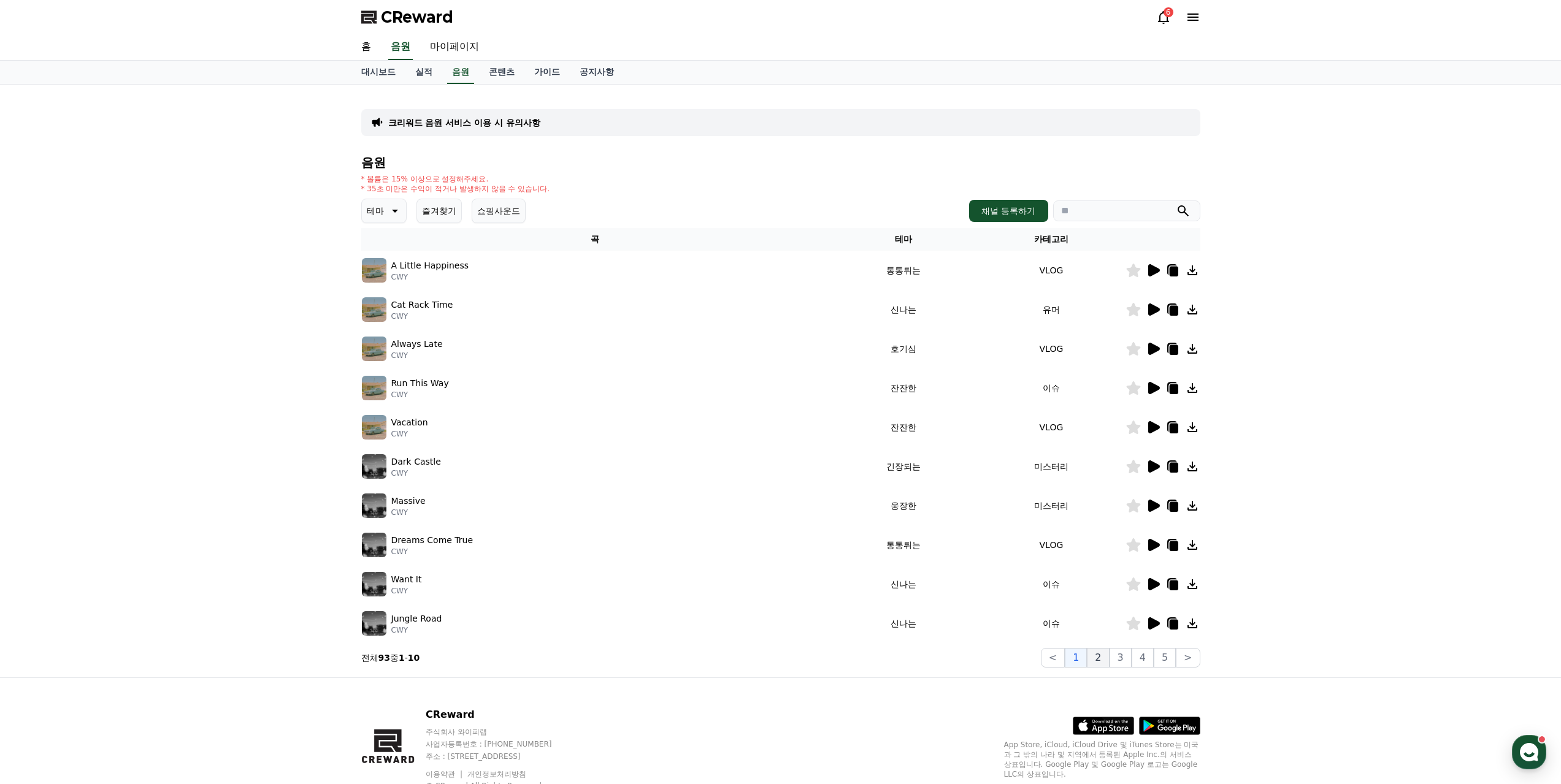
click at [1109, 648] on button "2" at bounding box center [1097, 658] width 22 height 20
click at [1153, 342] on icon at bounding box center [1153, 349] width 12 height 12
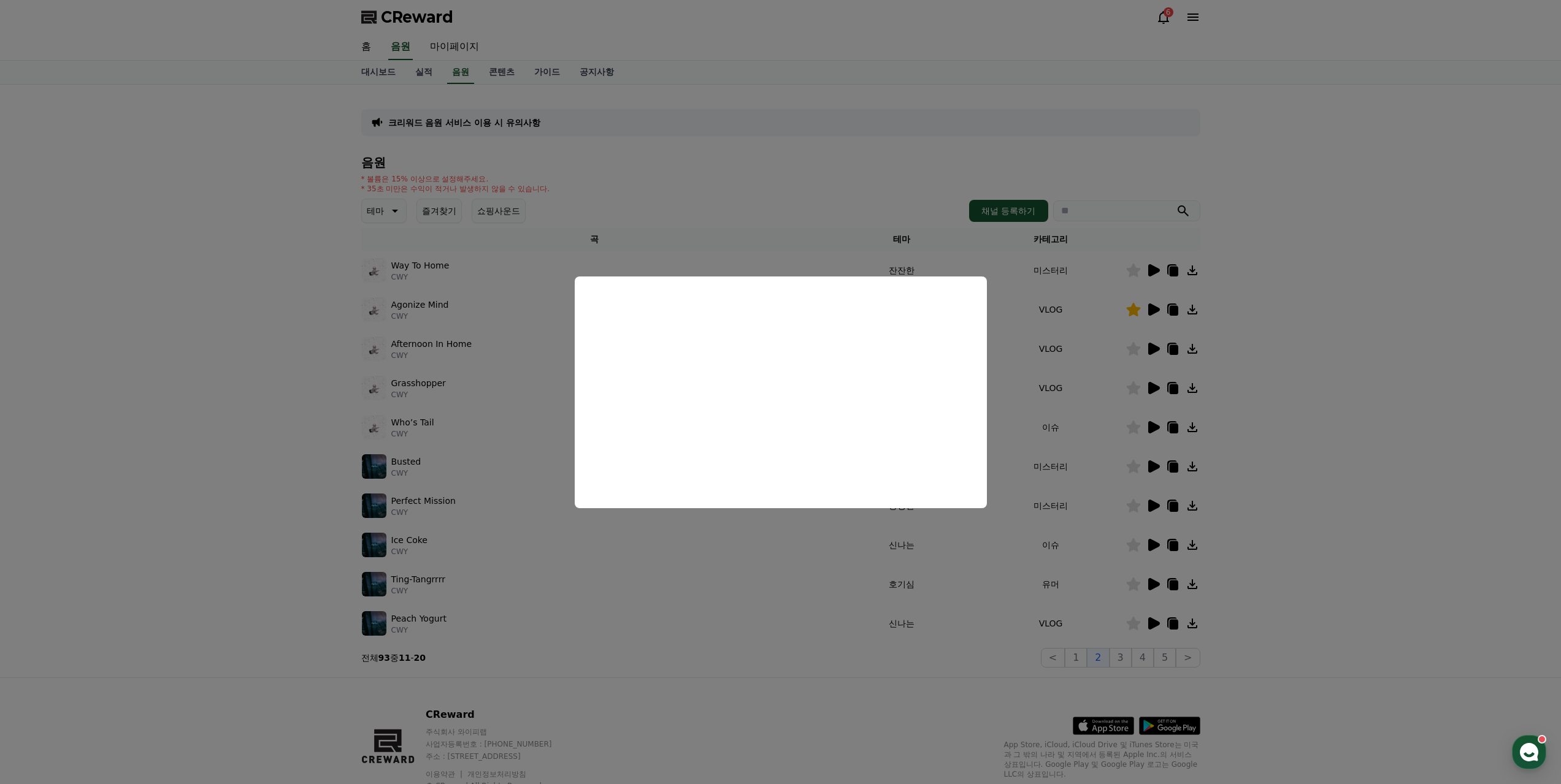
click at [758, 648] on button "close modal" at bounding box center [780, 392] width 1561 height 784
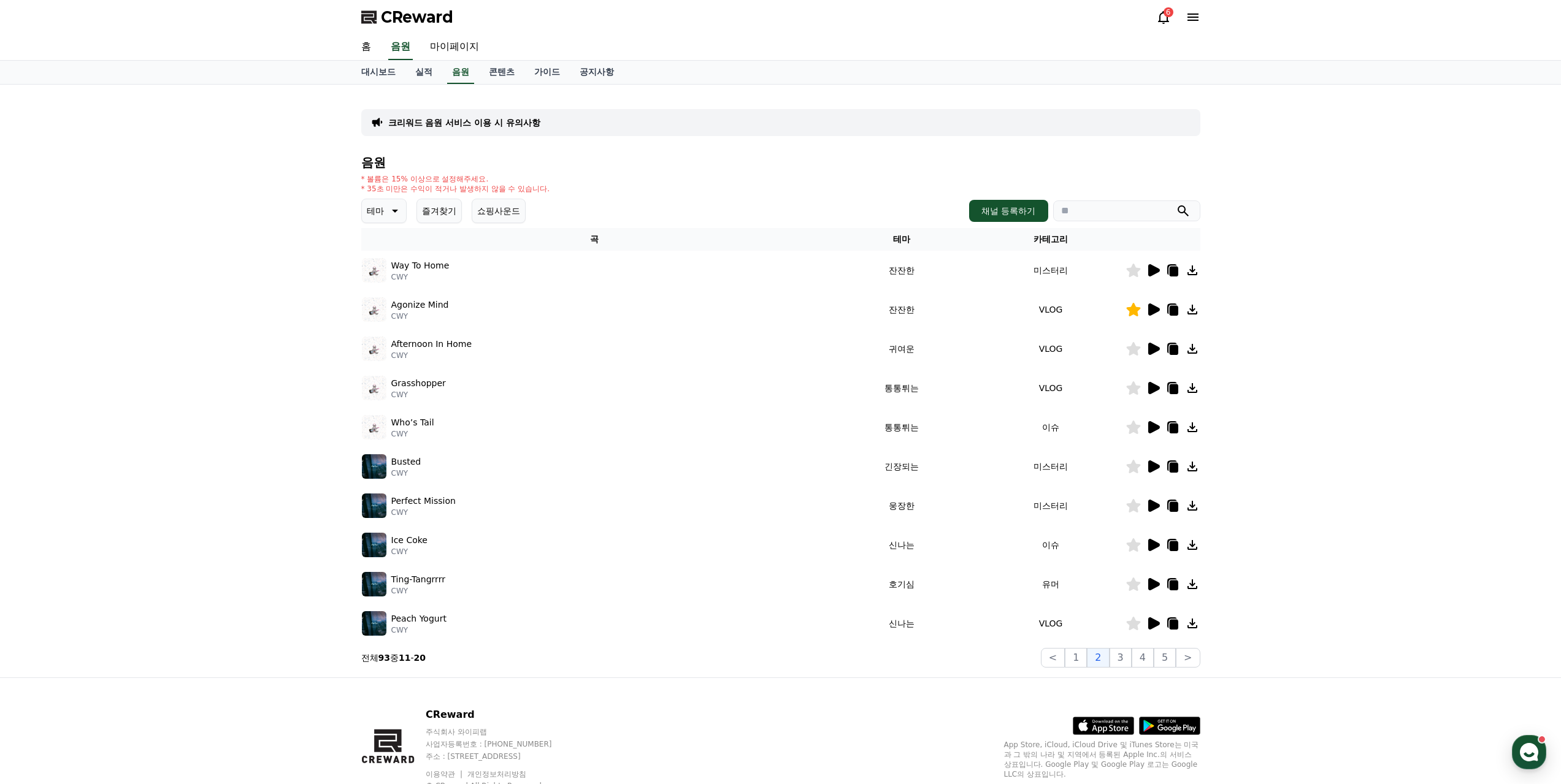
click at [1153, 617] on icon at bounding box center [1153, 623] width 12 height 12
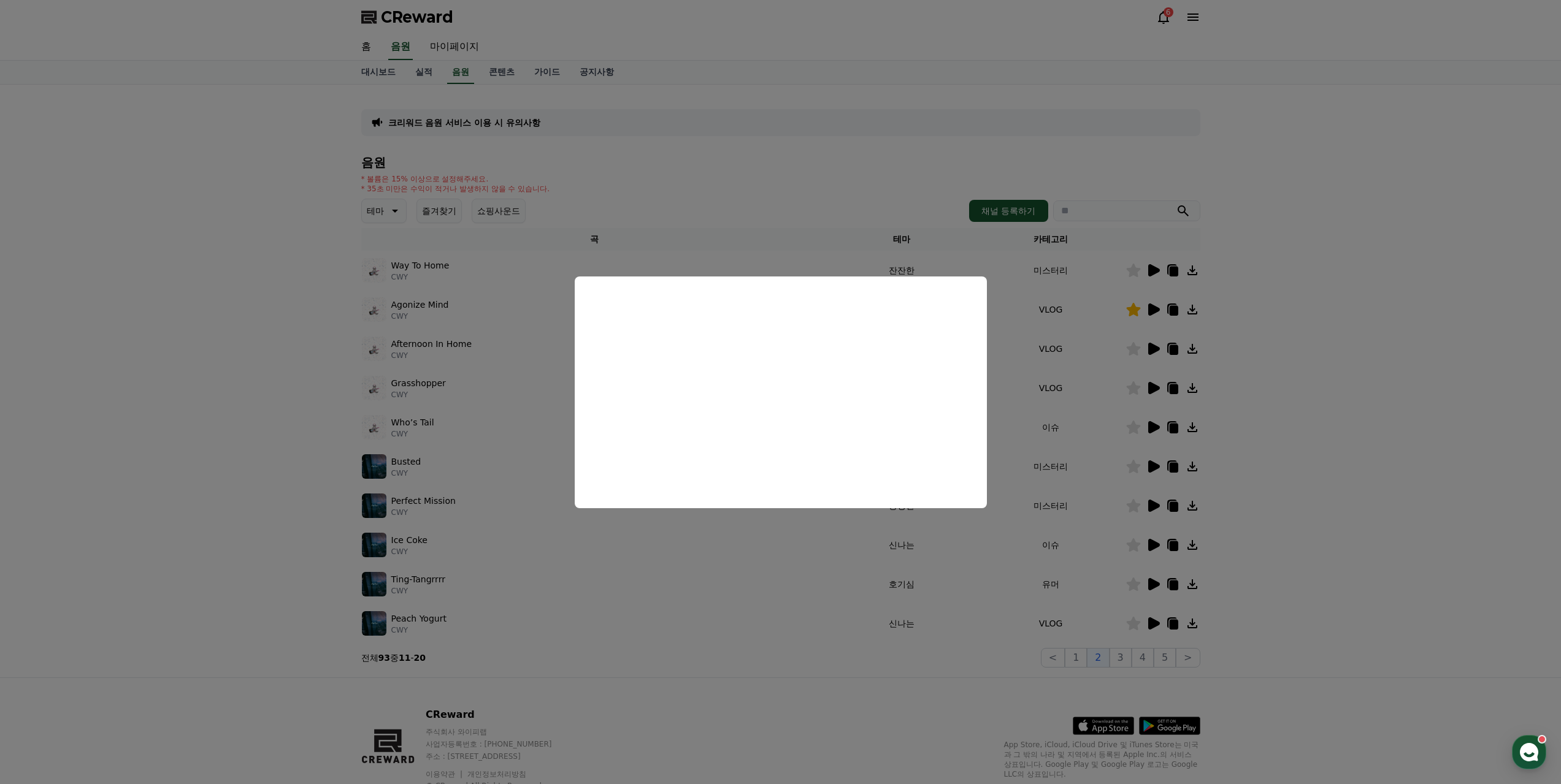
click at [795, 584] on button "close modal" at bounding box center [780, 392] width 1561 height 784
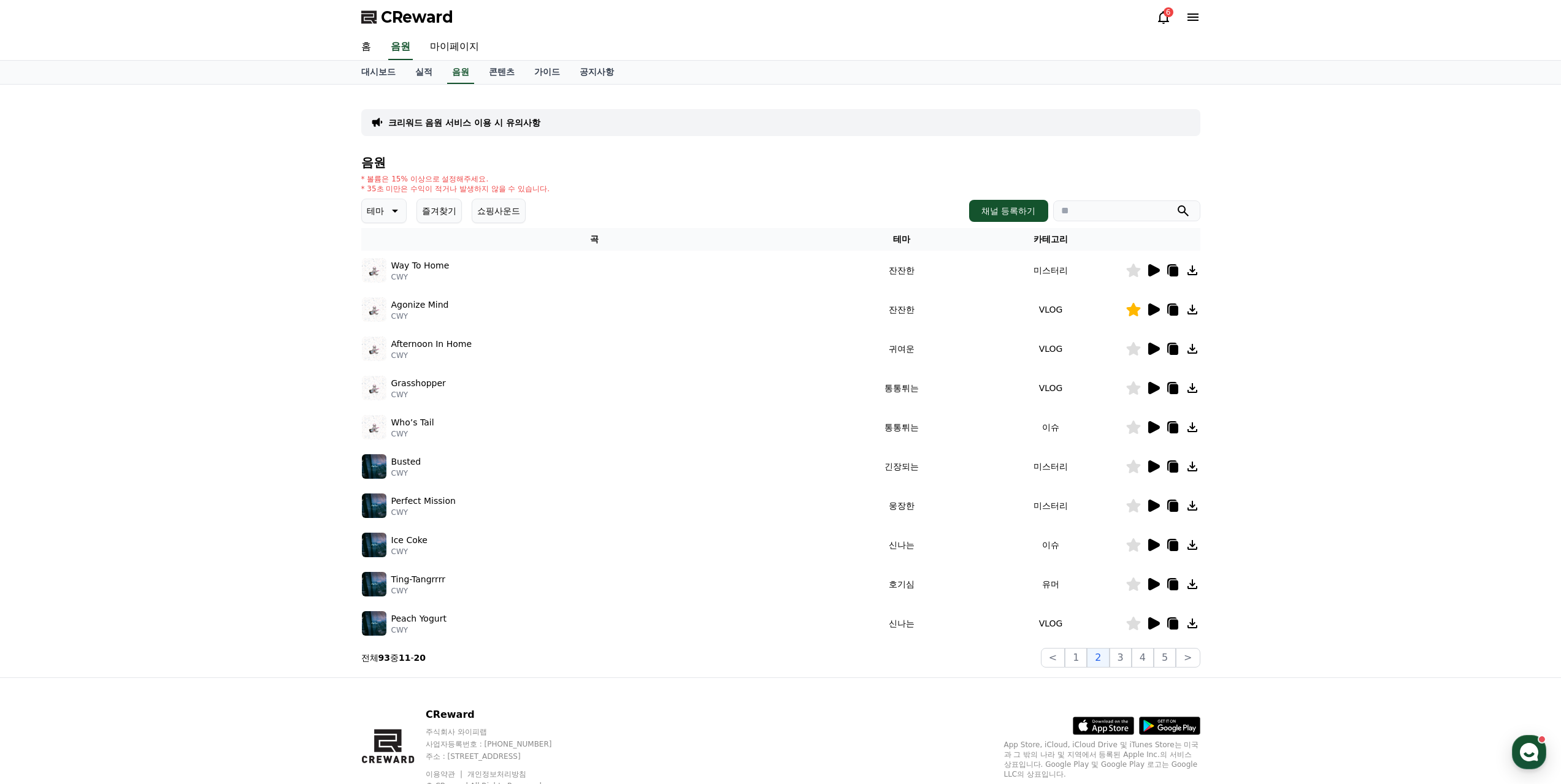
click at [1155, 578] on icon at bounding box center [1153, 584] width 12 height 12
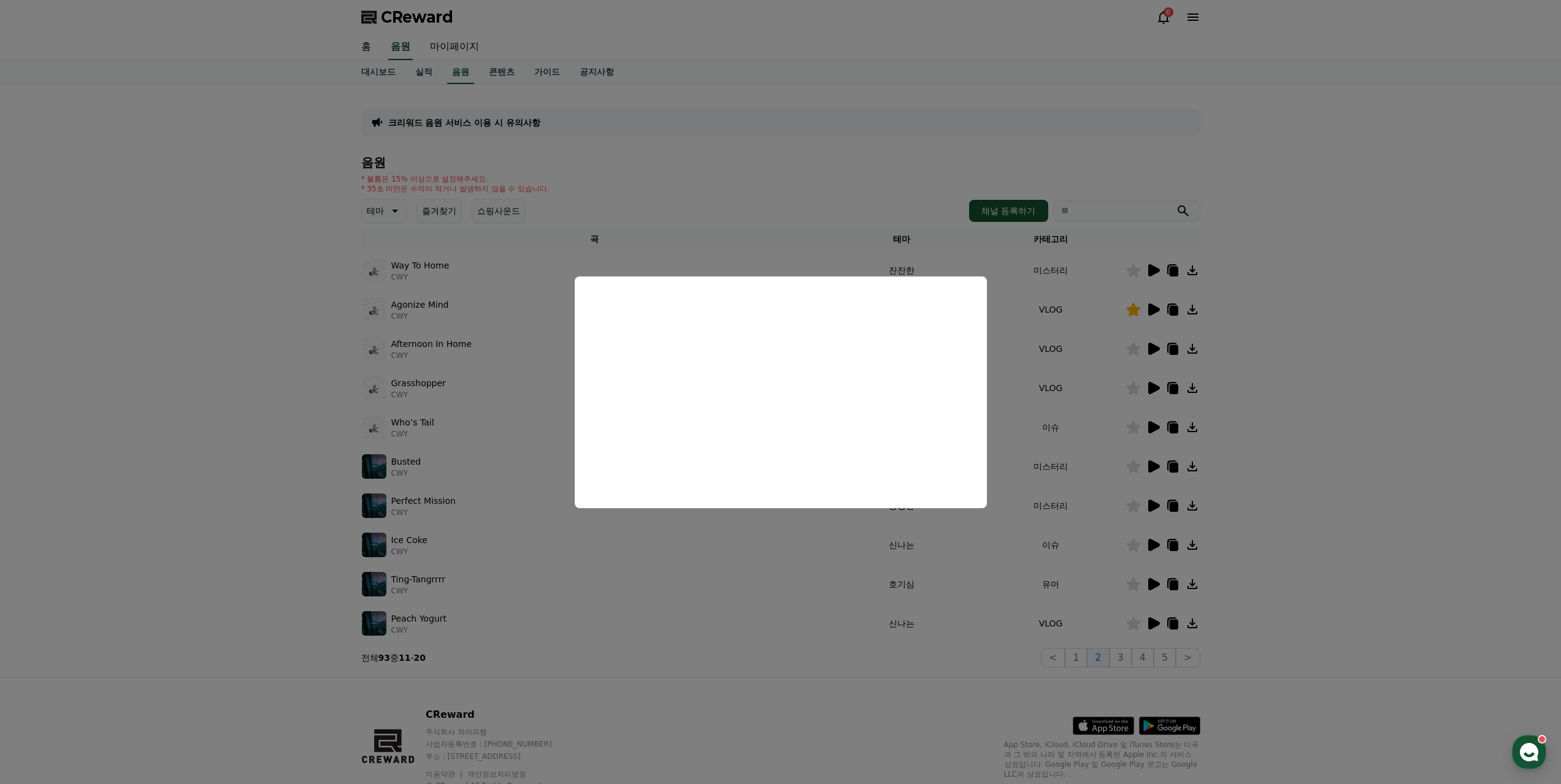
click at [748, 623] on button "close modal" at bounding box center [780, 392] width 1561 height 784
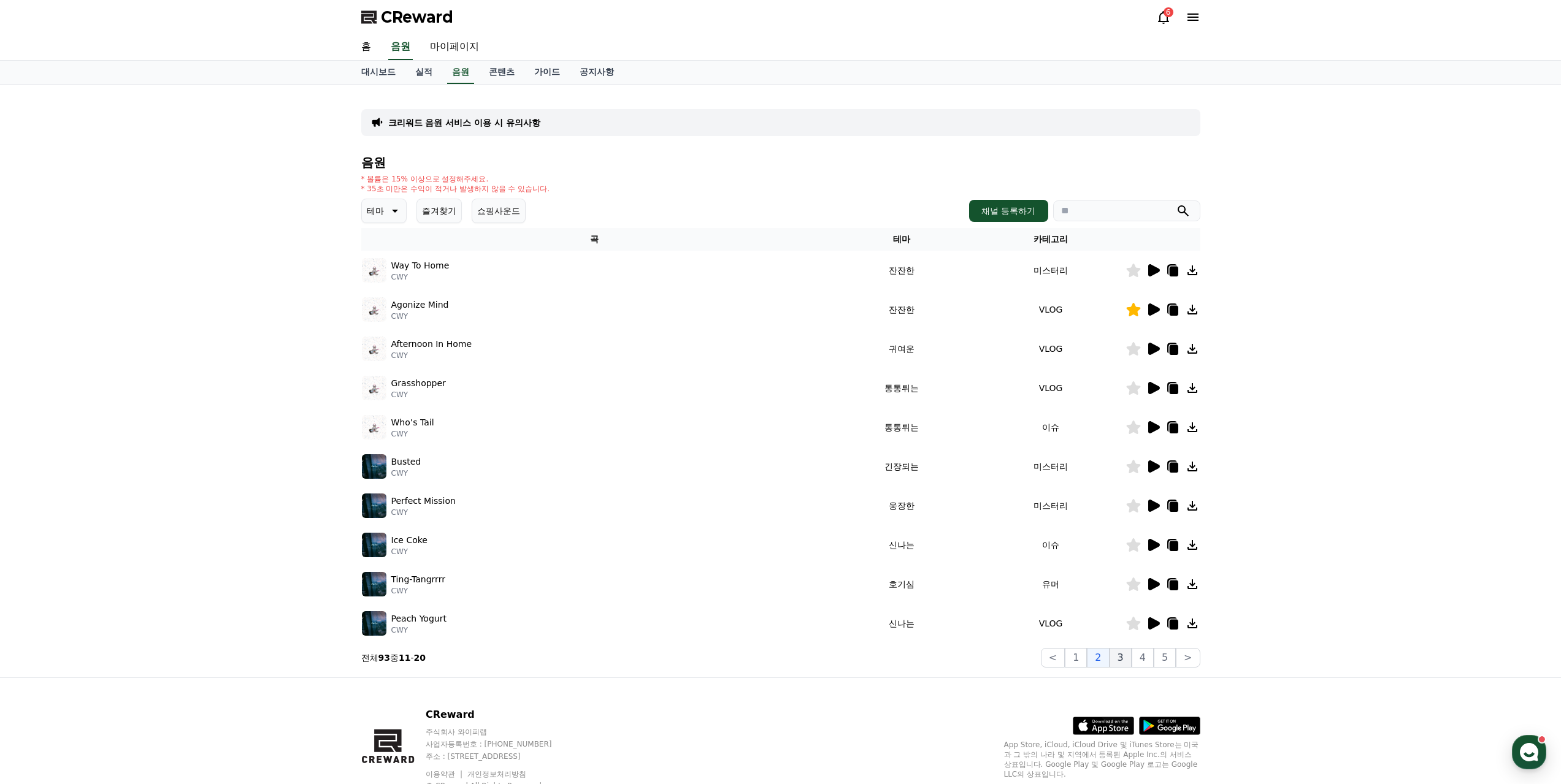
click at [1129, 648] on button "3" at bounding box center [1120, 658] width 22 height 20
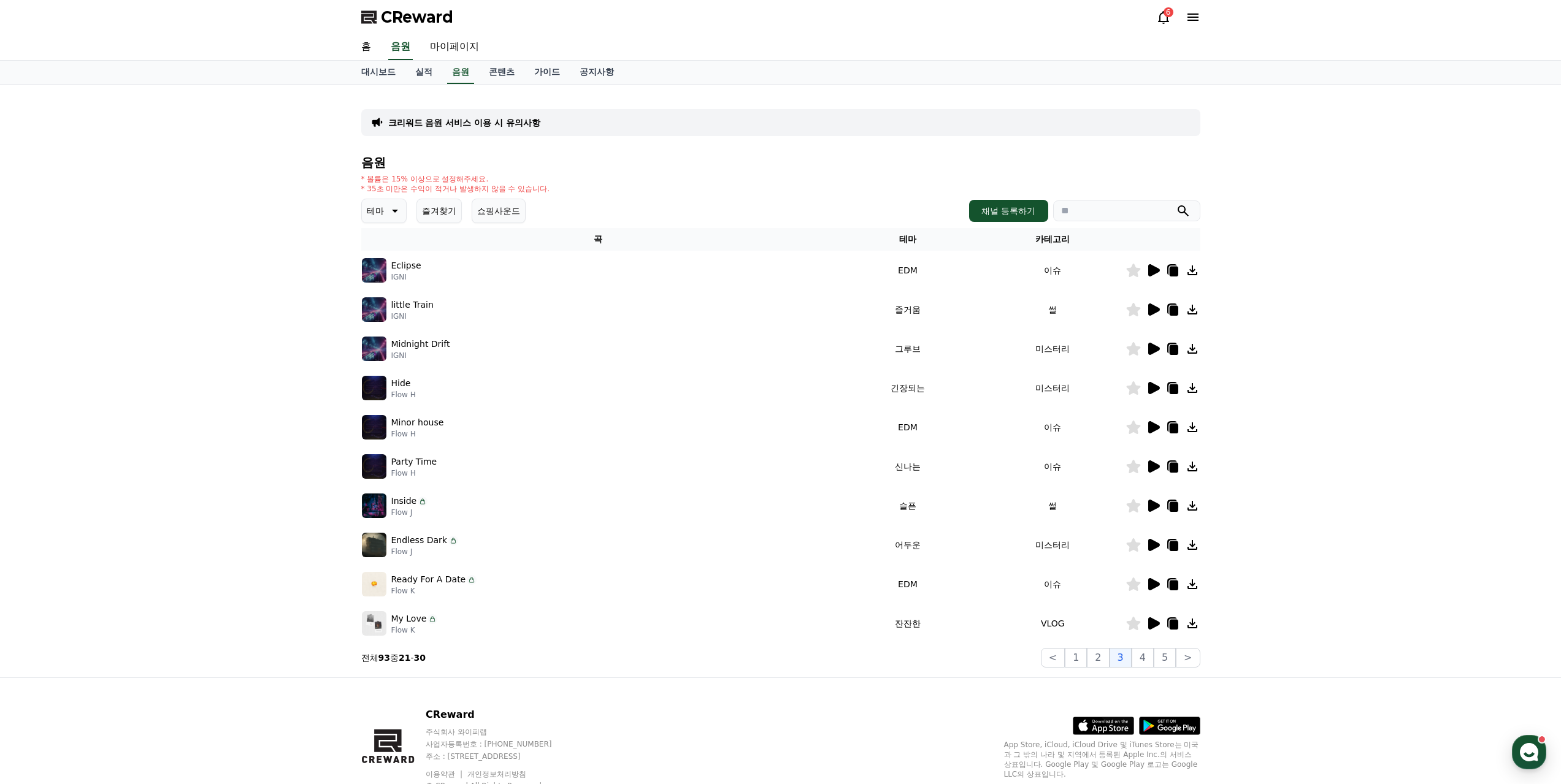
click at [1152, 421] on icon at bounding box center [1153, 427] width 12 height 12
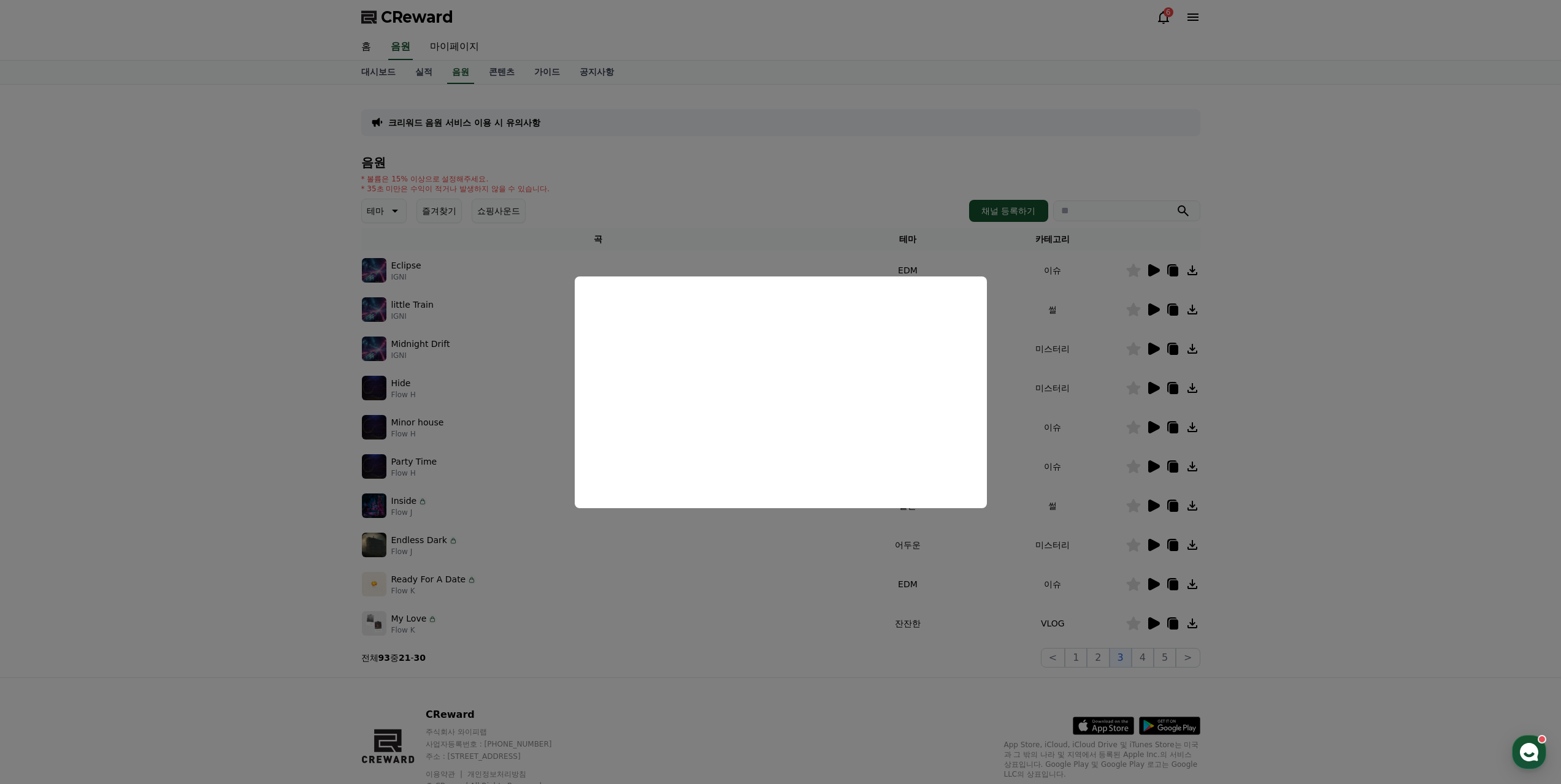
click at [629, 568] on button "close modal" at bounding box center [780, 392] width 1561 height 784
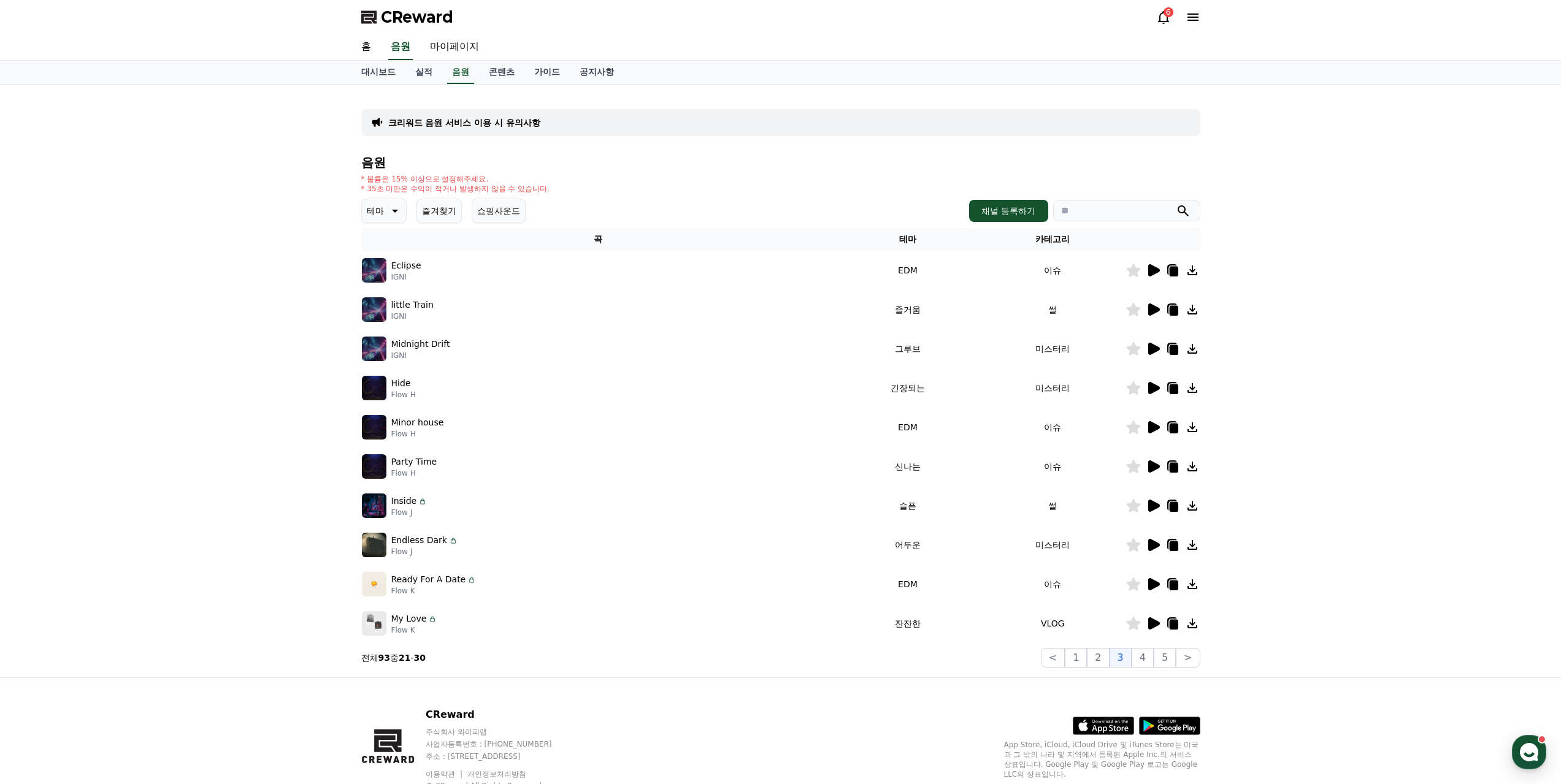
click at [1154, 382] on icon at bounding box center [1153, 388] width 12 height 12
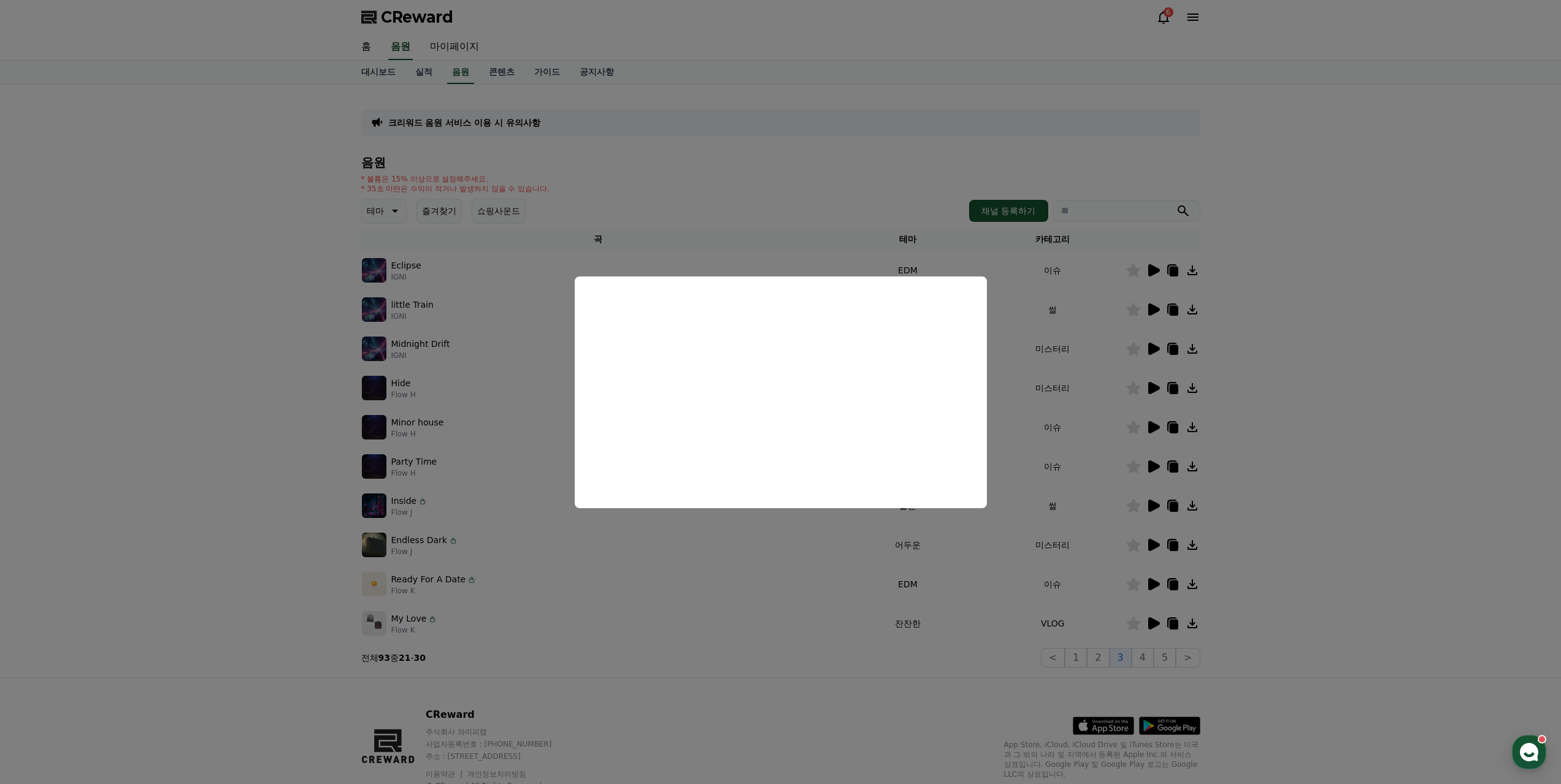
click at [670, 547] on button "close modal" at bounding box center [780, 392] width 1561 height 784
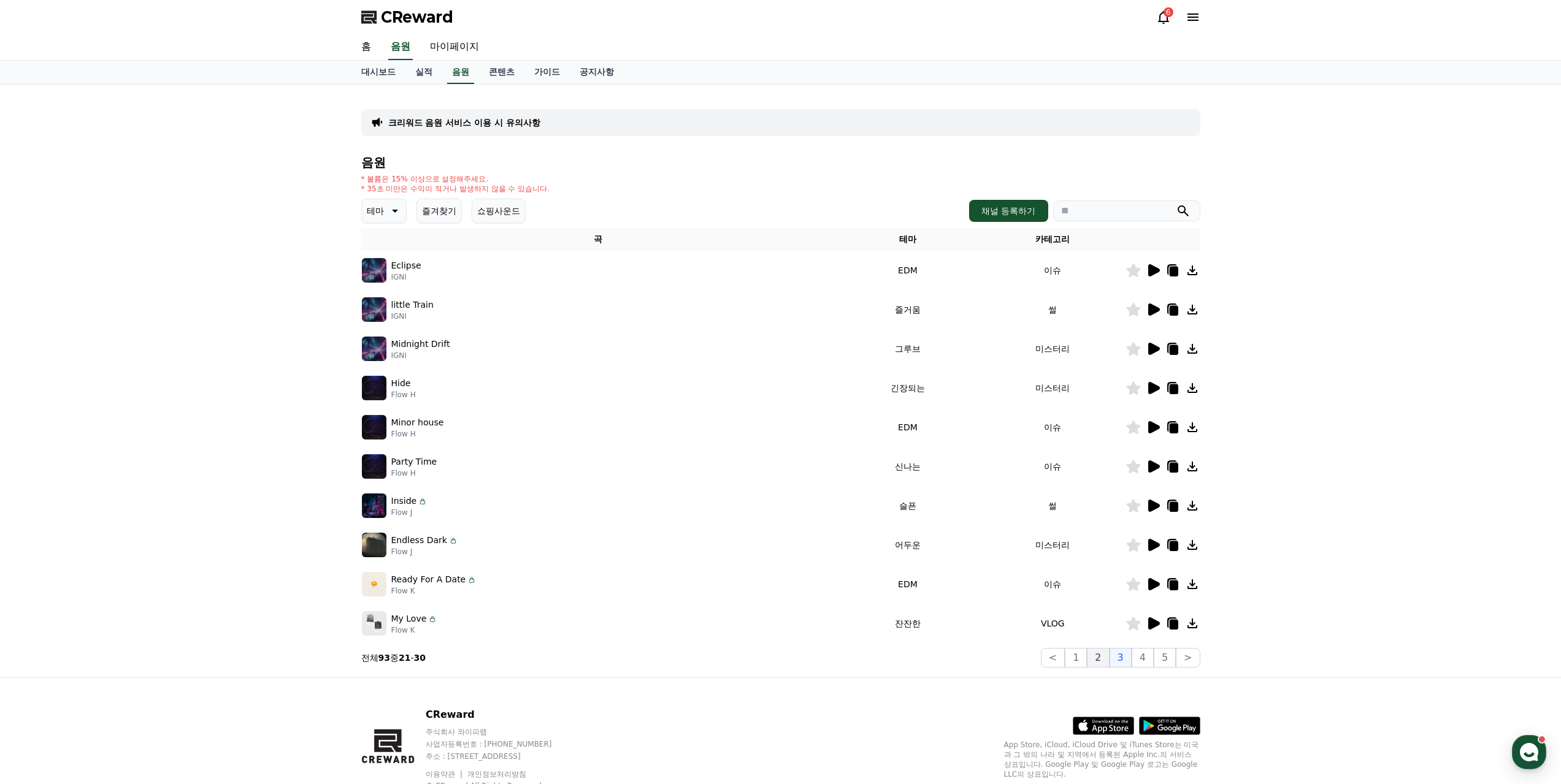
click at [1109, 648] on button "2" at bounding box center [1097, 658] width 22 height 20
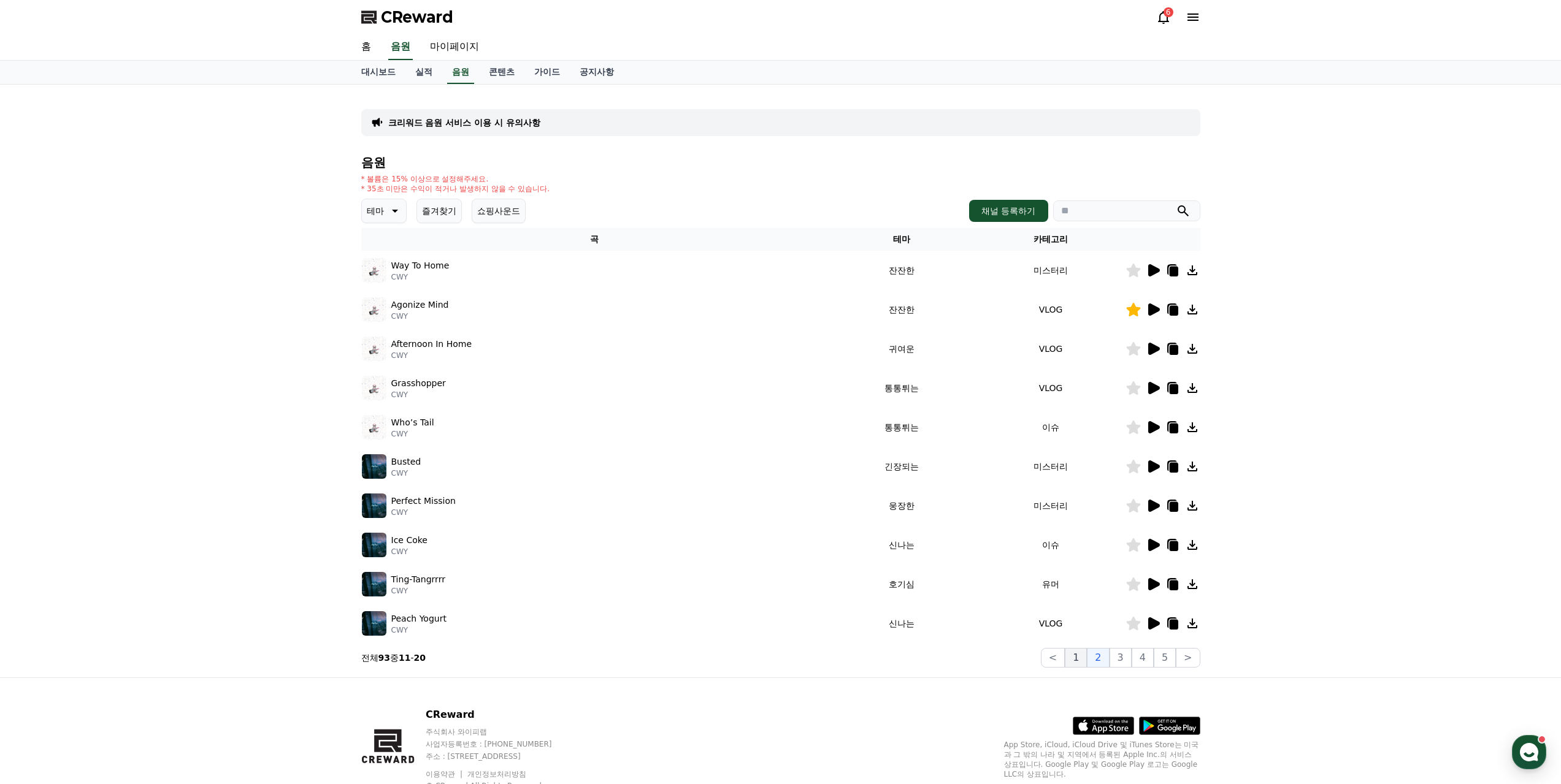
click at [1086, 648] on button "1" at bounding box center [1075, 658] width 22 height 20
click at [1131, 648] on button "3" at bounding box center [1120, 658] width 22 height 20
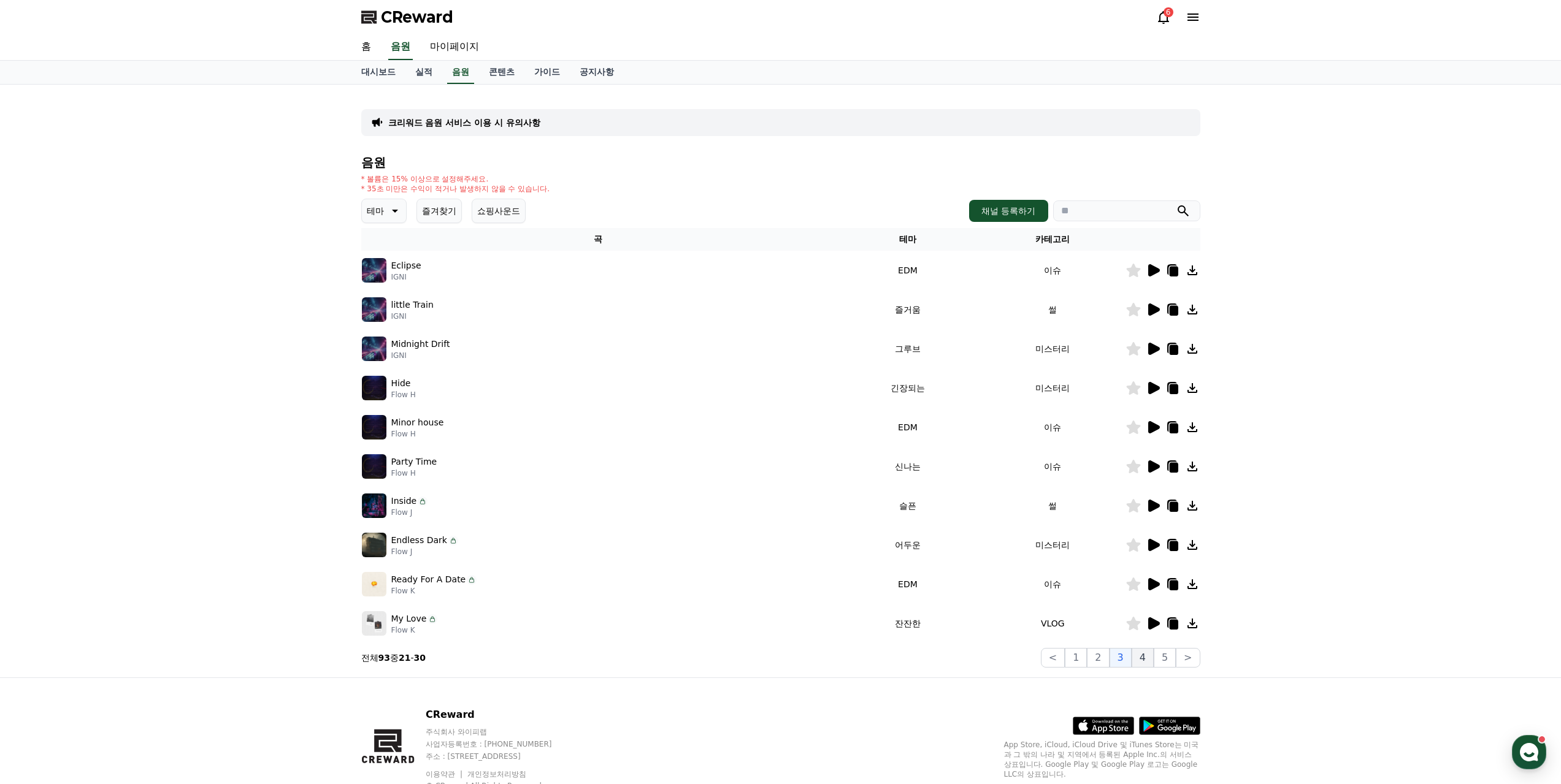
click at [1153, 648] on button "4" at bounding box center [1142, 658] width 22 height 20
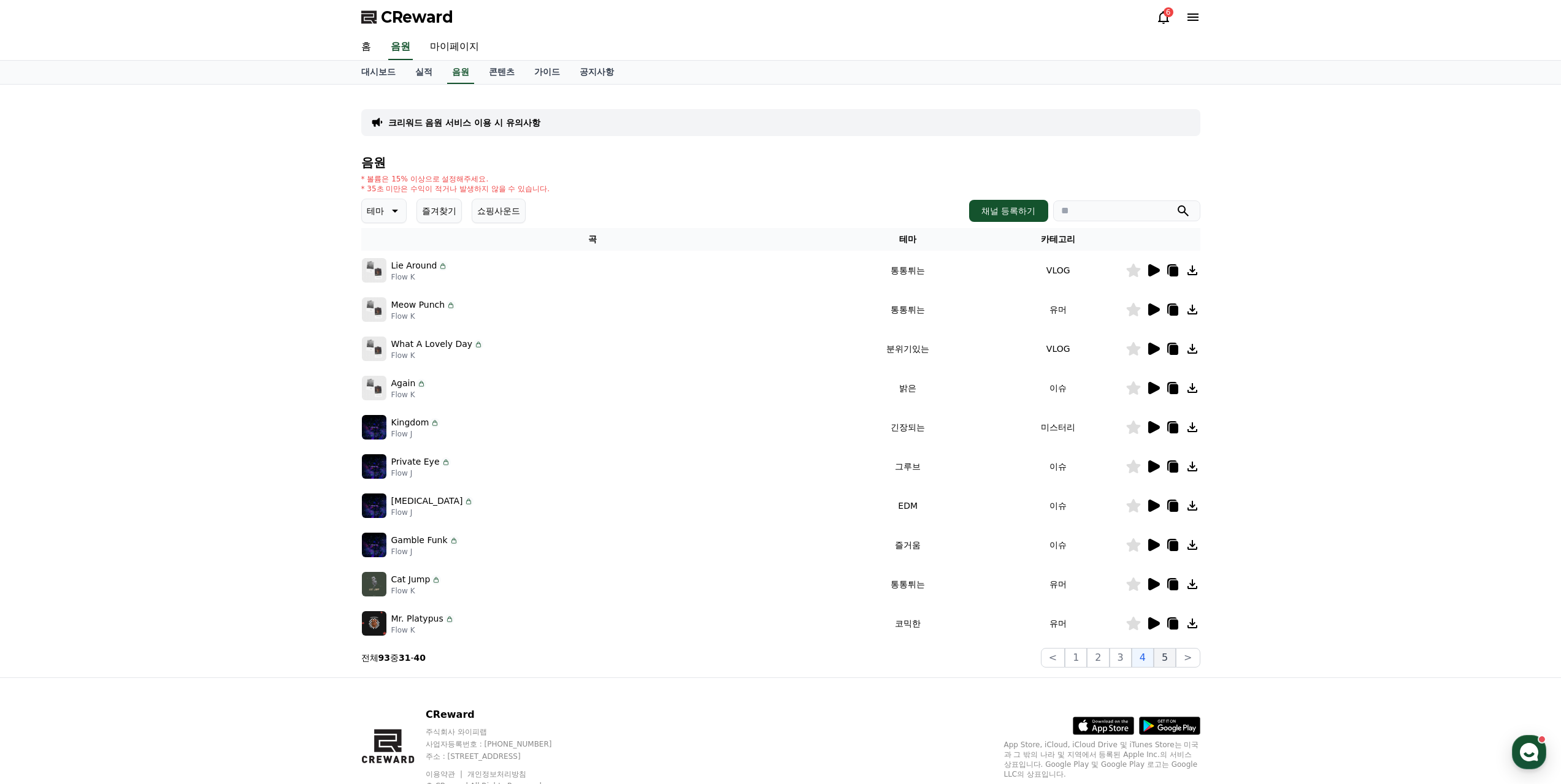
click at [1170, 648] on button "5" at bounding box center [1164, 658] width 22 height 20
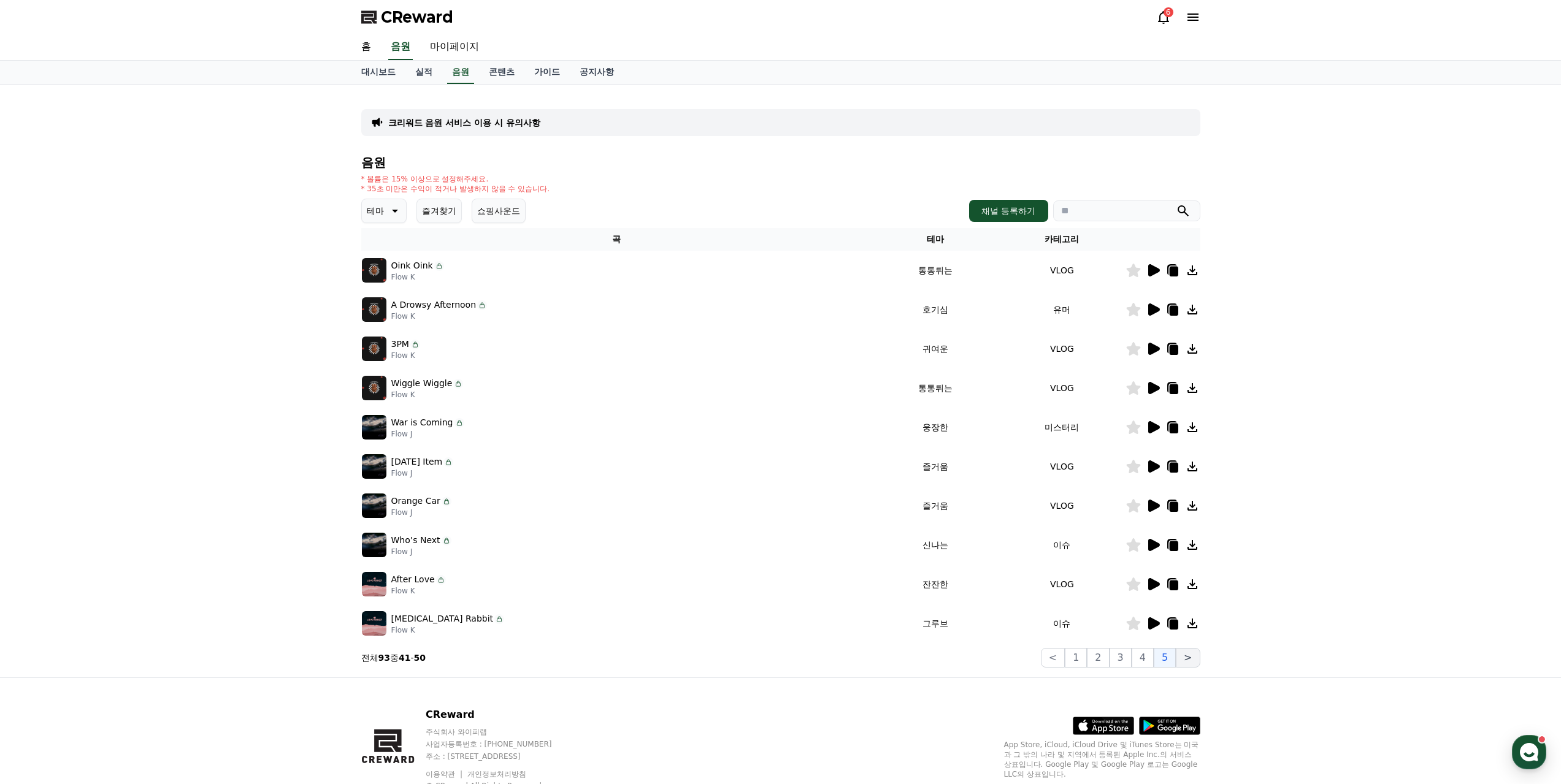
click at [1189, 648] on button ">" at bounding box center [1187, 658] width 24 height 20
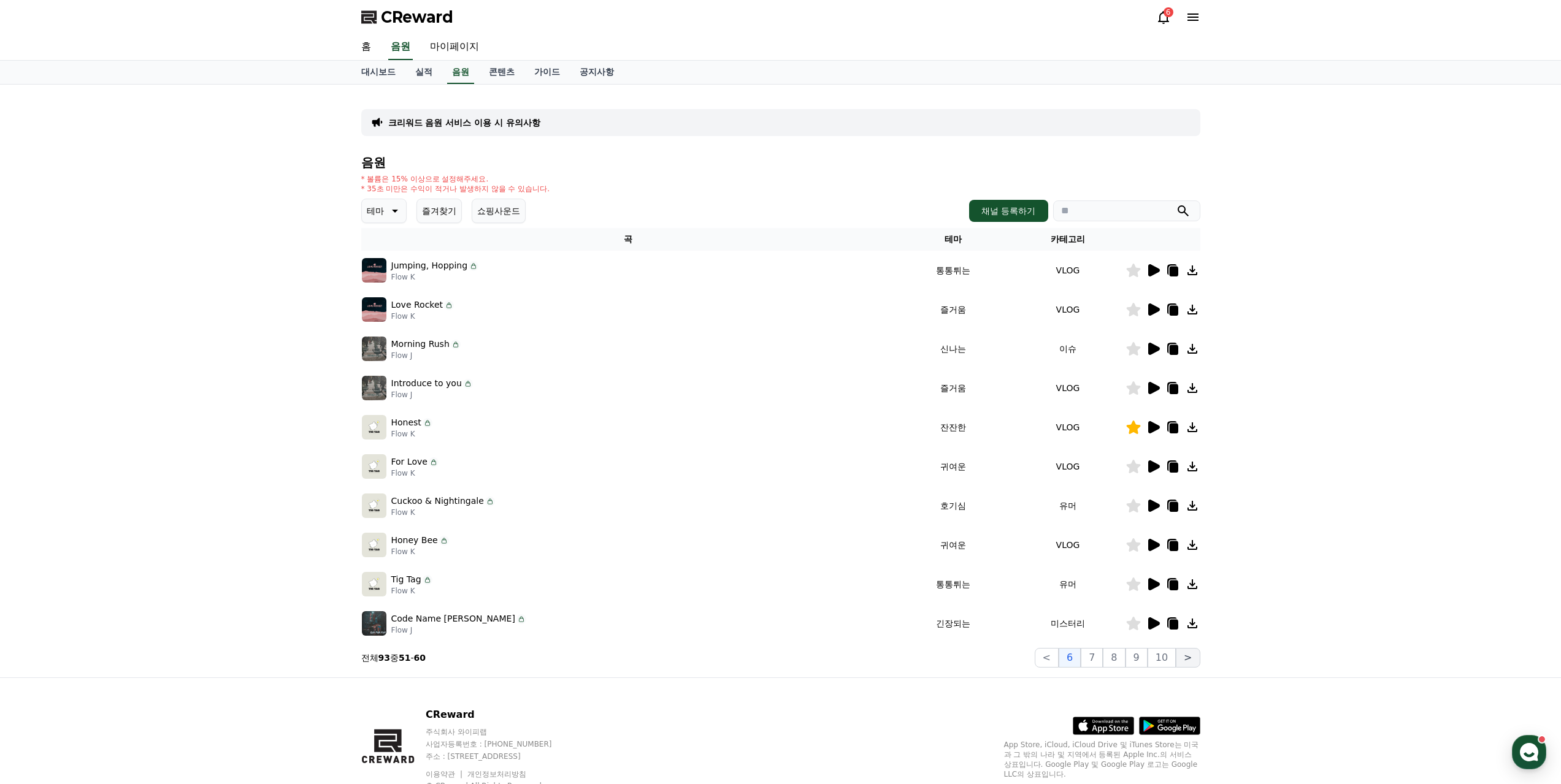
click at [1191, 648] on button ">" at bounding box center [1187, 658] width 24 height 20
click at [1103, 648] on button "7" at bounding box center [1091, 658] width 22 height 20
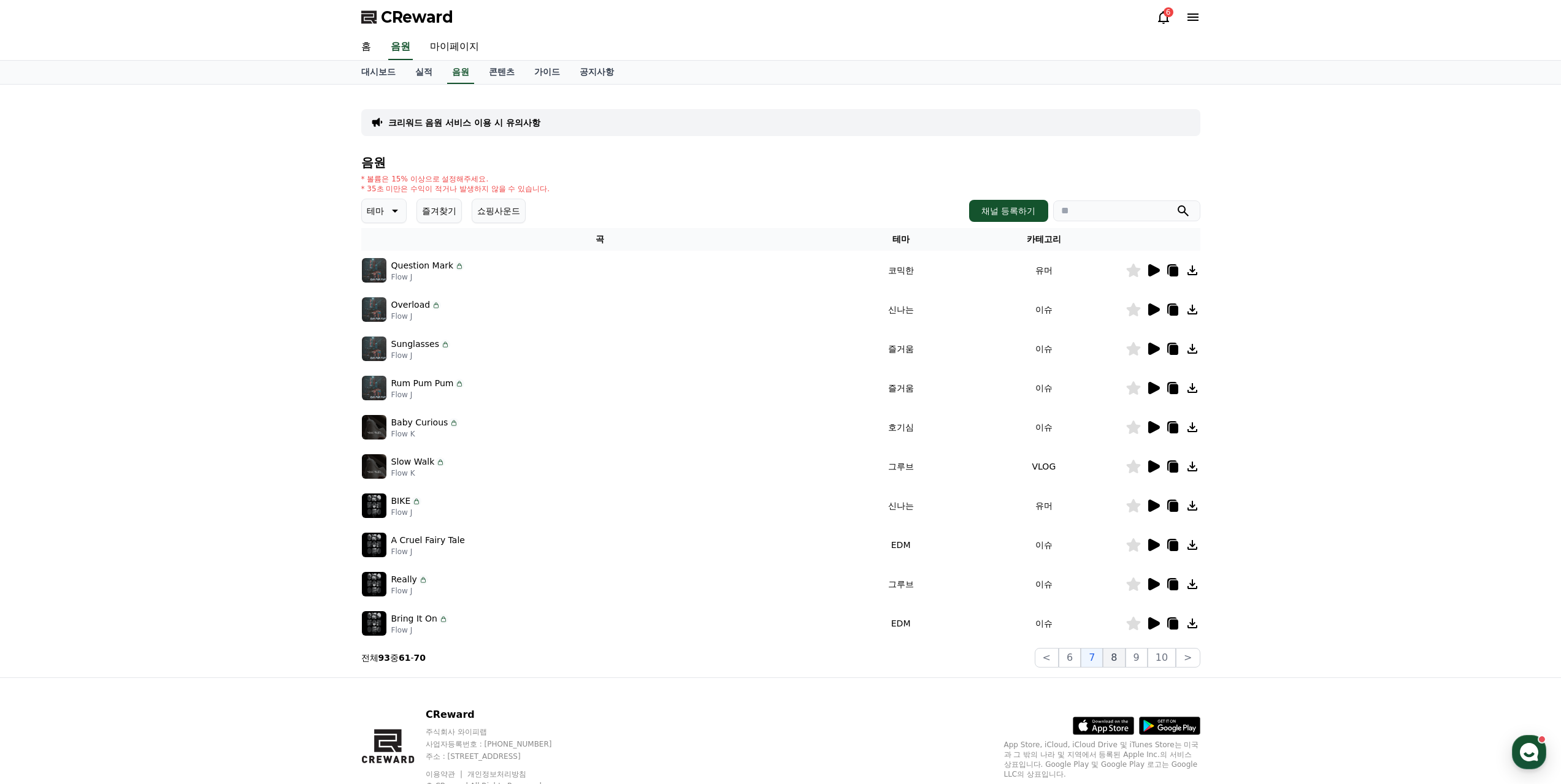
click at [1125, 648] on button "8" at bounding box center [1113, 658] width 22 height 20
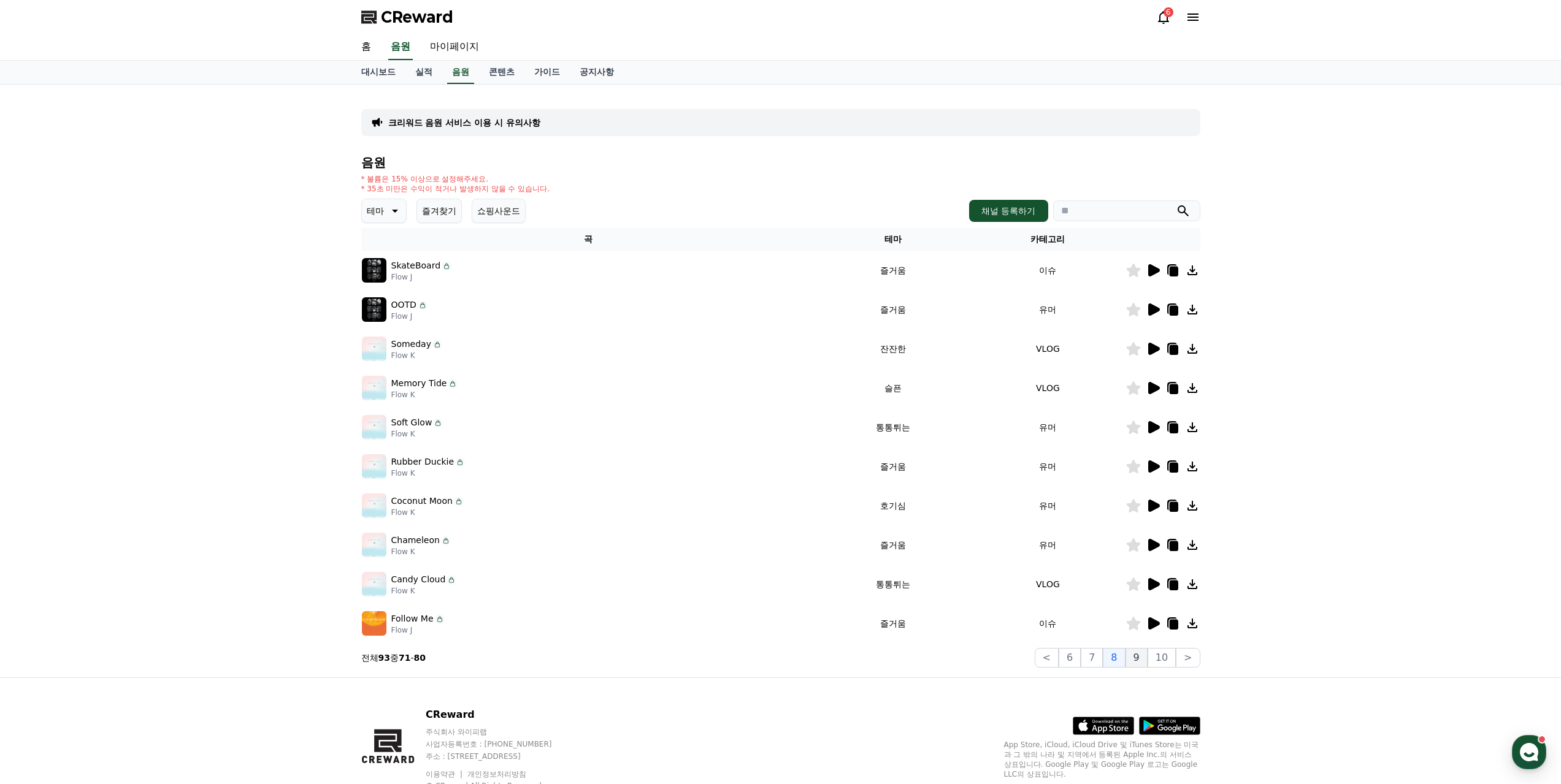
click at [1139, 648] on button "9" at bounding box center [1136, 658] width 22 height 20
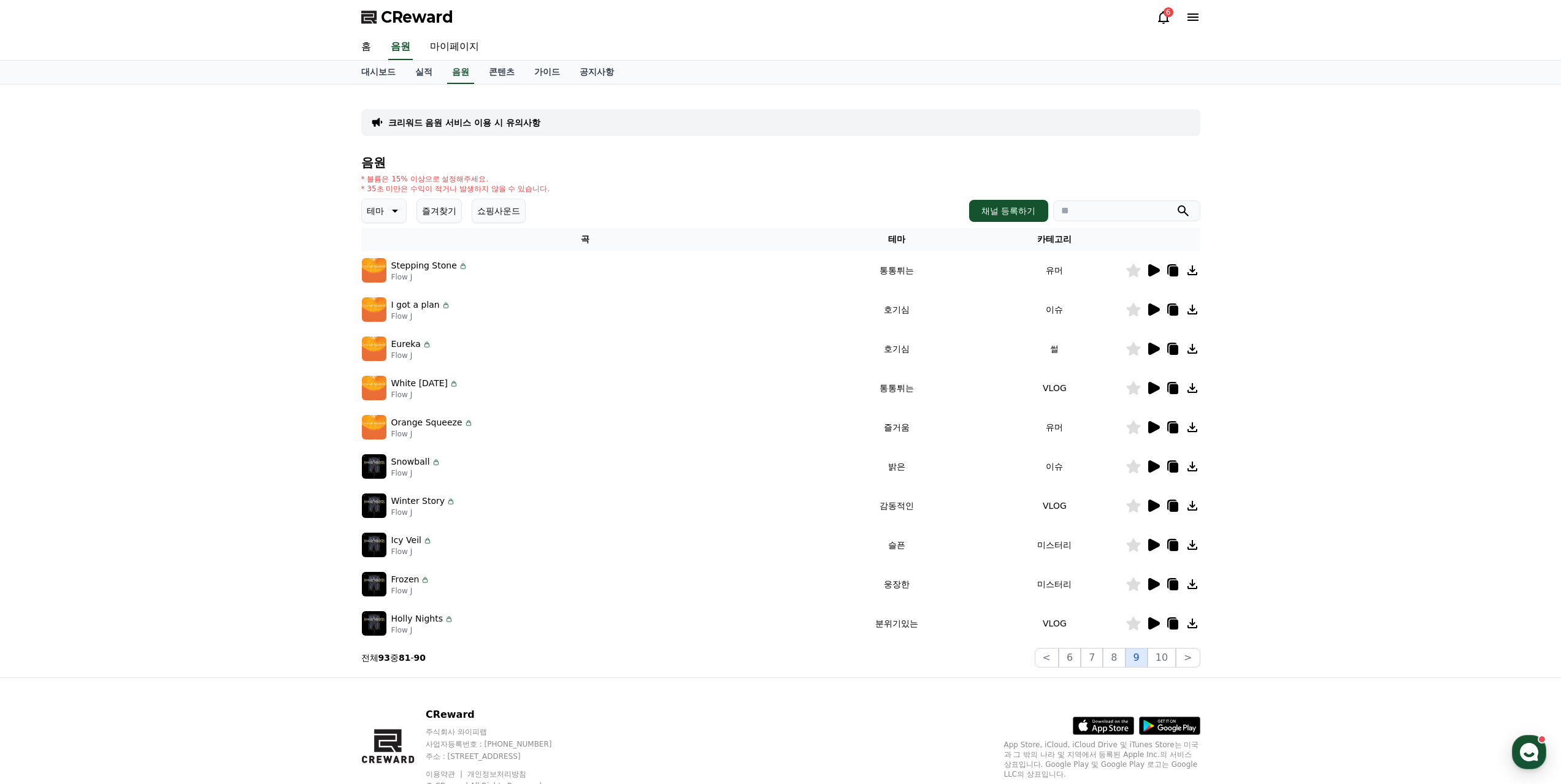
click at [1147, 648] on button "9" at bounding box center [1136, 658] width 22 height 20
click at [1163, 648] on button "10" at bounding box center [1161, 658] width 29 height 20
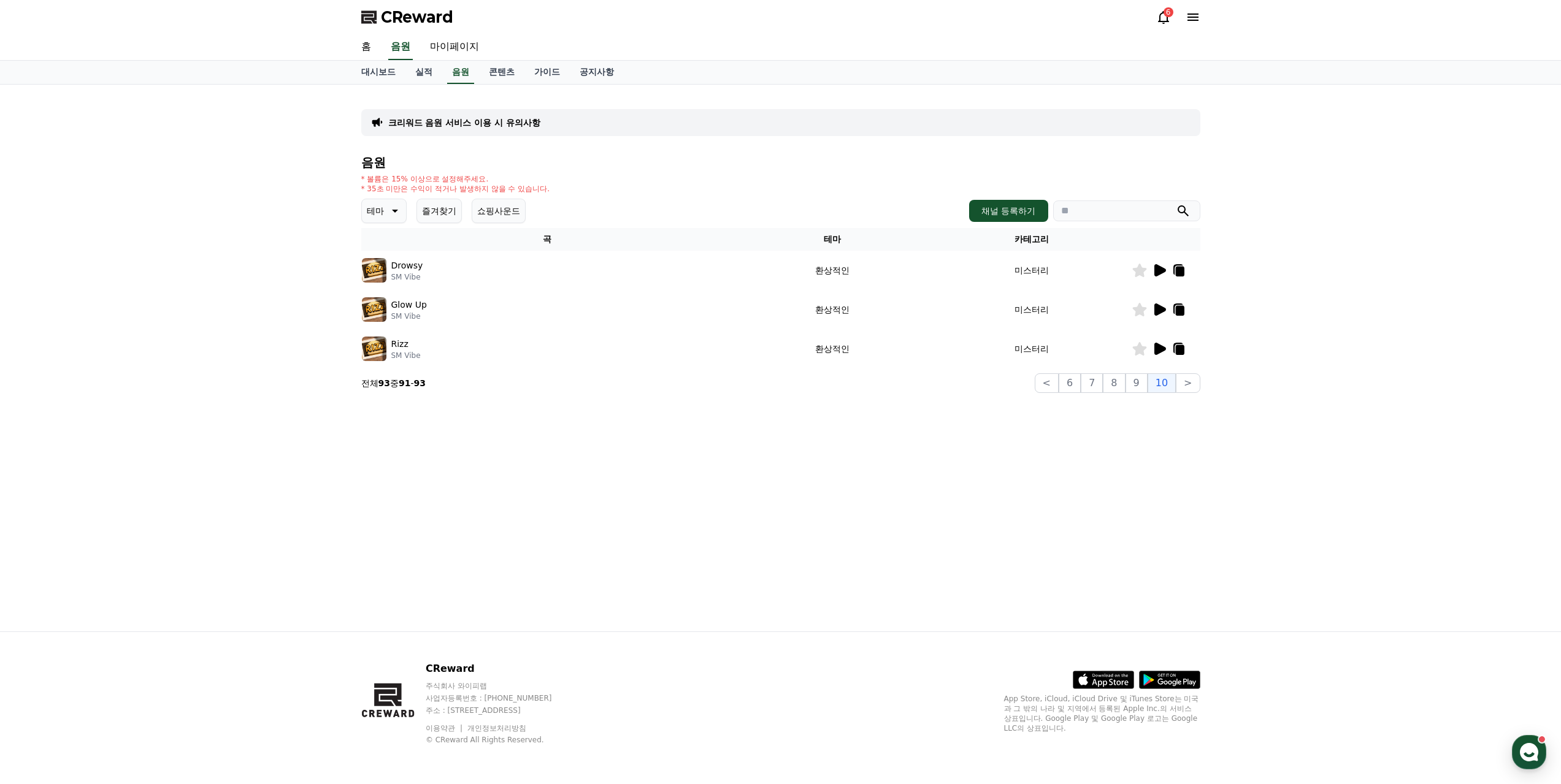
click at [1099, 197] on div "음원 * 볼륨은 15% 이상으로 설정해주세요. * 35초 미만은 수익이 적거나 발생하지 않을 수 있습니다. 테마 즐겨찾기 쇼핑사운드 채널 등록…" at bounding box center [780, 275] width 838 height 237
click at [1105, 201] on input "search" at bounding box center [1126, 210] width 147 height 21
type input "*"
type input "*****"
click at [1188, 203] on icon "submit" at bounding box center [1183, 210] width 14 height 14
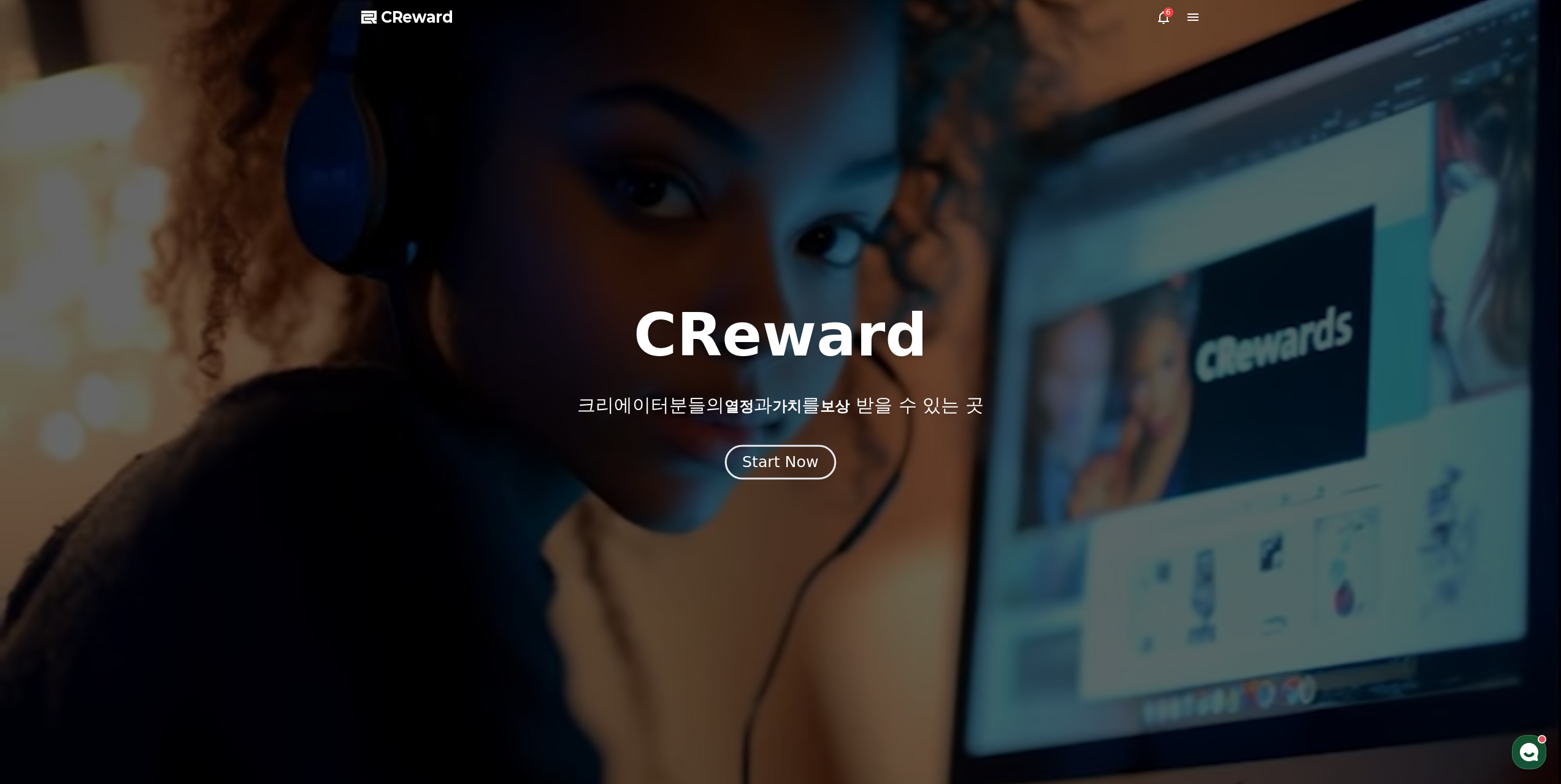
click at [785, 463] on button "Start Now" at bounding box center [780, 461] width 111 height 35
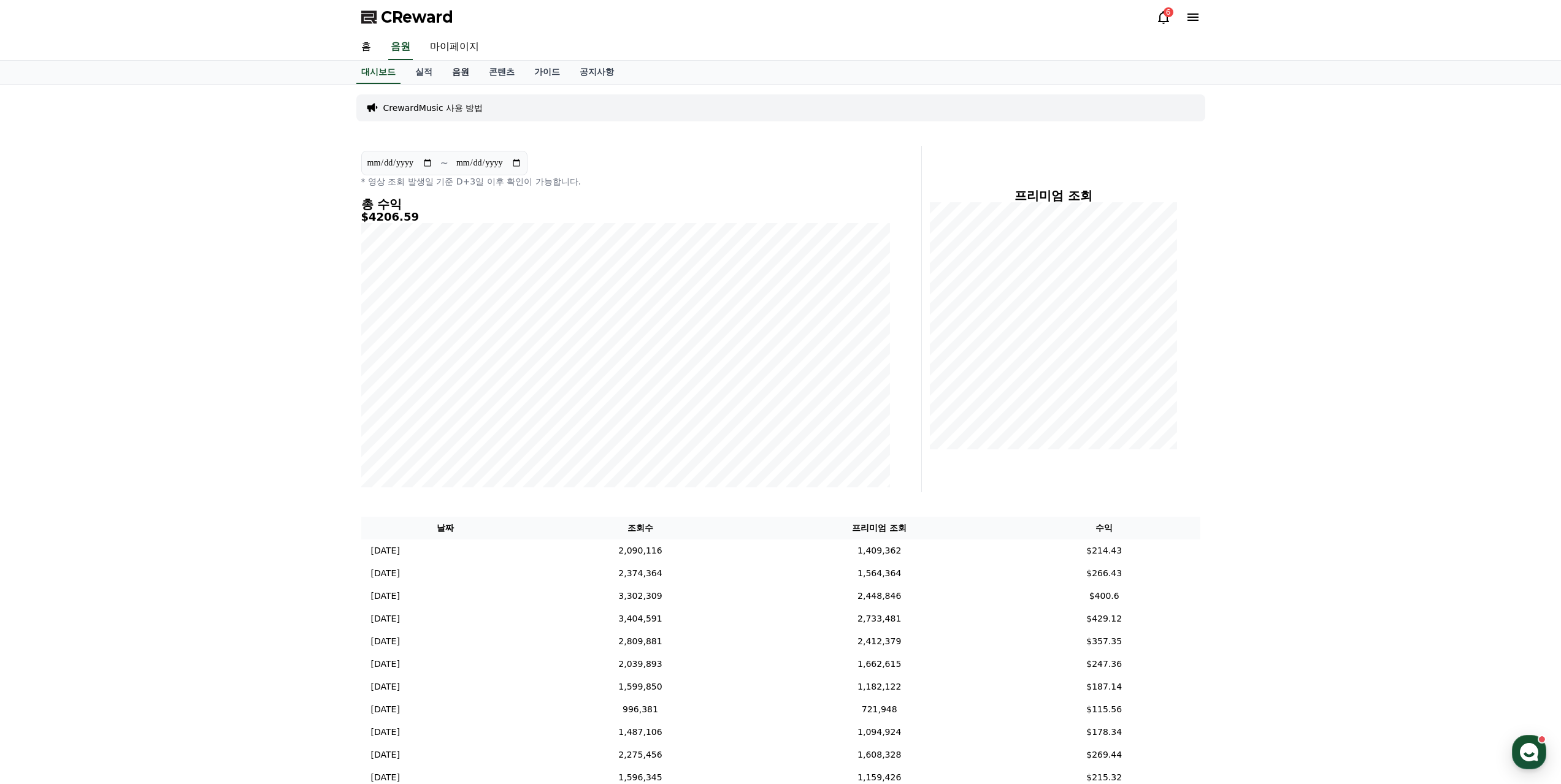
click at [443, 61] on link "음원" at bounding box center [460, 72] width 37 height 23
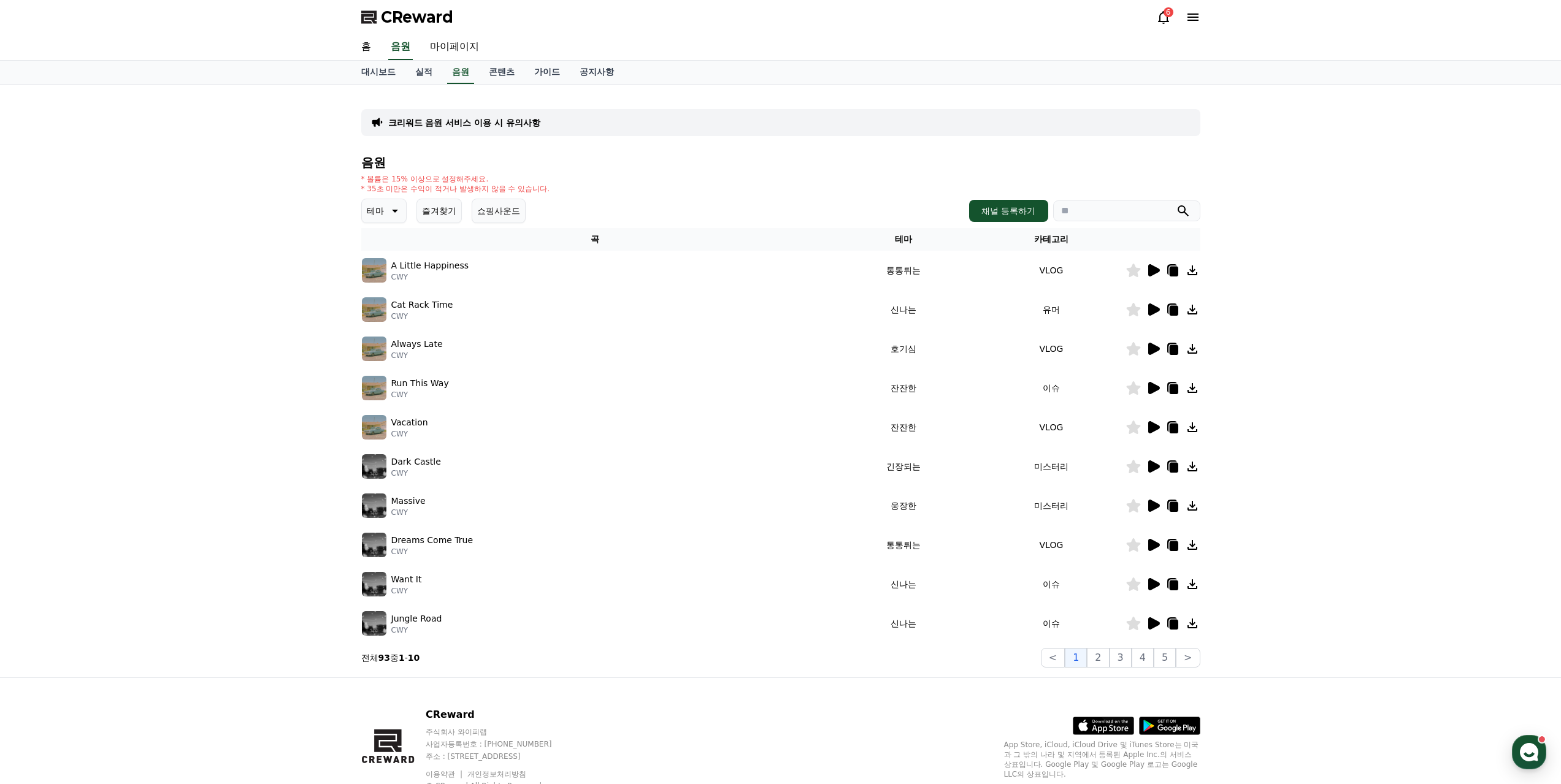
click at [1158, 617] on icon at bounding box center [1153, 623] width 12 height 12
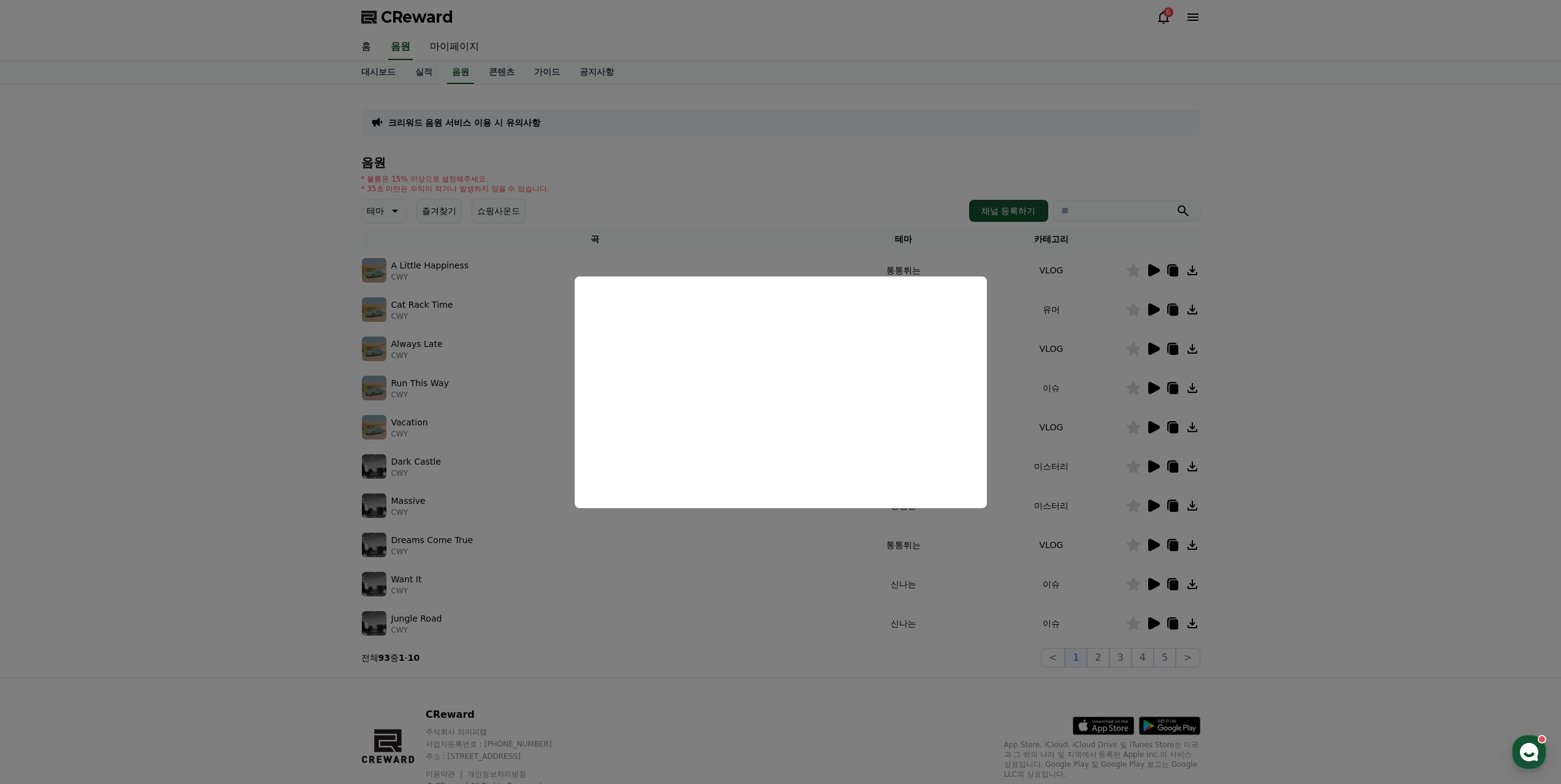
drag, startPoint x: 883, startPoint y: 597, endPoint x: 1110, endPoint y: 599, distance: 227.0
click at [888, 596] on button "close modal" at bounding box center [780, 392] width 1561 height 784
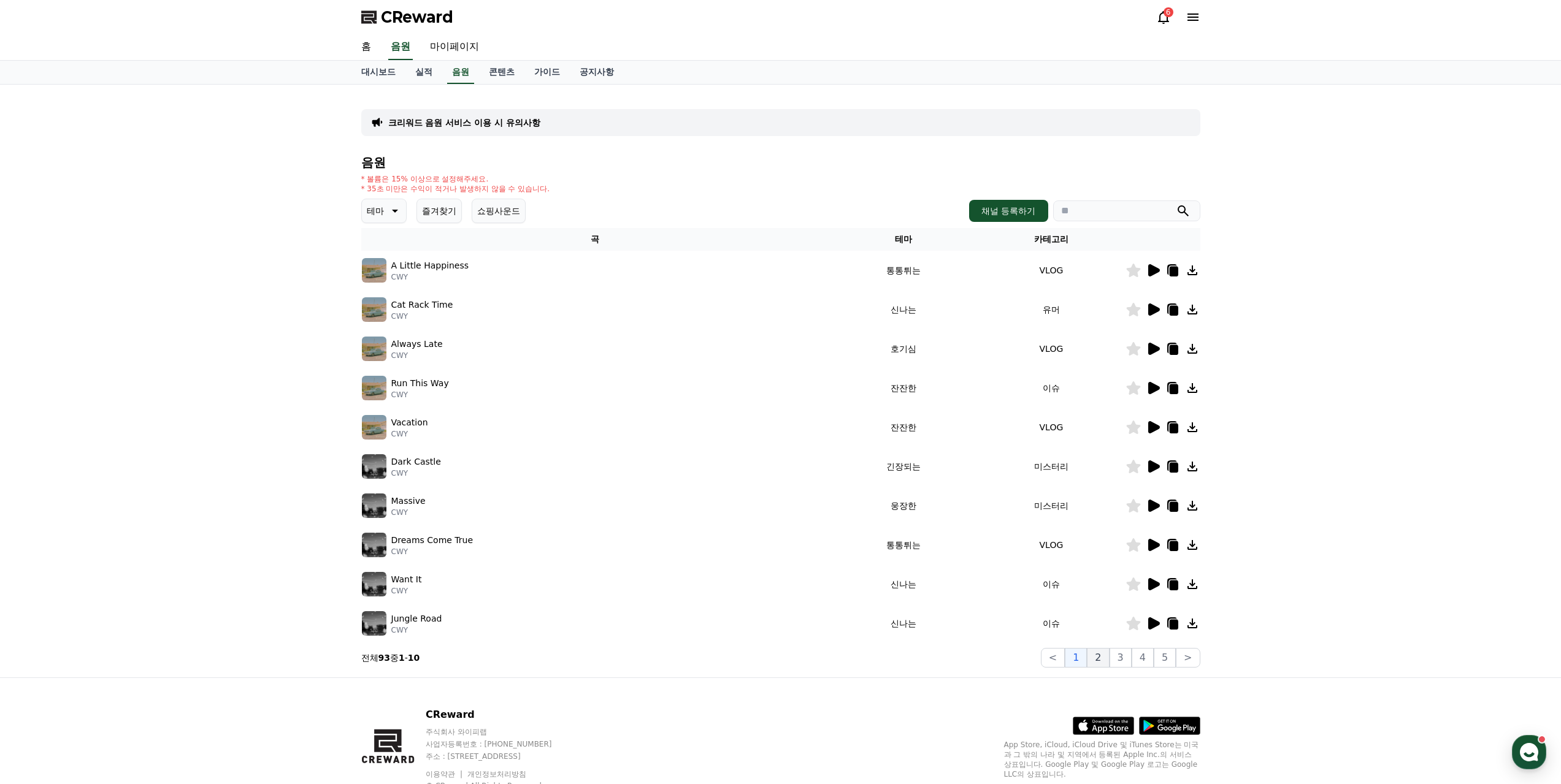
click at [1109, 648] on button "2" at bounding box center [1097, 658] width 22 height 20
click at [1152, 617] on icon at bounding box center [1153, 623] width 12 height 12
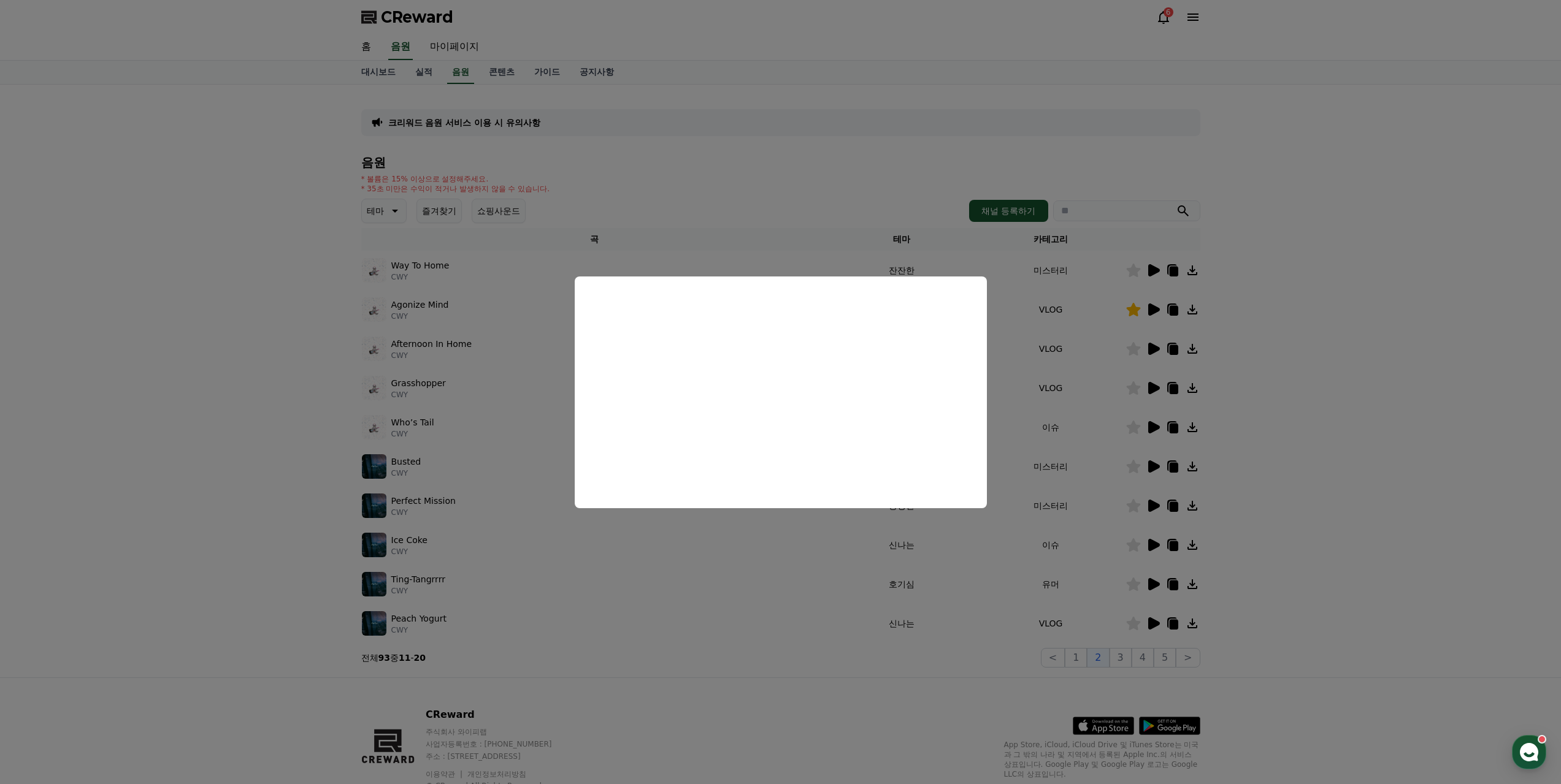
click at [1235, 277] on button "close modal" at bounding box center [780, 392] width 1561 height 784
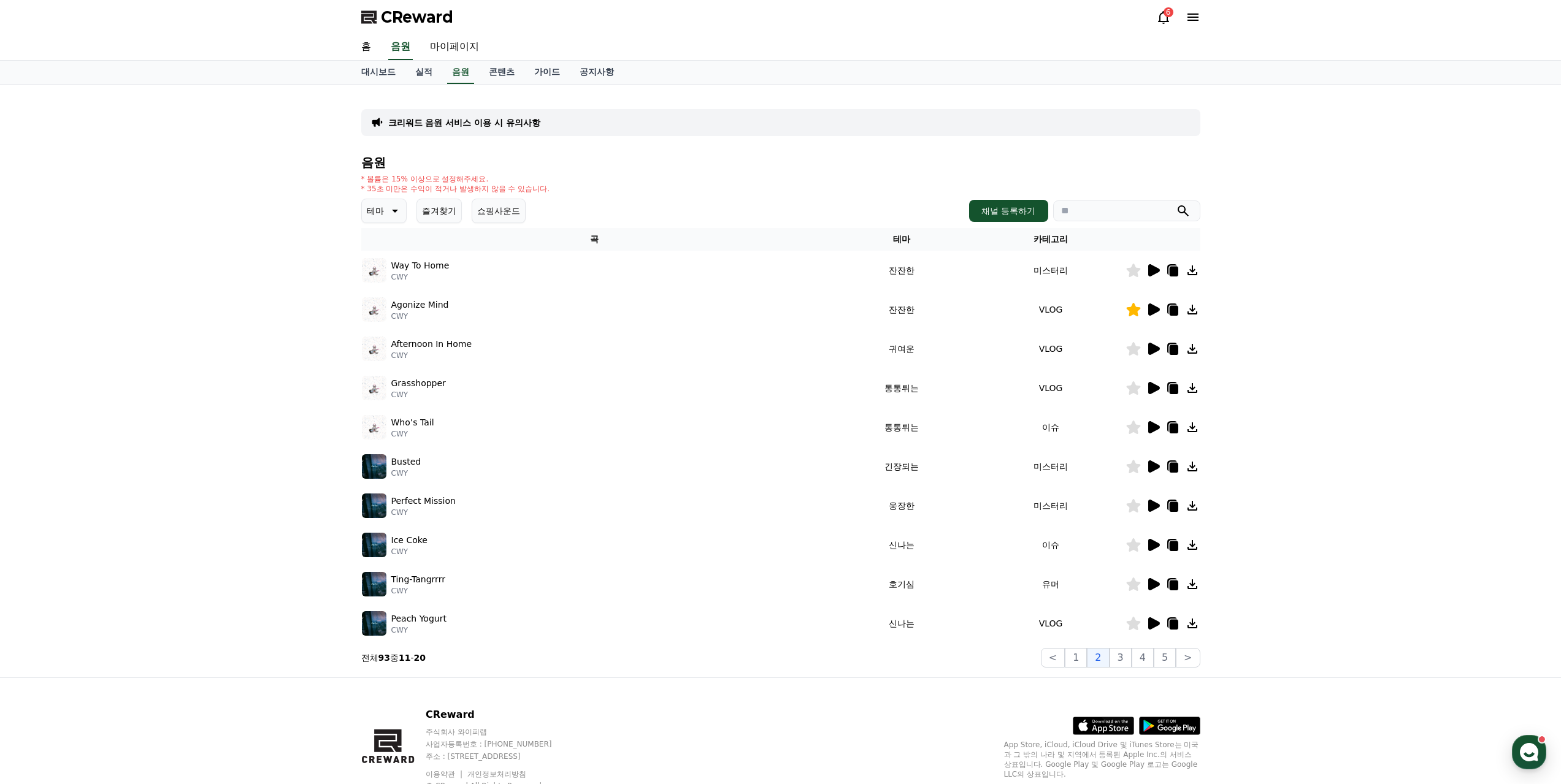
click at [1098, 201] on input "search" at bounding box center [1126, 210] width 147 height 21
type input "*****"
click at [1176, 203] on button "submit" at bounding box center [1183, 210] width 14 height 14
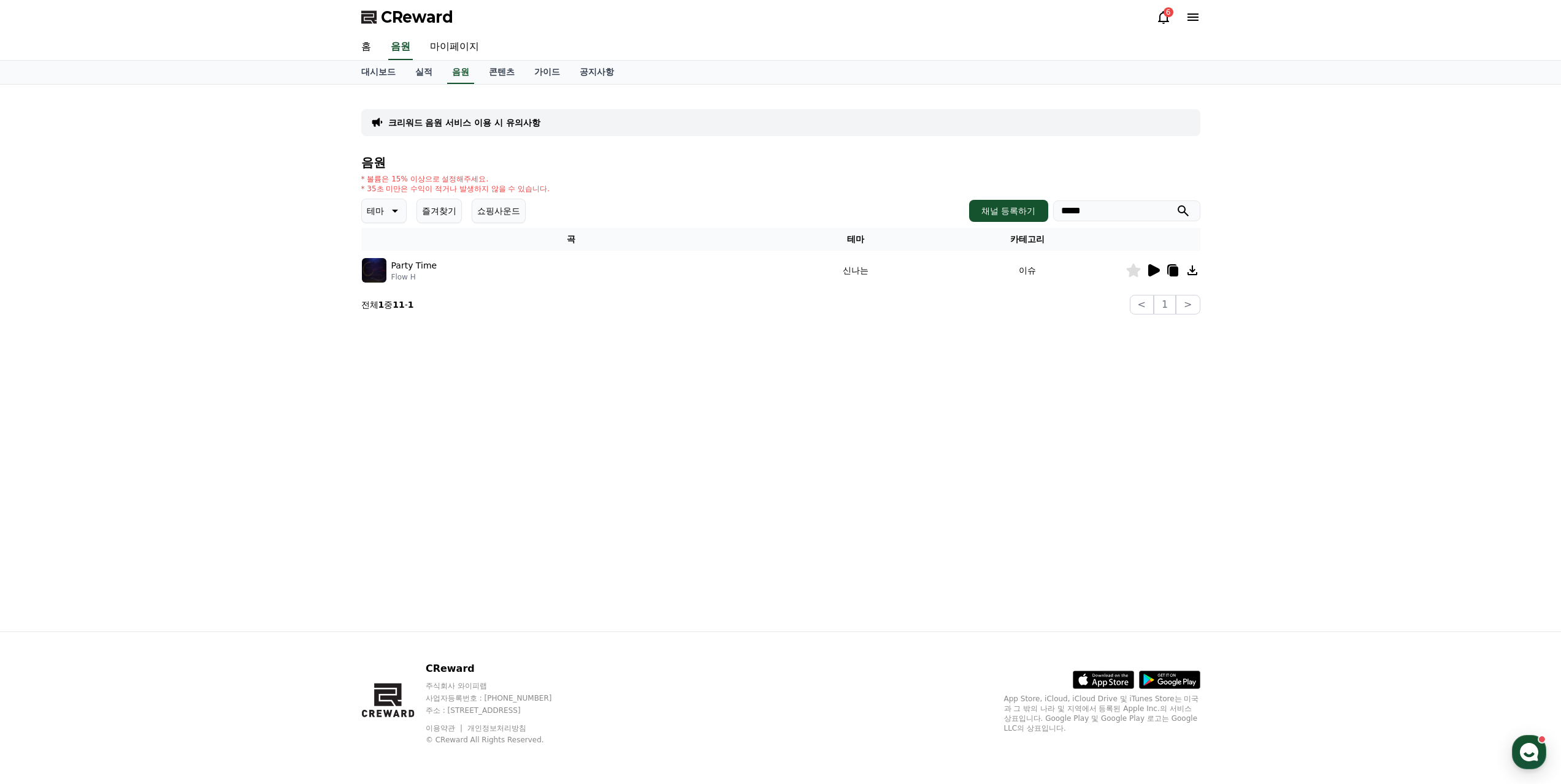
click at [392, 203] on icon at bounding box center [393, 210] width 14 height 14
click at [447, 63] on link "음원" at bounding box center [460, 72] width 27 height 23
click at [447, 61] on link "음원" at bounding box center [460, 72] width 27 height 23
click at [645, 156] on h4 "음원" at bounding box center [780, 162] width 838 height 13
click at [454, 65] on link "음원" at bounding box center [460, 72] width 27 height 23
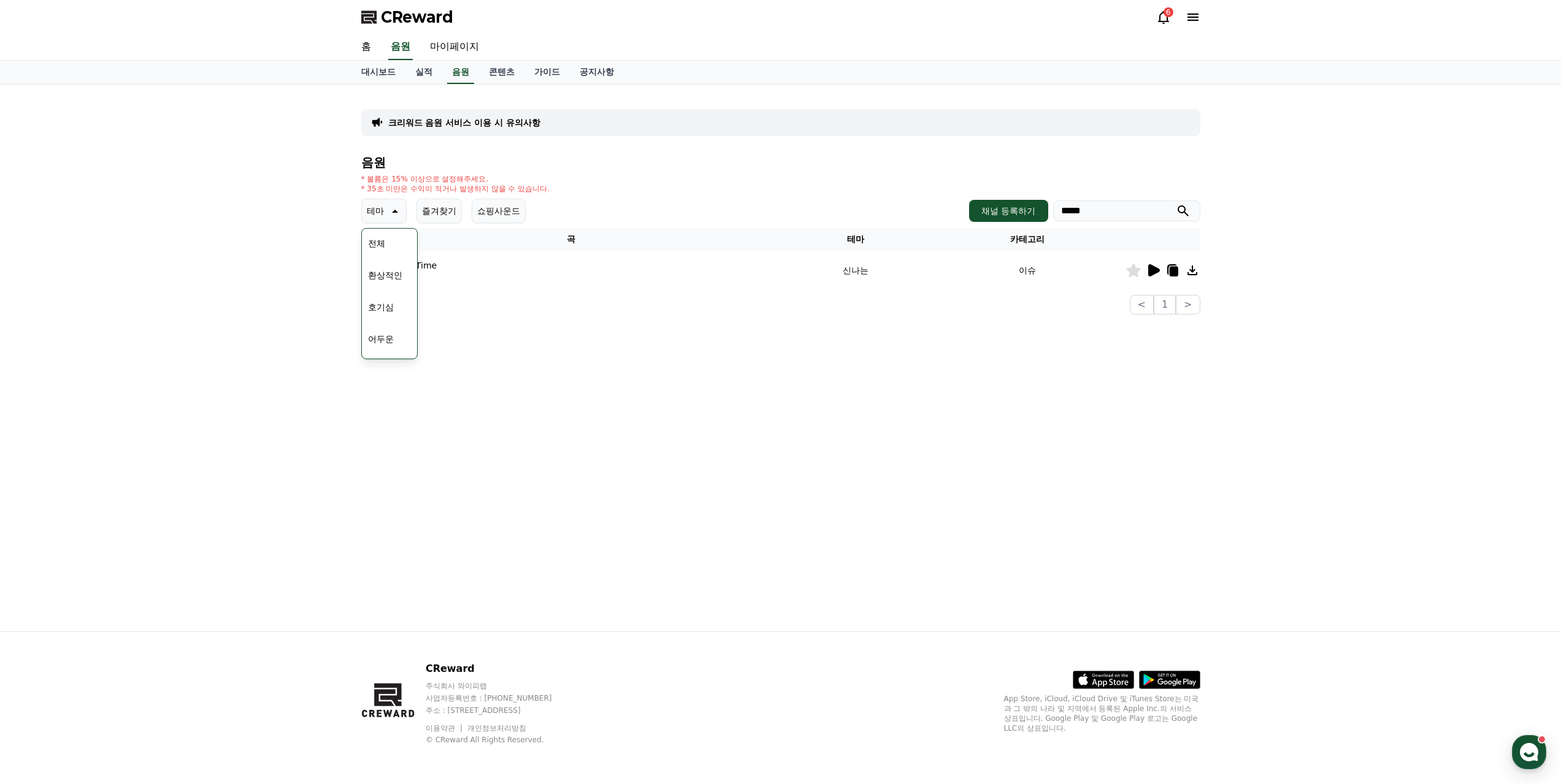
click at [585, 174] on div "* 볼륨은 15% 이상으로 설정해주세요. * 35초 미만은 수익이 적거나 발생하지 않을 수 있습니다." at bounding box center [780, 184] width 838 height 20
click at [435, 199] on button "즐겨찾기" at bounding box center [439, 210] width 45 height 24
click at [158, 335] on div "크리워드 음원 서비스 이용 시 유의사항 음원 * 볼륨은 15% 이상으로 설정해주세요. * 35초 미만은 수익이 적거나 발생하지 않을 수 있습니…" at bounding box center [780, 358] width 1561 height 547
click at [405, 228] on div "전체 환상적인 호기심 어두운 밝은 통통튀는 신나는 반전 웅장한 드라마틱 즐거움 분위기있는 EDM 그루브 슬픈 잔잔한 귀여운 감동적인 긴장되는 …" at bounding box center [389, 293] width 56 height 131
click at [386, 203] on icon at bounding box center [393, 210] width 14 height 14
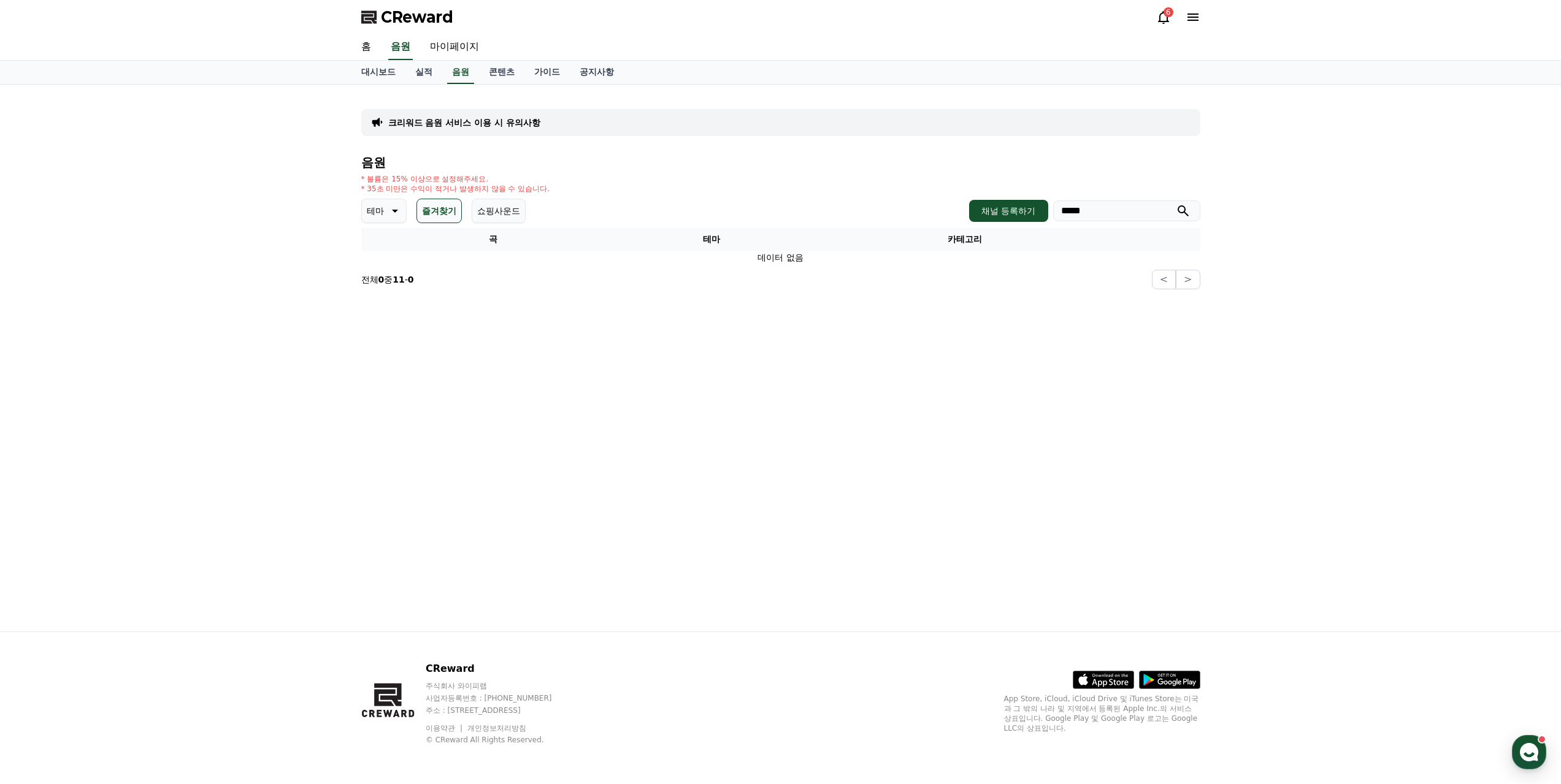
drag, startPoint x: 703, startPoint y: 166, endPoint x: 1056, endPoint y: 185, distance: 353.5
click at [704, 174] on div "* 볼륨은 15% 이상으로 설정해주세요. * 35초 미만은 수익이 적거나 발생하지 않을 수 있습니다." at bounding box center [780, 184] width 838 height 20
drag, startPoint x: 1103, startPoint y: 188, endPoint x: 986, endPoint y: 171, distance: 118.2
click at [1015, 200] on div "채널 등록하기 *****" at bounding box center [1084, 210] width 230 height 22
click at [1176, 203] on button "submit" at bounding box center [1183, 210] width 14 height 14
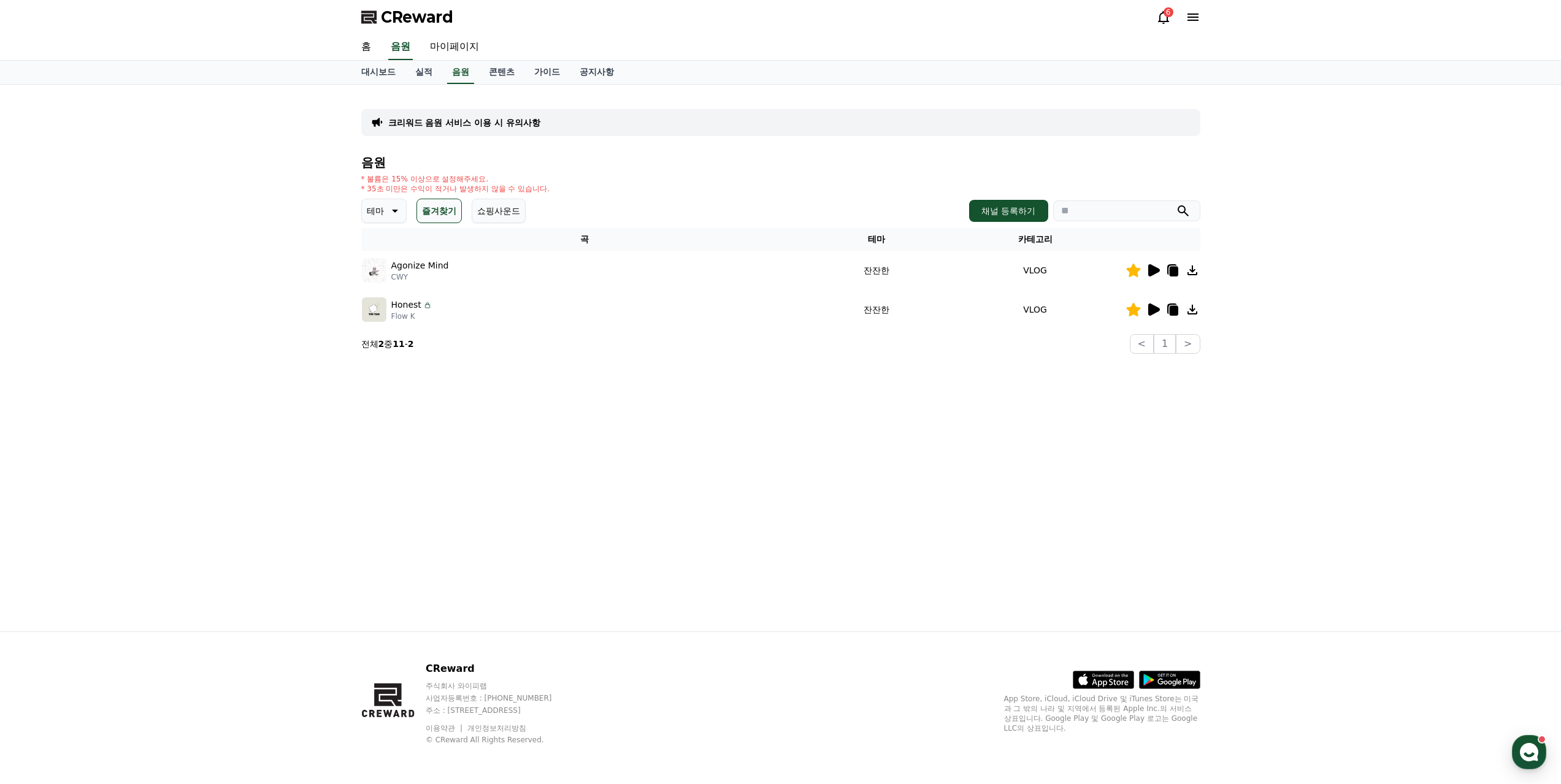
click at [508, 258] on div "Agonize Mind CWY" at bounding box center [585, 269] width 446 height 24
click at [411, 260] on p "Agonize Mind" at bounding box center [420, 266] width 58 height 12
click at [1154, 264] on icon at bounding box center [1153, 270] width 12 height 12
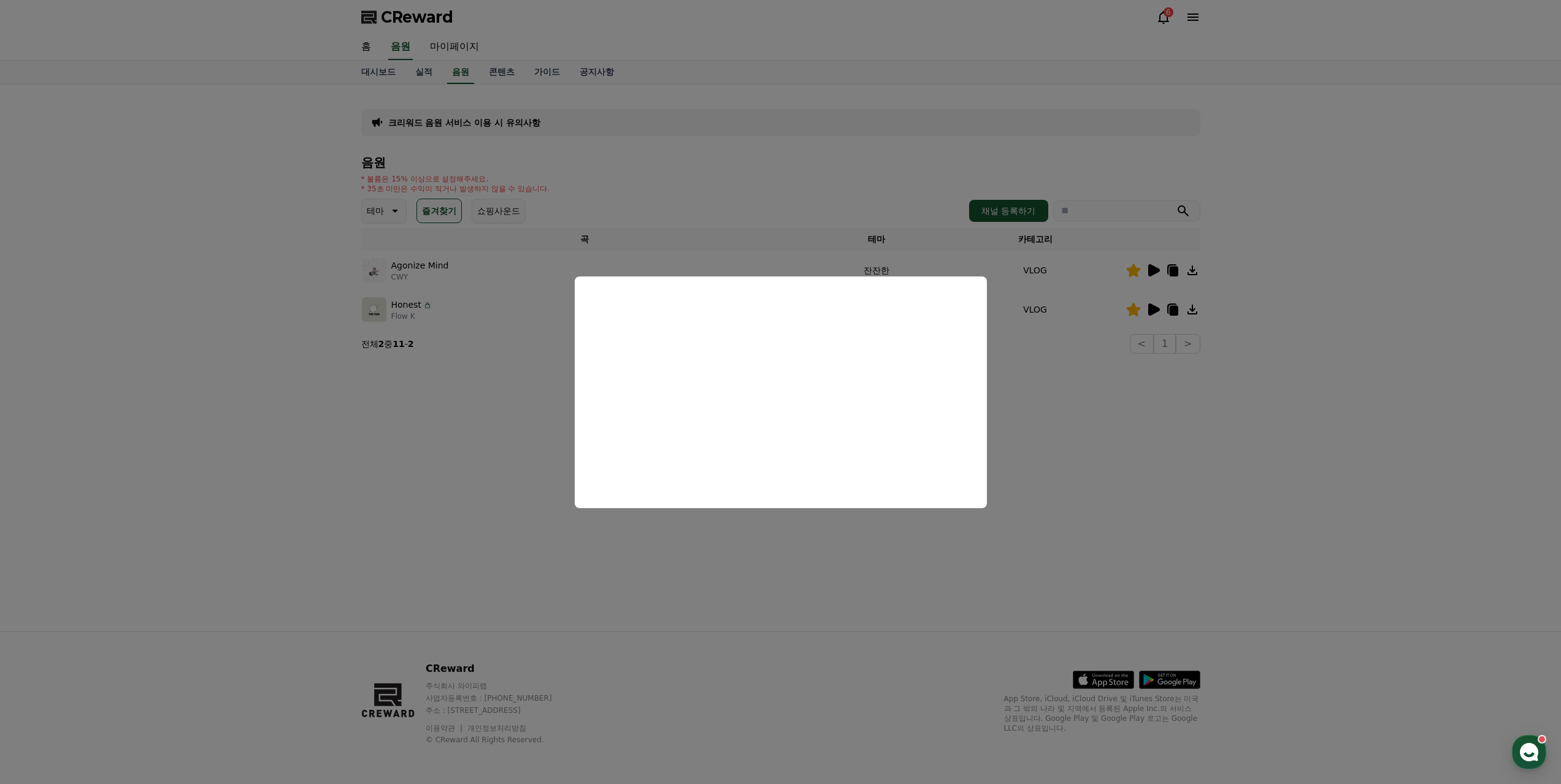
click at [770, 544] on button "close modal" at bounding box center [780, 392] width 1561 height 784
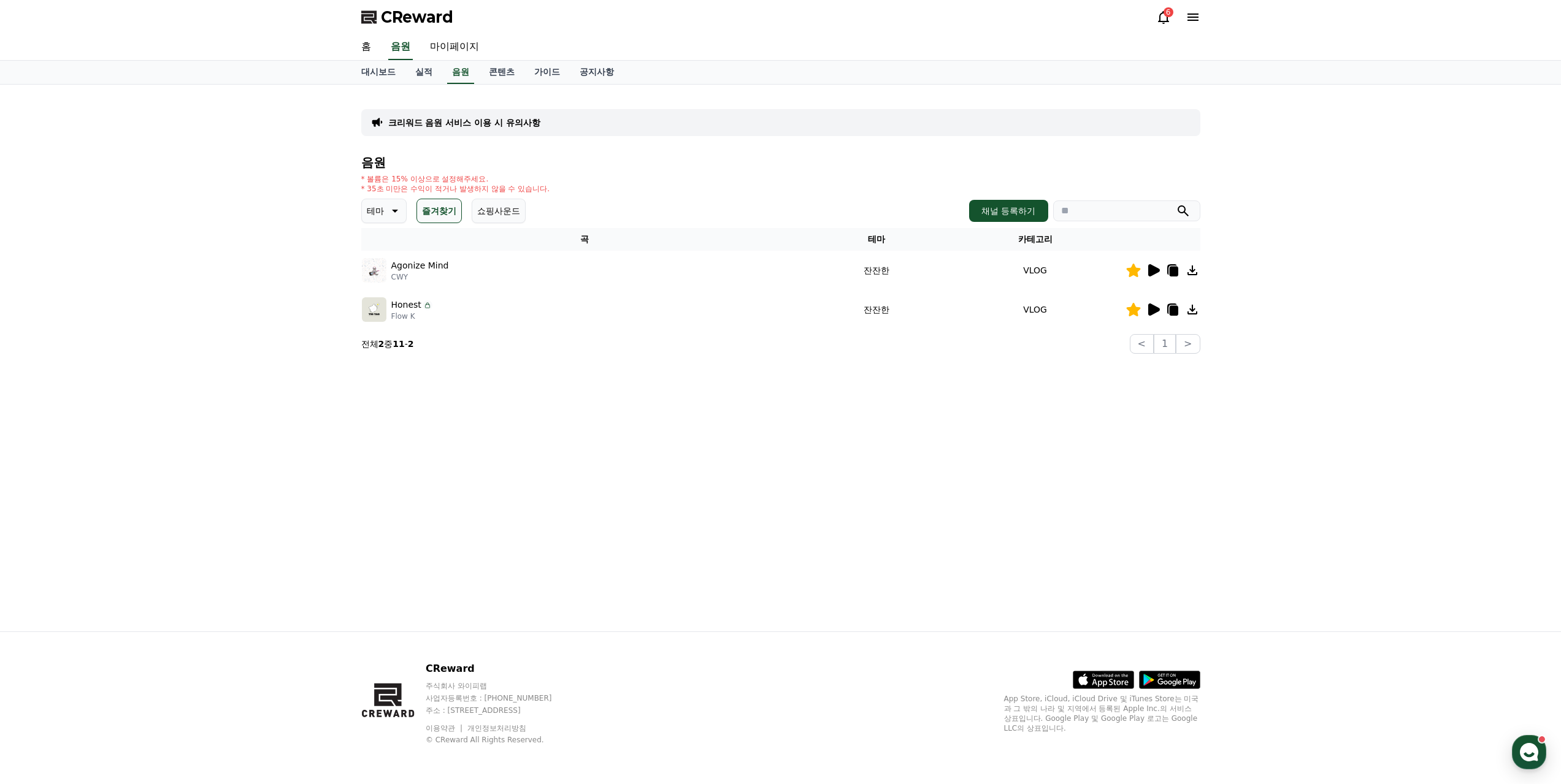
click at [1159, 303] on icon at bounding box center [1153, 309] width 12 height 12
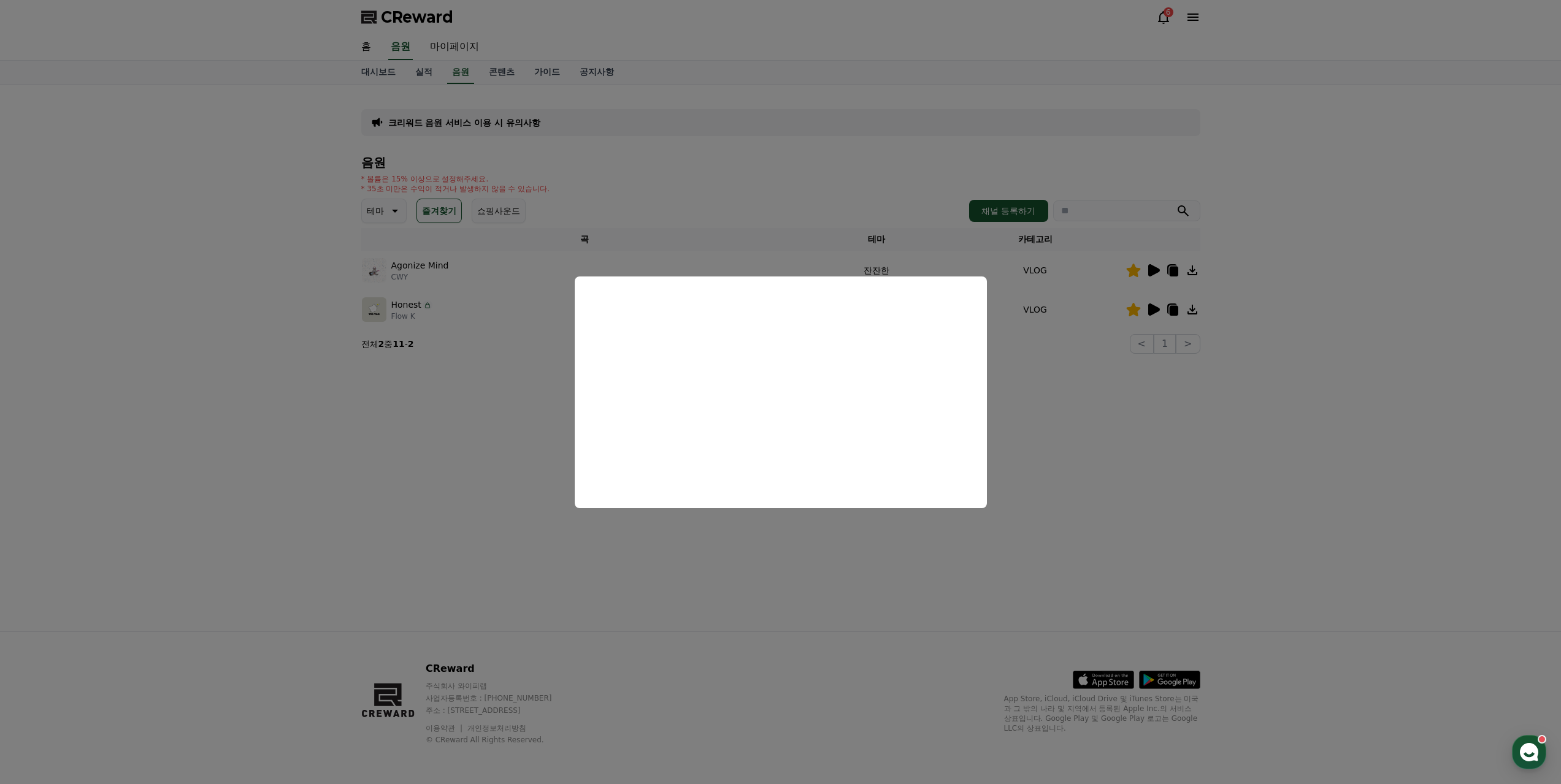
click at [774, 554] on button "close modal" at bounding box center [780, 392] width 1561 height 784
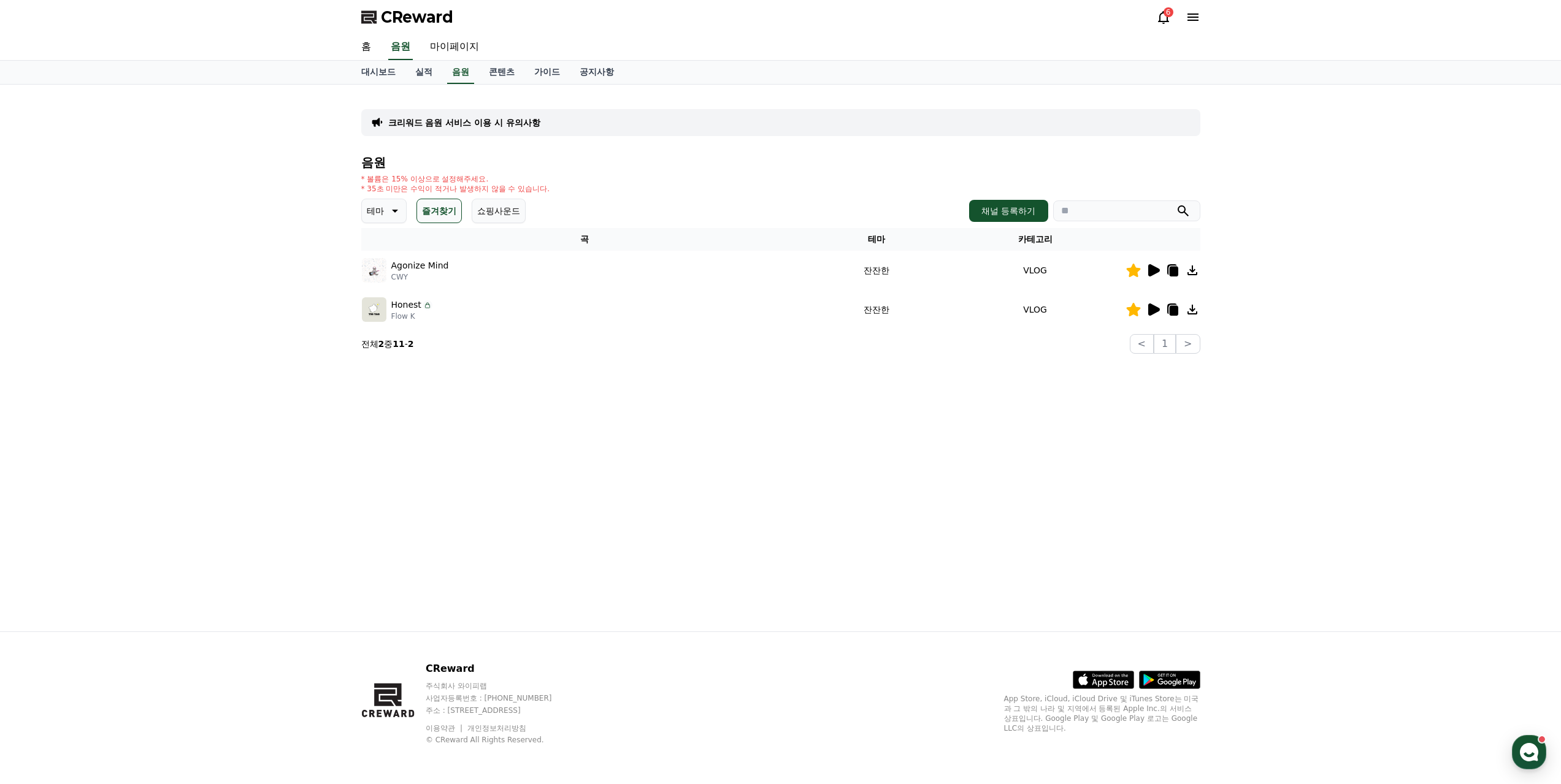
click at [1172, 267] on icon at bounding box center [1173, 271] width 9 height 10
drag, startPoint x: 1385, startPoint y: 442, endPoint x: 1368, endPoint y: 461, distance: 25.5
click at [1385, 442] on div "크리워드 음원 서비스 이용 시 유의사항 음원 * 볼륨은 15% 이상으로 설정해주세요. * 35초 미만은 수익이 적거나 발생하지 않을 수 있습니…" at bounding box center [780, 358] width 1561 height 547
